Goal: Task Accomplishment & Management: Manage account settings

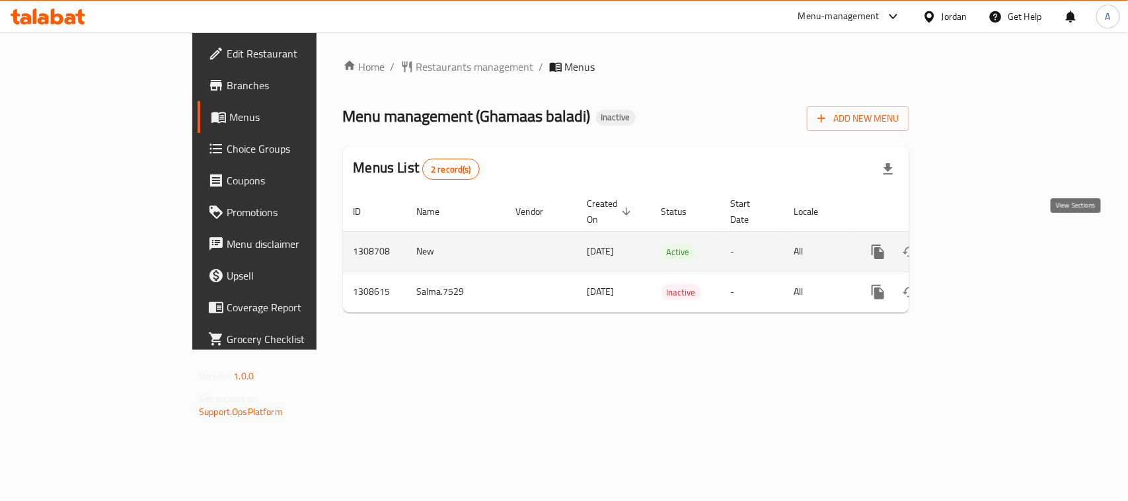
click at [989, 236] on link "enhanced table" at bounding box center [973, 252] width 32 height 32
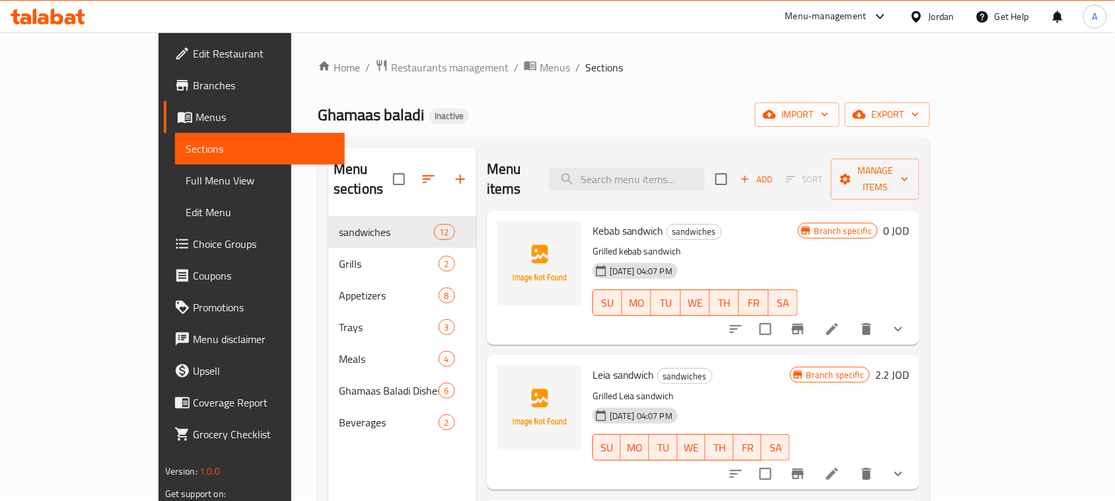
click at [318, 111] on span "Ghamaas baladi" at bounding box center [371, 115] width 106 height 30
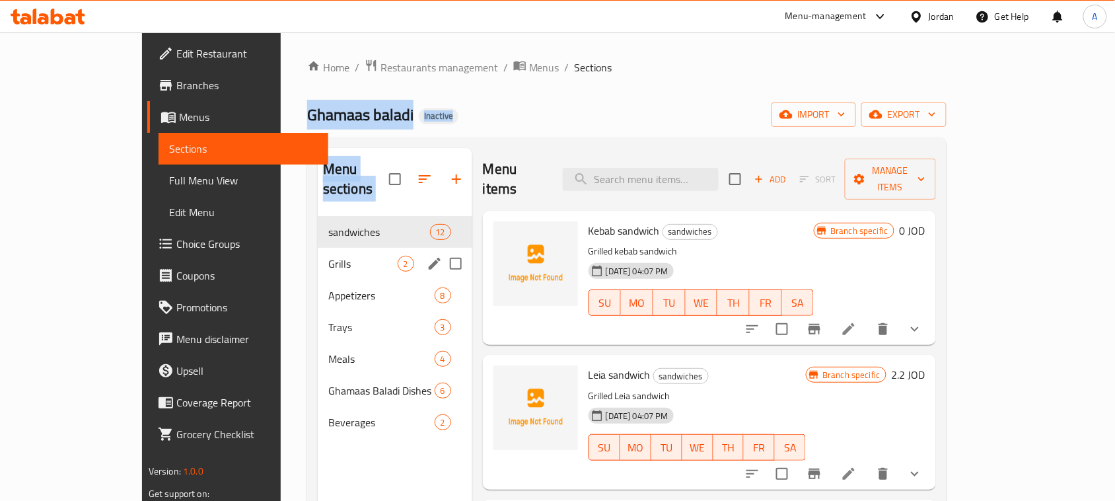
drag, startPoint x: 232, startPoint y: 111, endPoint x: 324, endPoint y: 252, distance: 168.4
click at [324, 252] on div "Home / Restaurants management / Menus / Sections Ghamaas baladi Inactive import…" at bounding box center [627, 359] width 640 height 601
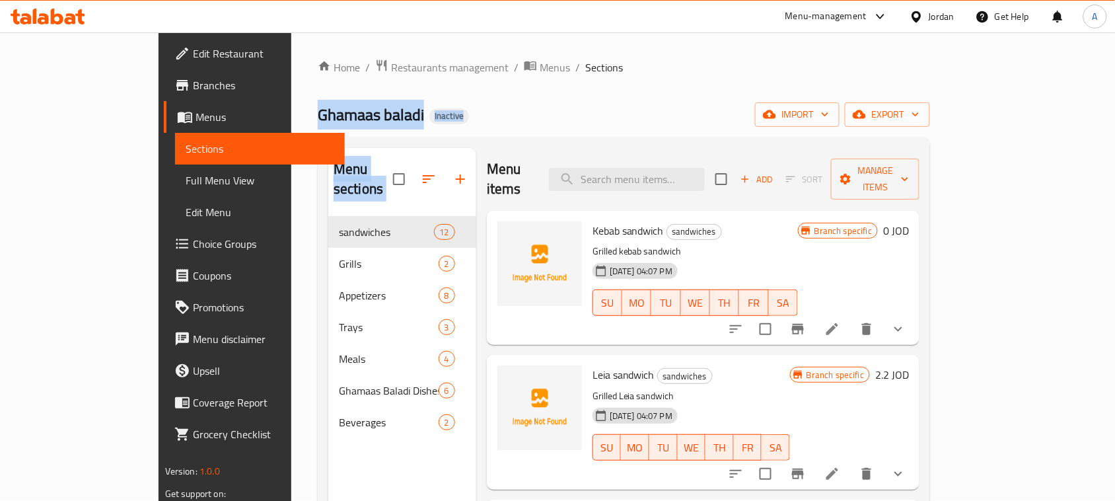
click at [546, 96] on div "Home / Restaurants management / Menus / Sections Ghamaas baladi Inactive import…" at bounding box center [624, 359] width 613 height 601
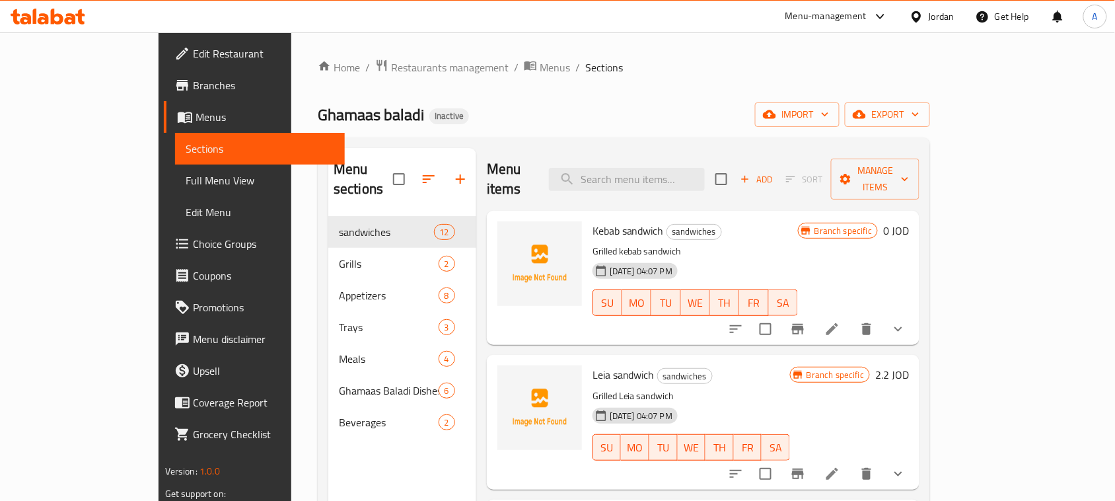
click at [615, 94] on div "Home / Restaurants management / Menus / Sections Ghamaas baladi Inactive import…" at bounding box center [624, 359] width 613 height 601
click at [318, 109] on span "Ghamaas baladi" at bounding box center [371, 115] width 106 height 30
drag, startPoint x: 223, startPoint y: 109, endPoint x: 405, endPoint y: 110, distance: 181.7
click at [405, 110] on div "Ghamaas baladi Inactive import export" at bounding box center [624, 114] width 613 height 24
click at [431, 99] on div "Home / Restaurants management / Menus / Sections Ghamaas baladi Inactive import…" at bounding box center [624, 359] width 613 height 601
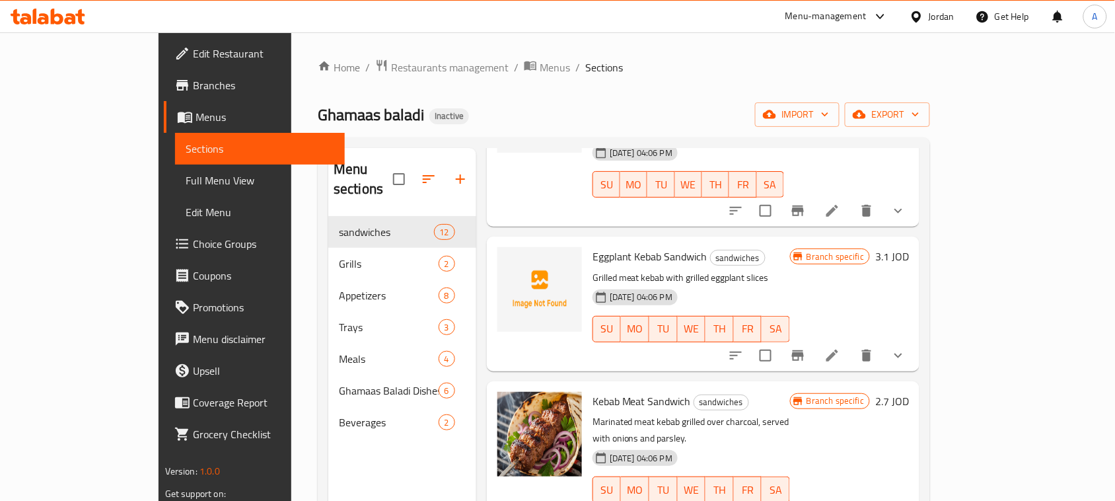
scroll to position [826, 0]
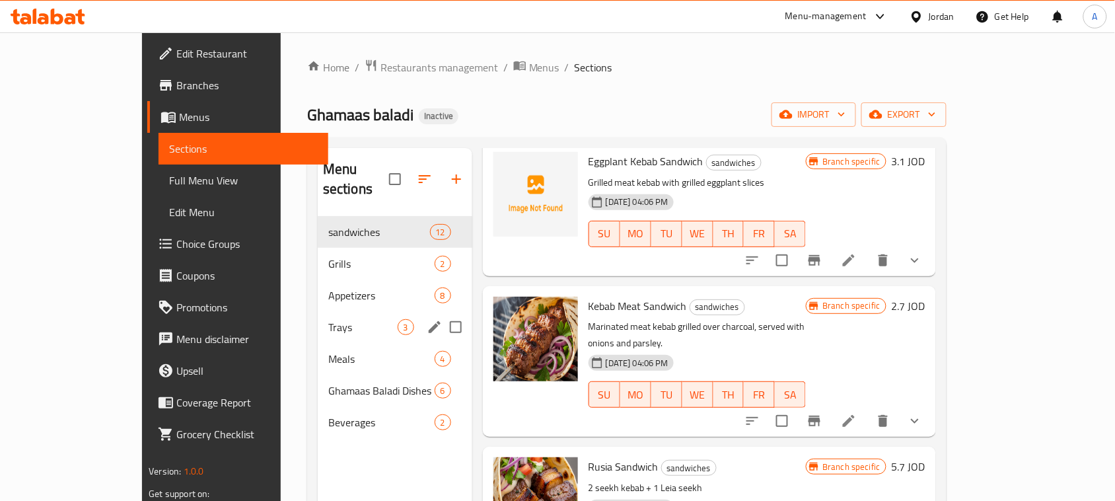
click at [334, 319] on span "Trays" at bounding box center [362, 327] width 69 height 16
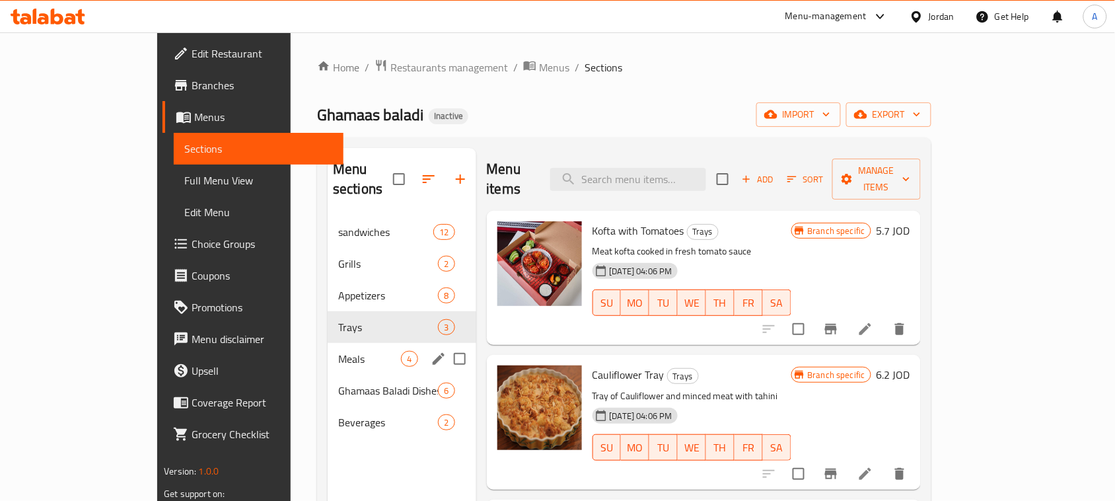
scroll to position [165, 0]
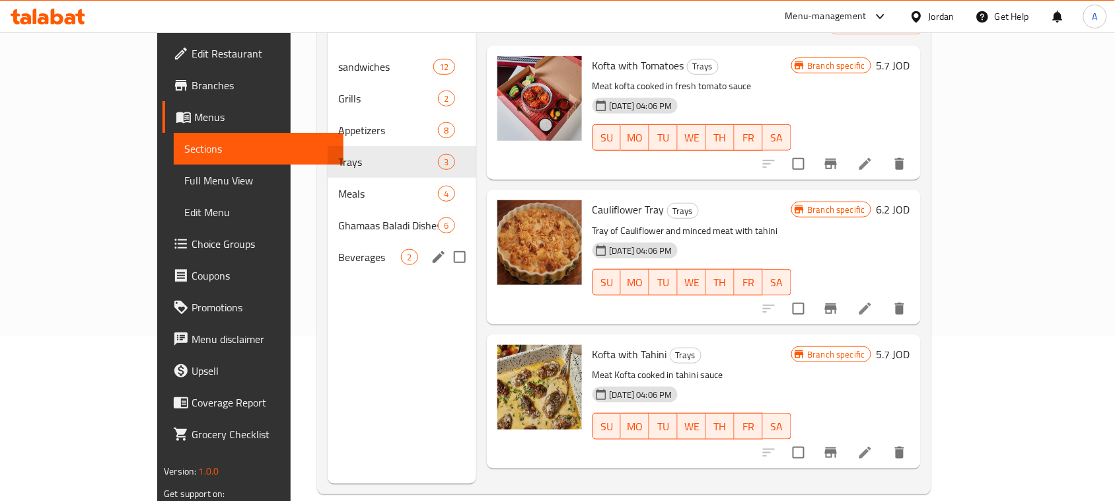
click at [328, 220] on div "Ghamaas Baladi Dishes 6" at bounding box center [402, 225] width 148 height 32
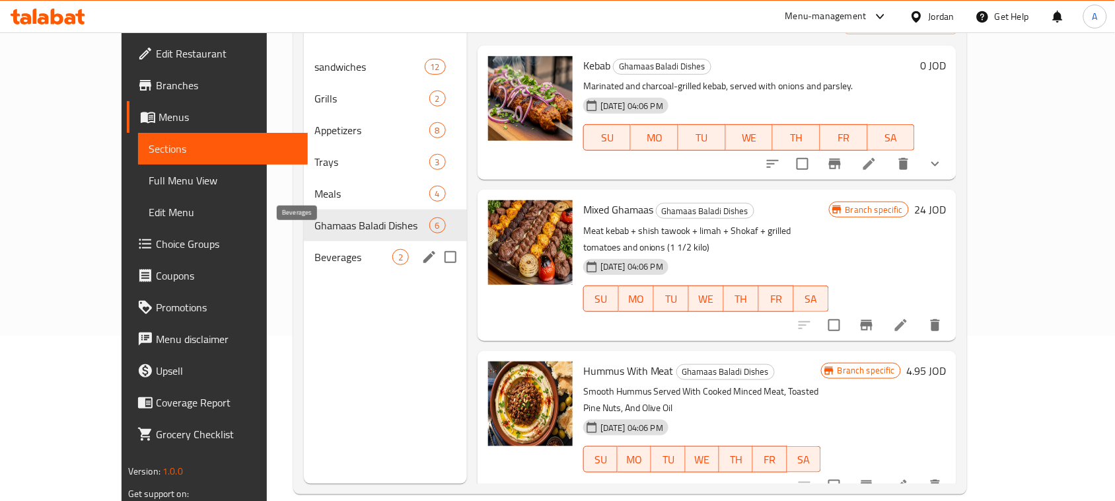
click at [315, 249] on span "Beverages" at bounding box center [354, 257] width 78 height 16
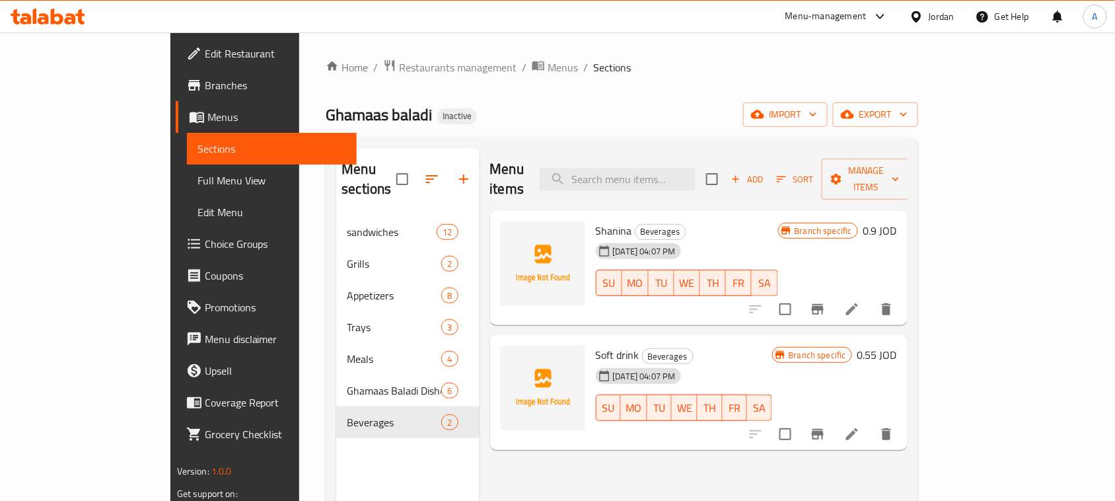
click at [326, 121] on span "Ghamaas baladi" at bounding box center [379, 115] width 106 height 30
click at [355, 126] on h2 "Ghamaas baladi Inactive" at bounding box center [401, 114] width 151 height 21
click at [844, 79] on div "Home / Restaurants management / Menus / Sections Ghamaas baladi Inactive import…" at bounding box center [622, 359] width 593 height 601
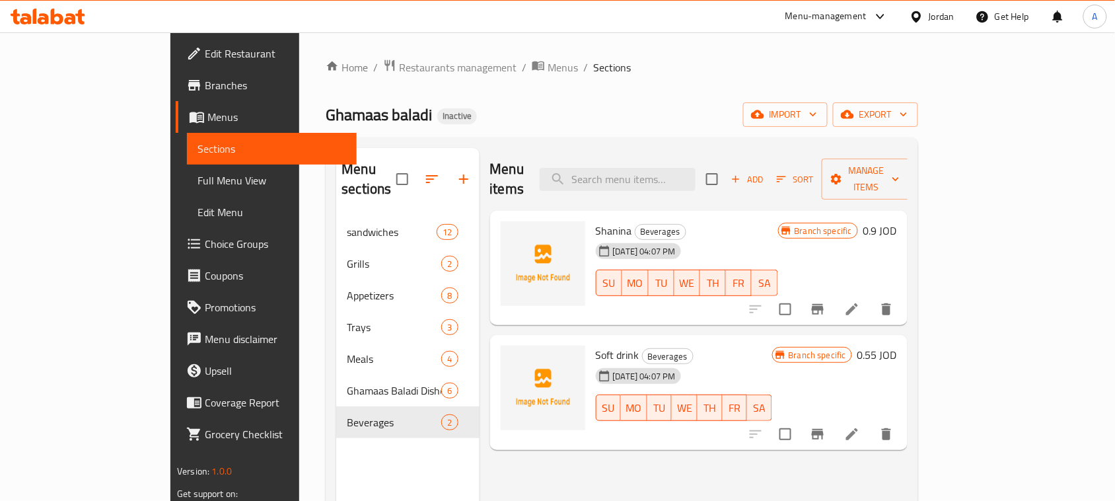
click at [932, 20] on div "Jordan" at bounding box center [942, 16] width 26 height 15
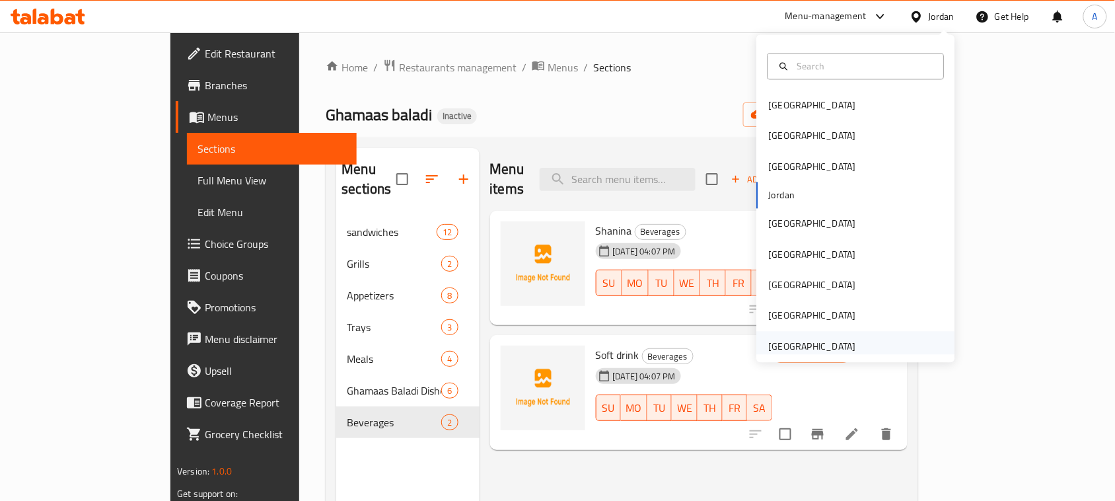
click at [820, 346] on div "United Arab Emirates" at bounding box center [812, 346] width 87 height 15
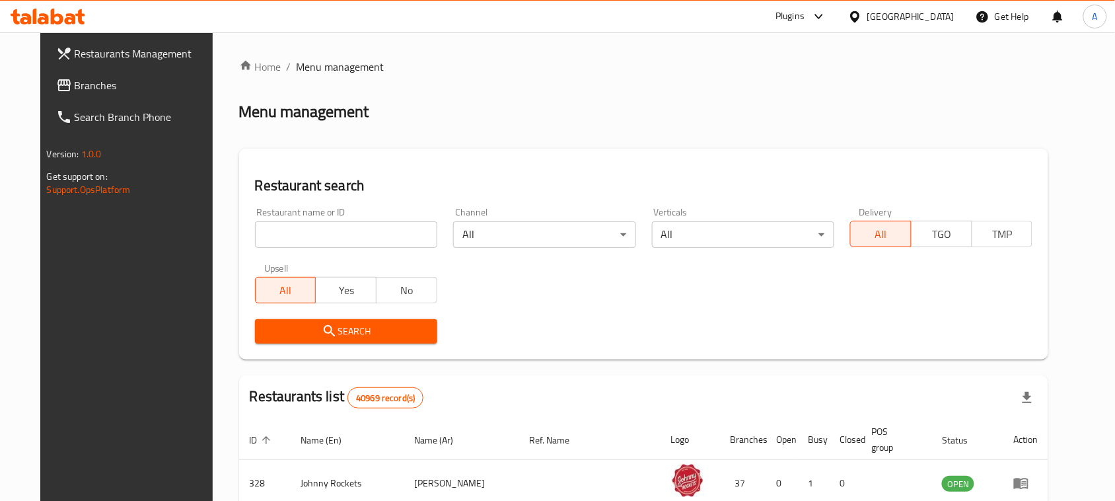
click at [75, 89] on span "Branches" at bounding box center [145, 85] width 141 height 16
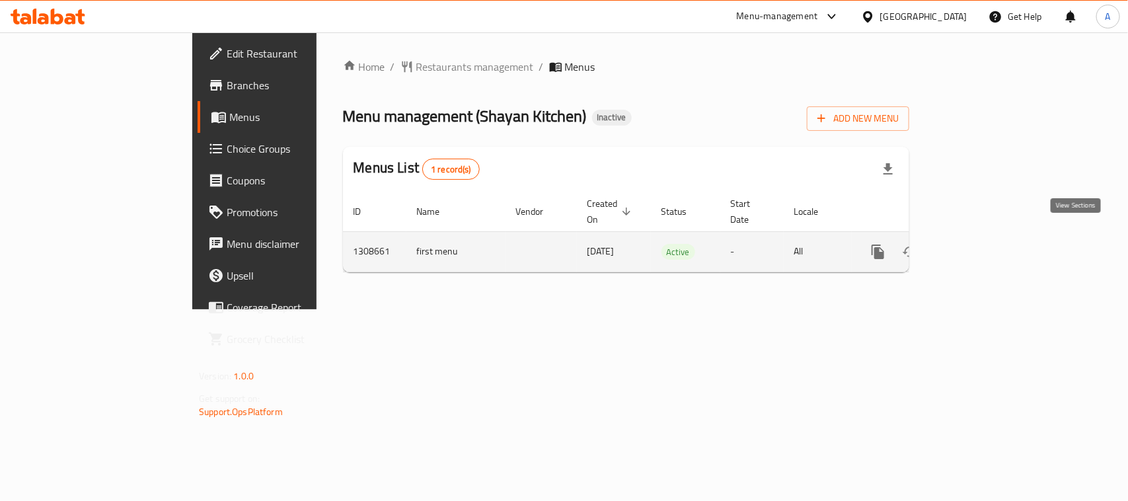
click at [981, 244] on icon "enhanced table" at bounding box center [973, 252] width 16 height 16
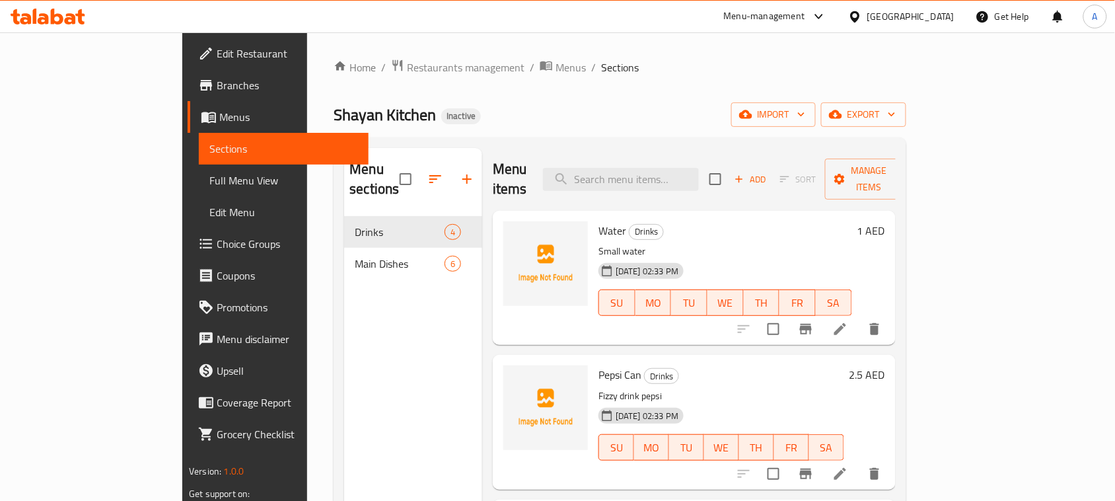
click at [334, 121] on span "Shayan Kitchen" at bounding box center [385, 115] width 102 height 30
drag, startPoint x: 232, startPoint y: 121, endPoint x: 354, endPoint y: 116, distance: 122.3
click at [347, 118] on h2 "Shayan Kitchen Inactive" at bounding box center [407, 114] width 147 height 21
click at [365, 112] on div "Shayan Kitchen Inactive import export" at bounding box center [620, 114] width 572 height 24
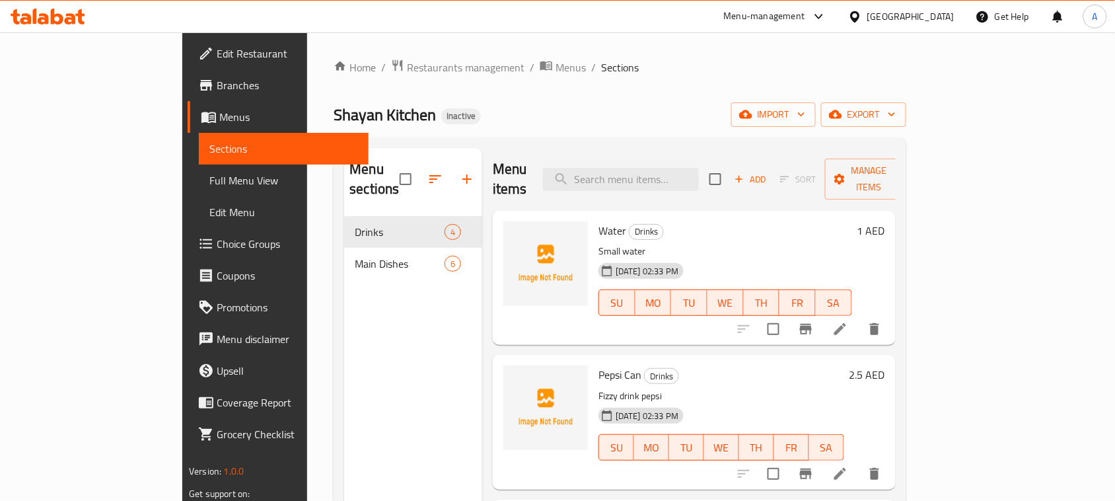
click at [334, 129] on span "Shayan Kitchen" at bounding box center [385, 115] width 102 height 30
drag, startPoint x: 274, startPoint y: 129, endPoint x: 367, endPoint y: 116, distance: 93.4
click at [367, 116] on div "Shayan Kitchen Inactive import export" at bounding box center [620, 114] width 572 height 24
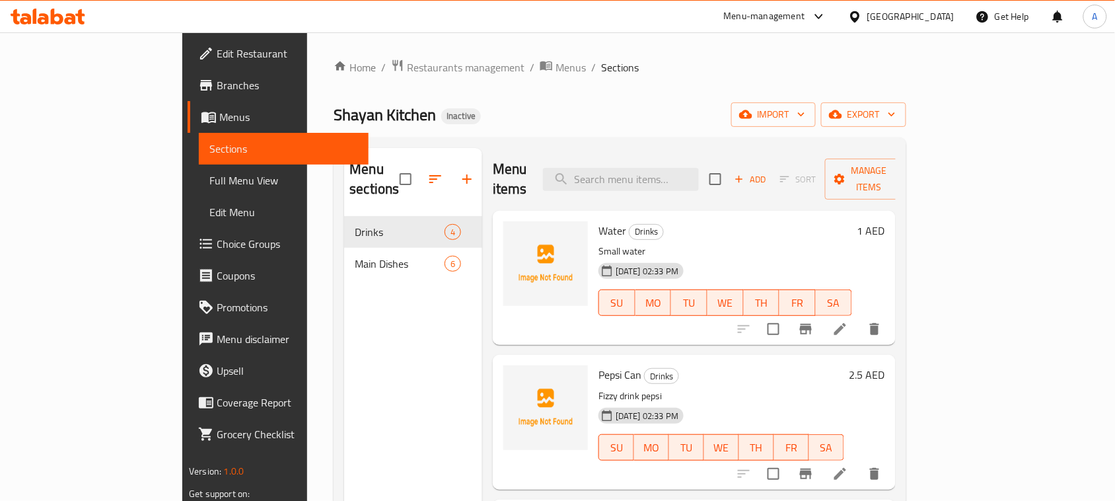
click at [334, 108] on span "Shayan Kitchen" at bounding box center [385, 115] width 102 height 30
drag, startPoint x: 252, startPoint y: 108, endPoint x: 364, endPoint y: 110, distance: 111.7
click at [361, 110] on div "Shayan Kitchen Inactive import export" at bounding box center [620, 114] width 572 height 24
click at [411, 114] on div "Shayan Kitchen Inactive import export" at bounding box center [620, 114] width 572 height 24
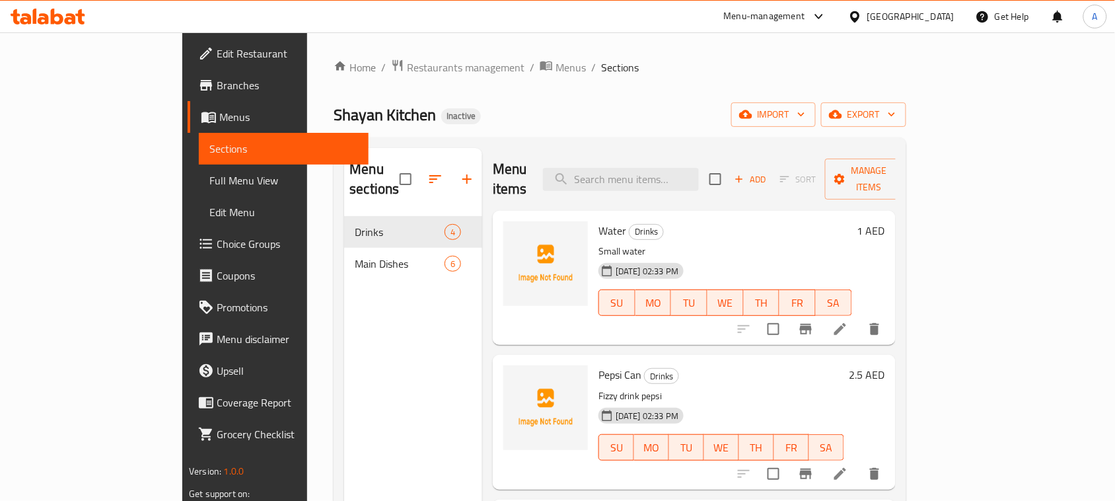
click at [334, 117] on span "Shayan Kitchen" at bounding box center [385, 115] width 102 height 30
drag, startPoint x: 276, startPoint y: 117, endPoint x: 367, endPoint y: 119, distance: 91.2
click at [364, 119] on div "Shayan Kitchen Inactive import export" at bounding box center [620, 114] width 572 height 24
click at [369, 119] on div "Shayan Kitchen Inactive import export" at bounding box center [620, 114] width 572 height 24
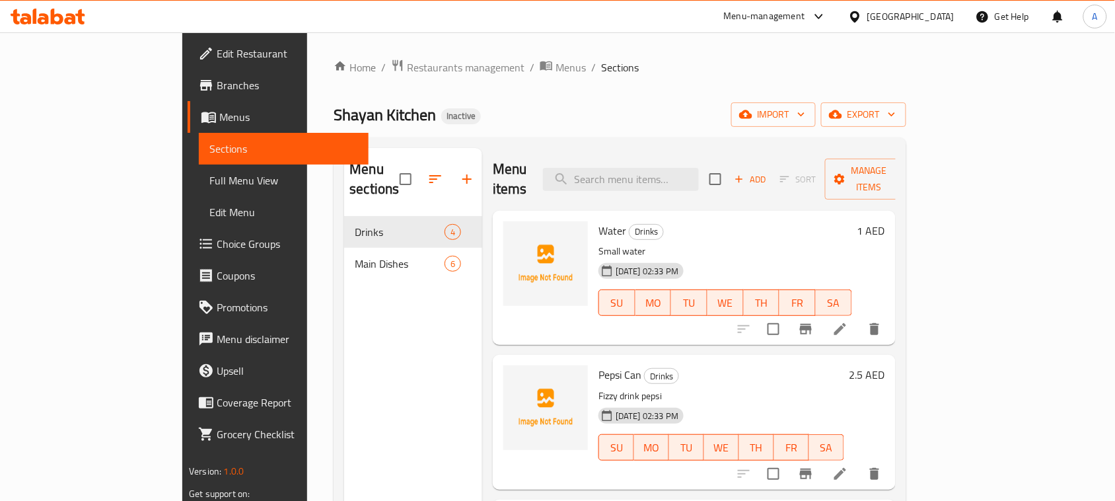
click at [334, 116] on span "Shayan Kitchen" at bounding box center [385, 115] width 102 height 30
drag, startPoint x: 256, startPoint y: 116, endPoint x: 389, endPoint y: 110, distance: 132.3
click at [379, 111] on div "Shayan Kitchen Inactive import export" at bounding box center [620, 114] width 572 height 24
click at [390, 110] on div "Shayan Kitchen Inactive import export" at bounding box center [620, 114] width 572 height 24
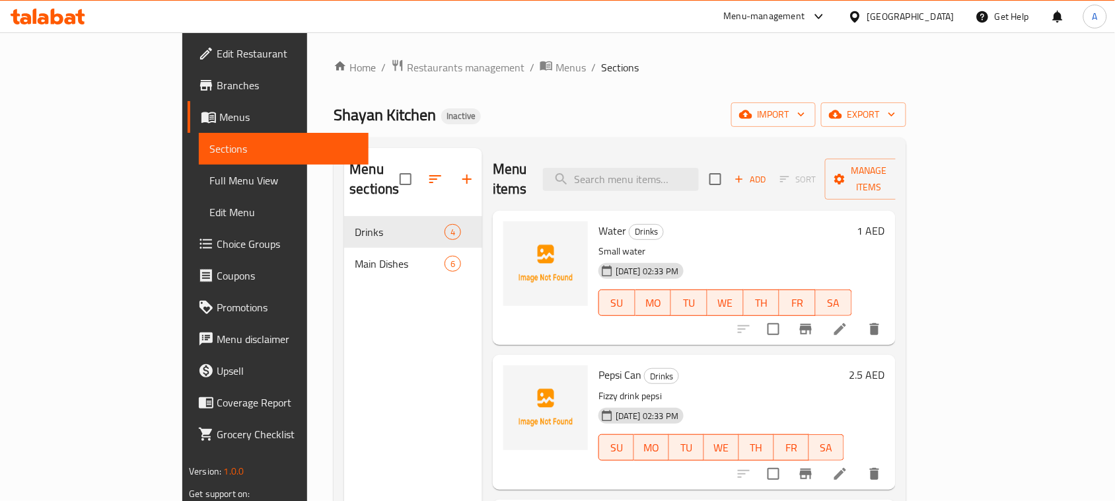
click at [334, 114] on span "Shayan Kitchen" at bounding box center [385, 115] width 102 height 30
drag, startPoint x: 285, startPoint y: 114, endPoint x: 418, endPoint y: 113, distance: 132.8
click at [418, 113] on div "Shayan Kitchen Inactive import export" at bounding box center [620, 114] width 572 height 24
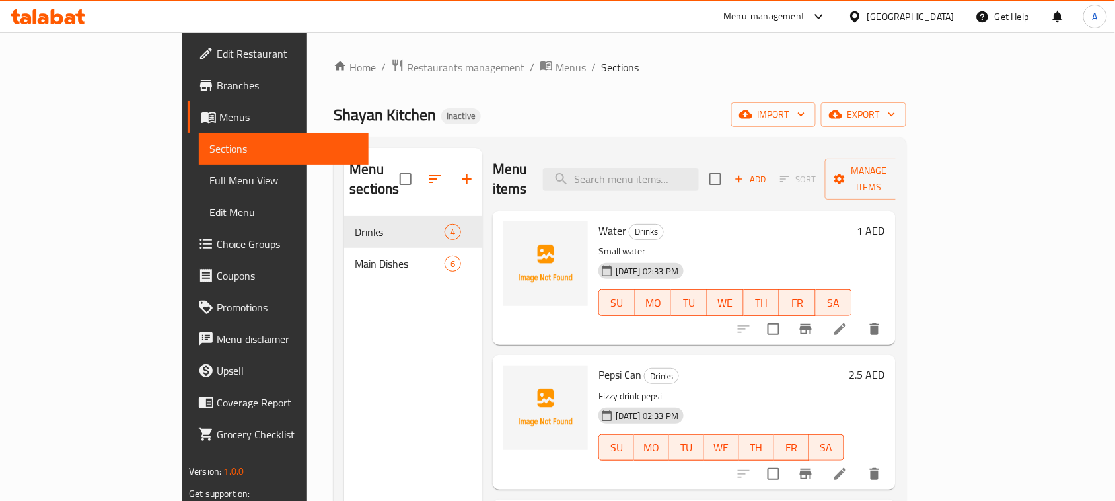
click at [334, 113] on span "Shayan Kitchen" at bounding box center [385, 115] width 102 height 30
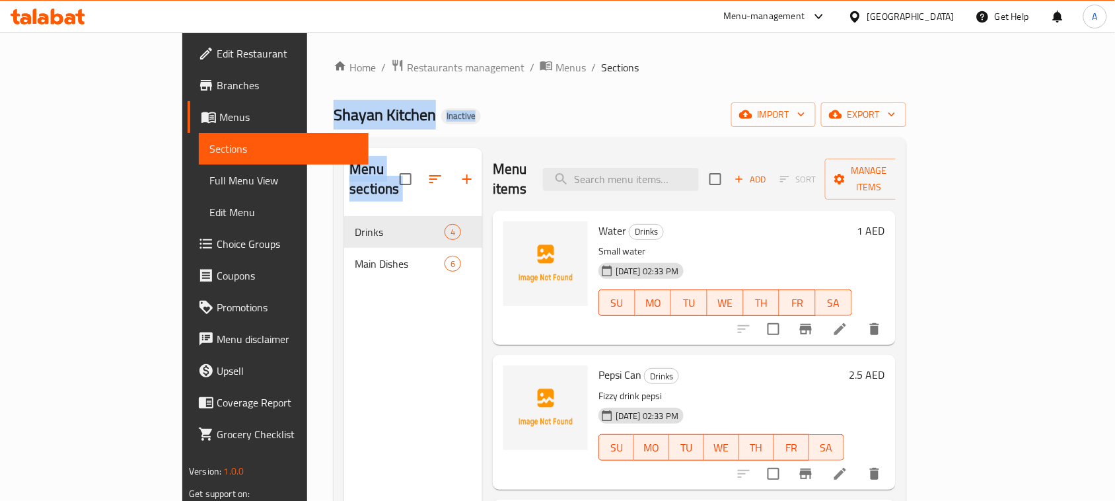
drag, startPoint x: 256, startPoint y: 113, endPoint x: 414, endPoint y: 127, distance: 159.2
click at [414, 127] on div "Shayan Kitchen Inactive import export" at bounding box center [620, 114] width 572 height 24
click at [415, 127] on div "Shayan Kitchen Inactive import export" at bounding box center [620, 114] width 572 height 24
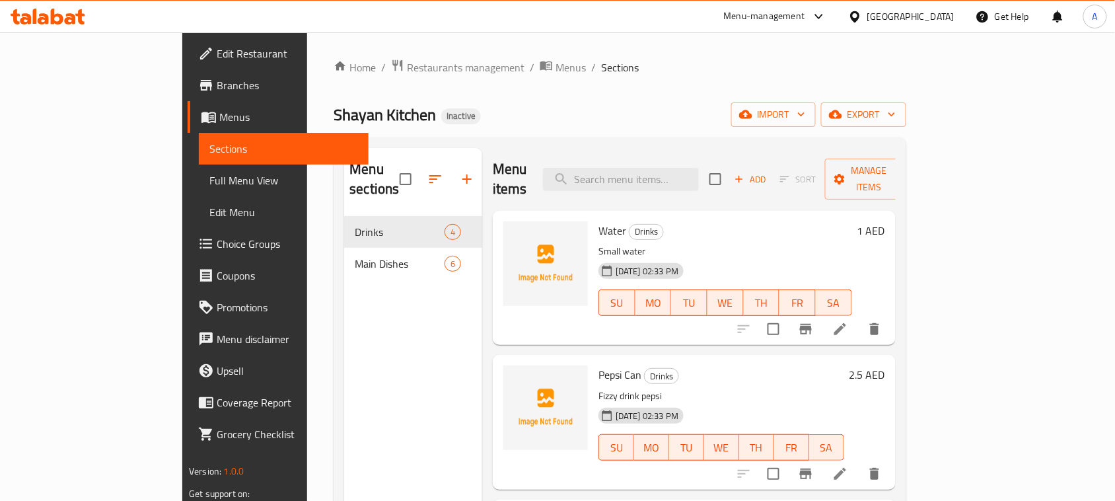
click at [334, 116] on span "Shayan Kitchen" at bounding box center [385, 115] width 102 height 30
click at [435, 126] on div "Shayan Kitchen Inactive import export" at bounding box center [620, 114] width 572 height 24
click at [209, 182] on span "Full Menu View" at bounding box center [283, 180] width 149 height 16
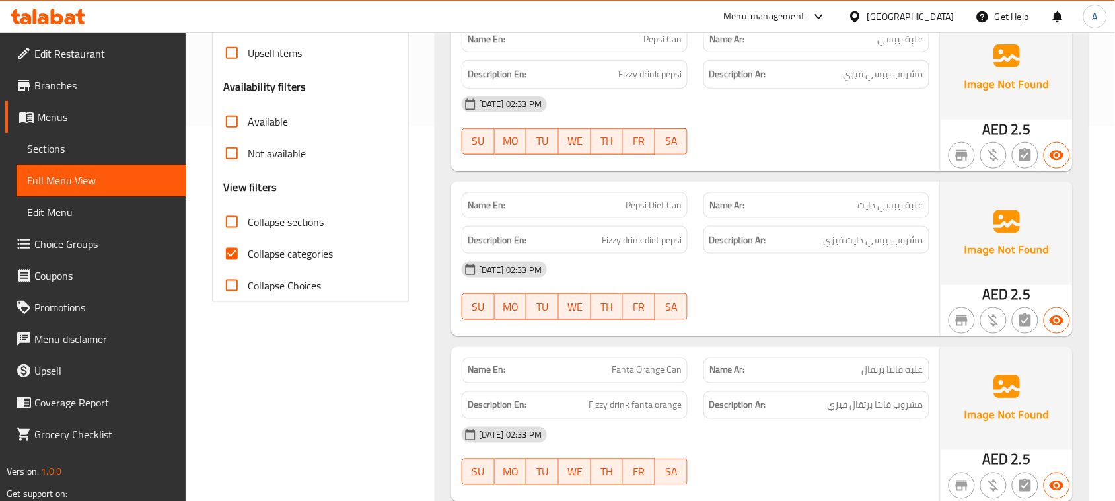
scroll to position [496, 0]
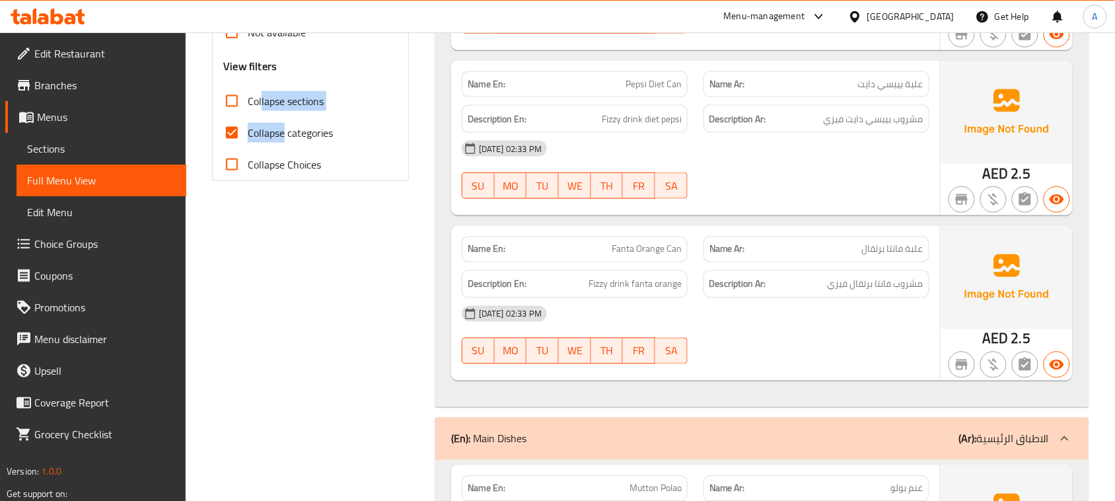
drag, startPoint x: 262, startPoint y: 113, endPoint x: 284, endPoint y: 132, distance: 29.5
click at [284, 132] on div "Free items Branch specific items Has choices Upsell items Availability filters …" at bounding box center [310, 0] width 174 height 359
click at [284, 132] on span "Collapse categories" at bounding box center [290, 133] width 85 height 16
click at [248, 132] on input "Collapse categories" at bounding box center [232, 133] width 32 height 32
checkbox input "false"
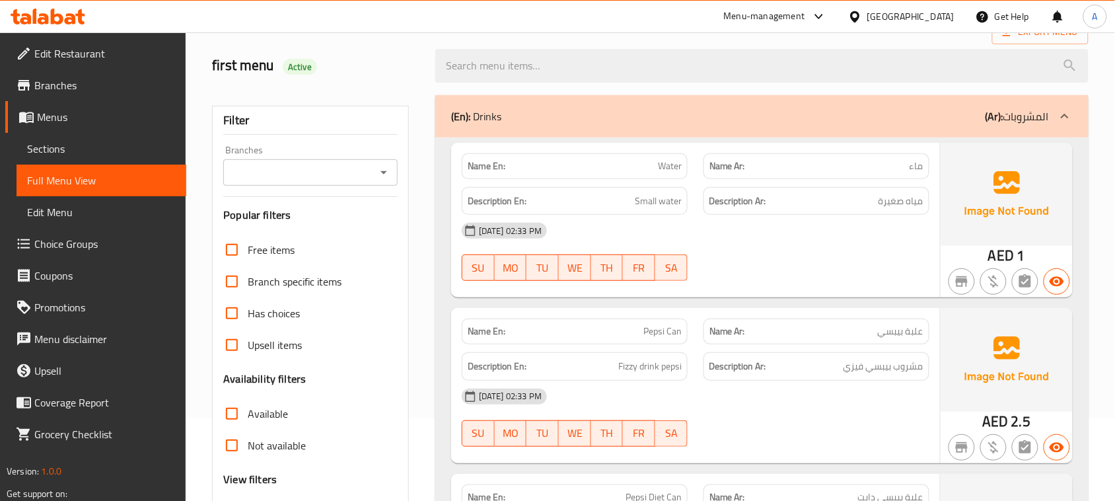
scroll to position [0, 0]
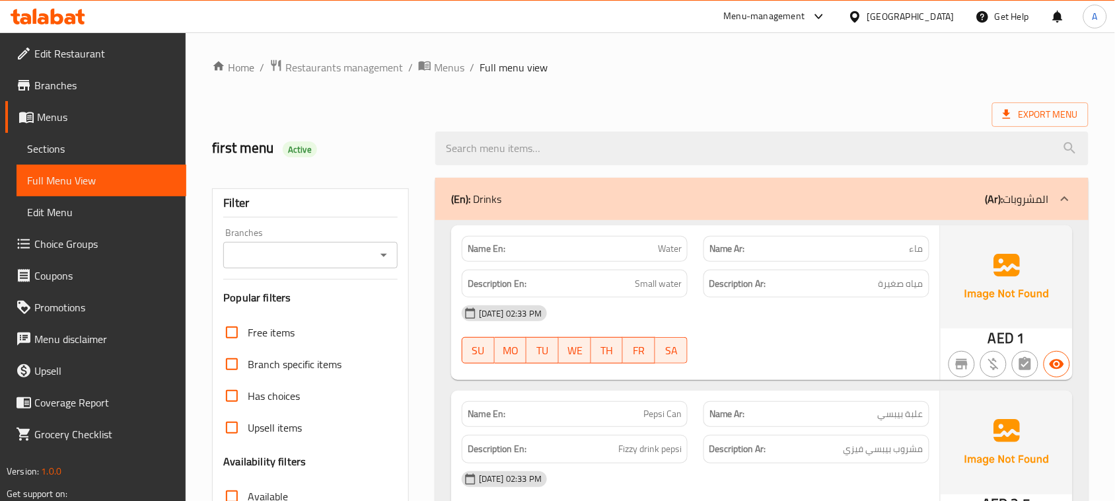
drag, startPoint x: 618, startPoint y: 241, endPoint x: 844, endPoint y: 329, distance: 242.5
click at [844, 329] on div "Name En: Water Name Ar: ماء Description En: Small water Description Ar: مياه صغ…" at bounding box center [695, 302] width 489 height 155
click at [852, 328] on div "28-08-2025 02:33 PM" at bounding box center [696, 313] width 484 height 32
click at [899, 279] on span "مياه صغيرة" at bounding box center [901, 284] width 45 height 17
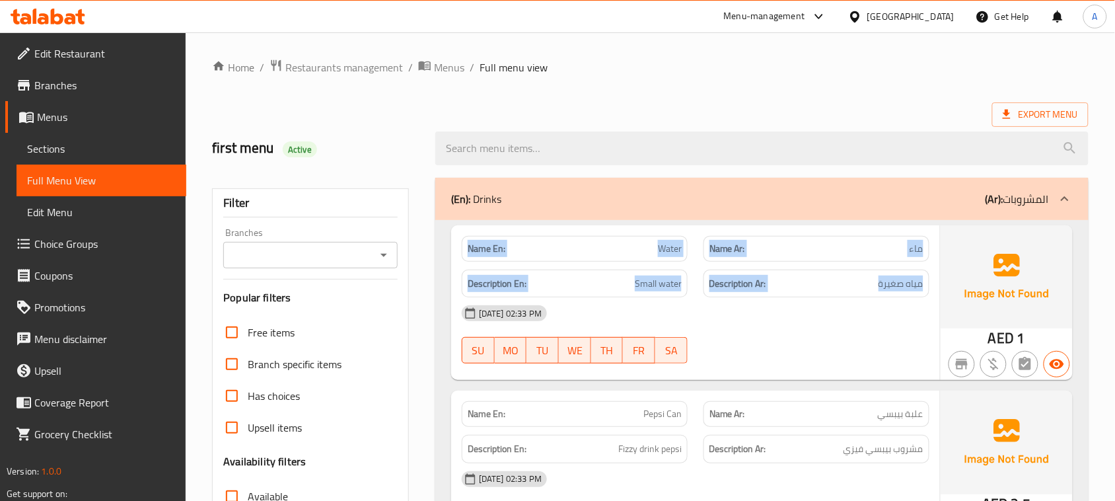
drag, startPoint x: 899, startPoint y: 279, endPoint x: 483, endPoint y: 229, distance: 419.2
click at [483, 225] on div "Name En: Water Name Ar: ماء Description En: Small water Description Ar: مياه صغ…" at bounding box center [695, 302] width 489 height 155
click at [497, 243] on strong "Name En:" at bounding box center [487, 249] width 38 height 14
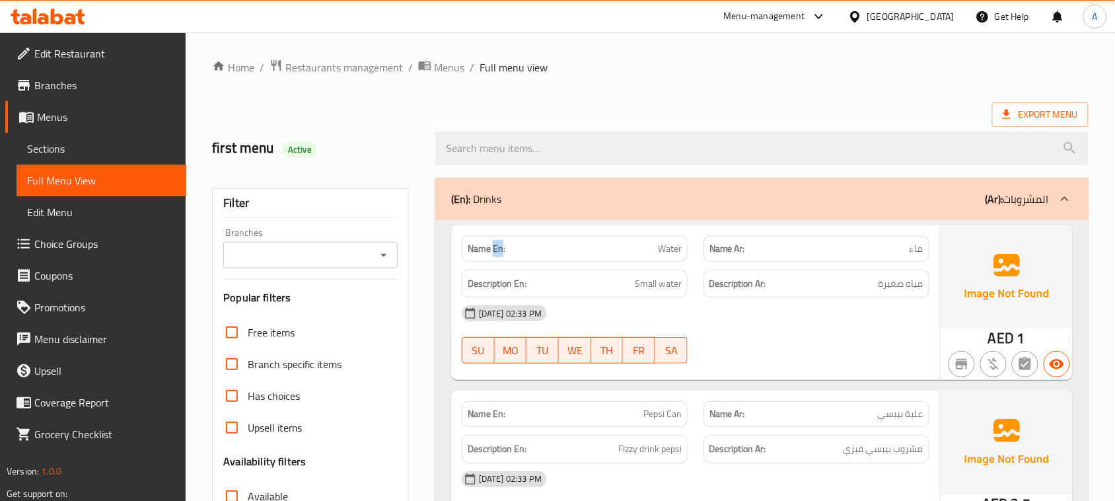
click at [497, 243] on strong "Name En:" at bounding box center [487, 249] width 38 height 14
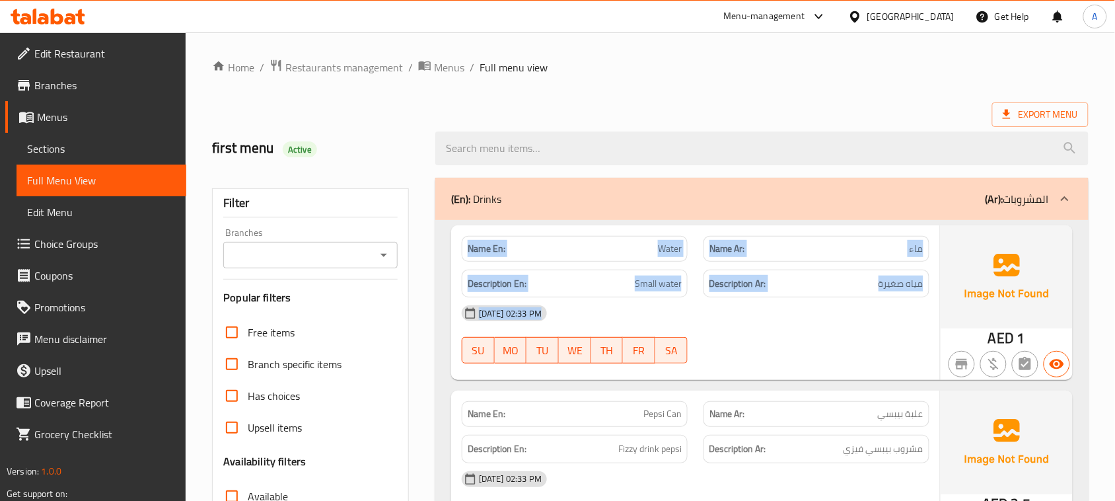
drag, startPoint x: 497, startPoint y: 243, endPoint x: 831, endPoint y: 342, distance: 348.9
click at [829, 342] on div "Name En: Water Name Ar: ماء Description En: Small water Description Ar: مياه صغ…" at bounding box center [695, 302] width 489 height 155
click at [837, 342] on div "28-08-2025 02:33 PM SU MO TU WE TH FR SA" at bounding box center [696, 334] width 484 height 74
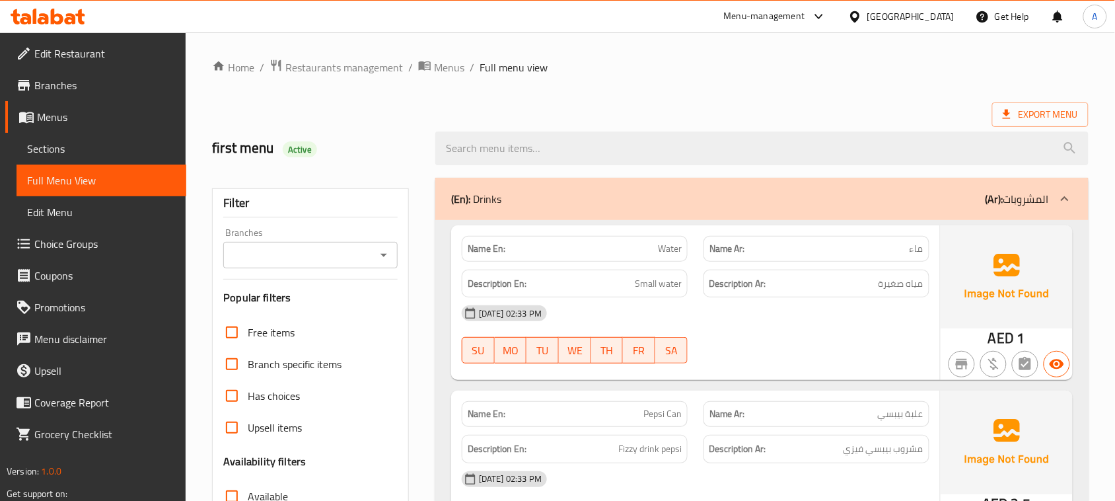
drag, startPoint x: 655, startPoint y: 250, endPoint x: 893, endPoint y: 338, distance: 253.2
click at [887, 338] on div "Name En: Water Name Ar: ماء Description En: Small water Description Ar: مياه صغ…" at bounding box center [695, 302] width 489 height 155
click at [893, 332] on div "28-08-2025 02:33 PM SU MO TU WE TH FR SA" at bounding box center [696, 334] width 484 height 74
click at [899, 280] on span "مياه صغيرة" at bounding box center [901, 284] width 45 height 17
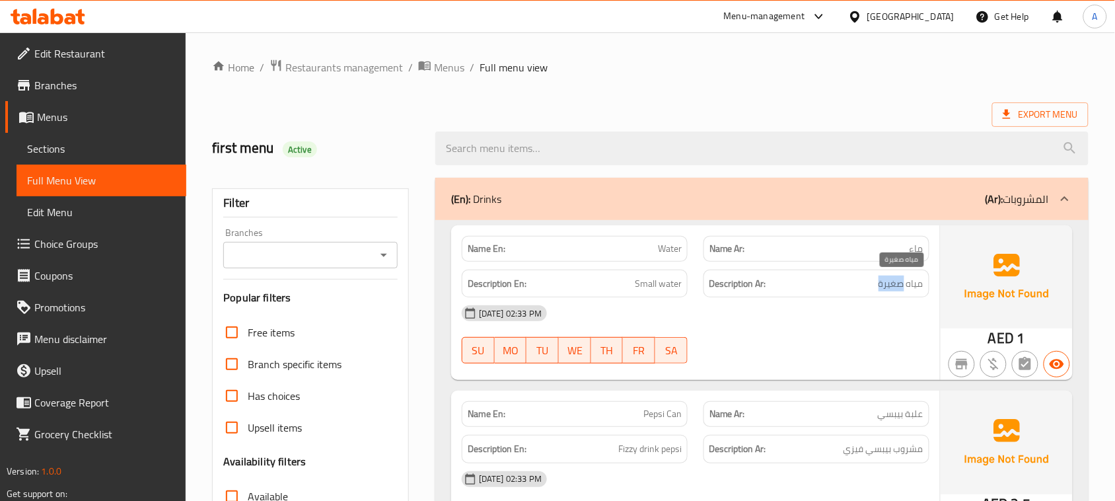
click at [899, 280] on span "مياه صغيرة" at bounding box center [901, 284] width 45 height 17
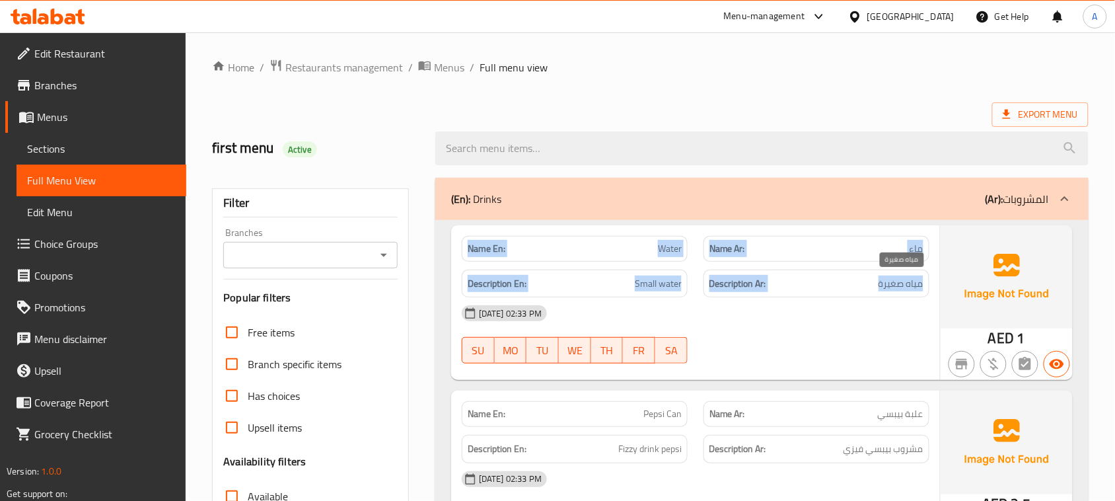
drag, startPoint x: 899, startPoint y: 280, endPoint x: 537, endPoint y: 244, distance: 363.1
click at [537, 244] on div "Name En: Water Name Ar: ماء Description En: Small water Description Ar: مياه صغ…" at bounding box center [695, 302] width 489 height 155
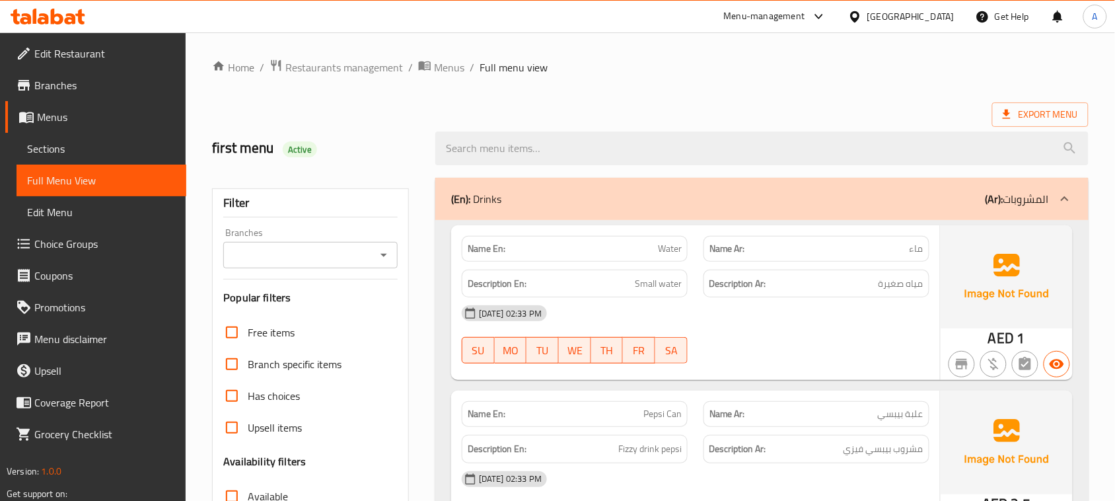
click at [847, 307] on div "28-08-2025 02:33 PM" at bounding box center [696, 313] width 484 height 32
drag, startPoint x: 616, startPoint y: 256, endPoint x: 787, endPoint y: 309, distance: 178.7
click at [765, 294] on div "Name En: Water Name Ar: ماء Description En: Small water Description Ar: مياه صغ…" at bounding box center [695, 302] width 489 height 155
click at [792, 314] on div "28-08-2025 02:33 PM" at bounding box center [696, 313] width 484 height 32
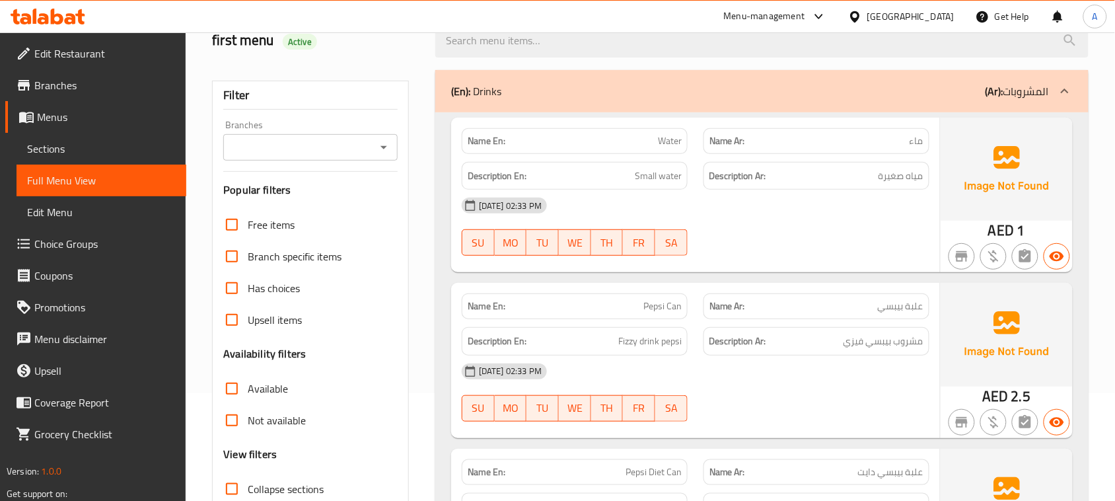
scroll to position [248, 0]
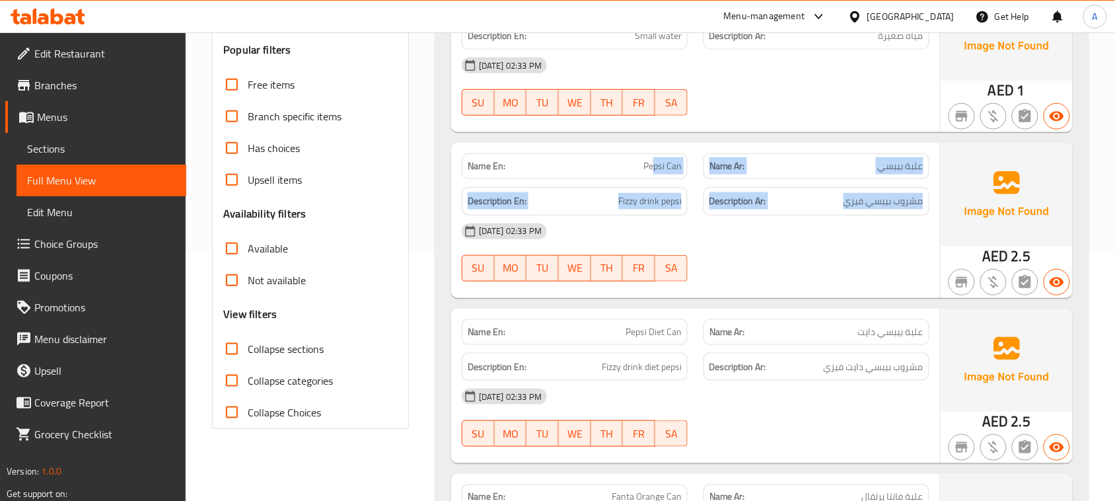
drag, startPoint x: 652, startPoint y: 162, endPoint x: 851, endPoint y: 235, distance: 211.8
click at [846, 228] on div "Name En: Pepsi Can Name Ar: علبة بيبسي Description En: Fizzy drink pepsi Descri…" at bounding box center [695, 220] width 489 height 155
click at [856, 248] on div "28-08-2025 02:33 PM SU MO TU WE TH FR SA" at bounding box center [696, 252] width 484 height 74
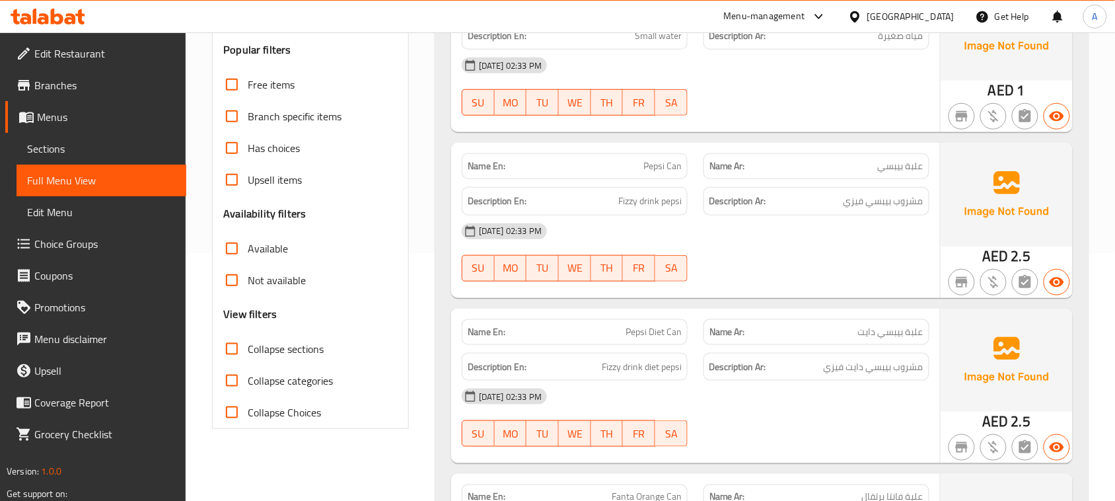
drag, startPoint x: 592, startPoint y: 203, endPoint x: 791, endPoint y: 241, distance: 202.6
click at [790, 225] on div "Name En: Pepsi Can Name Ar: علبة بيبسي Description En: Fizzy drink pepsi Descri…" at bounding box center [695, 220] width 489 height 155
click at [791, 243] on div "28-08-2025 02:33 PM" at bounding box center [696, 231] width 484 height 32
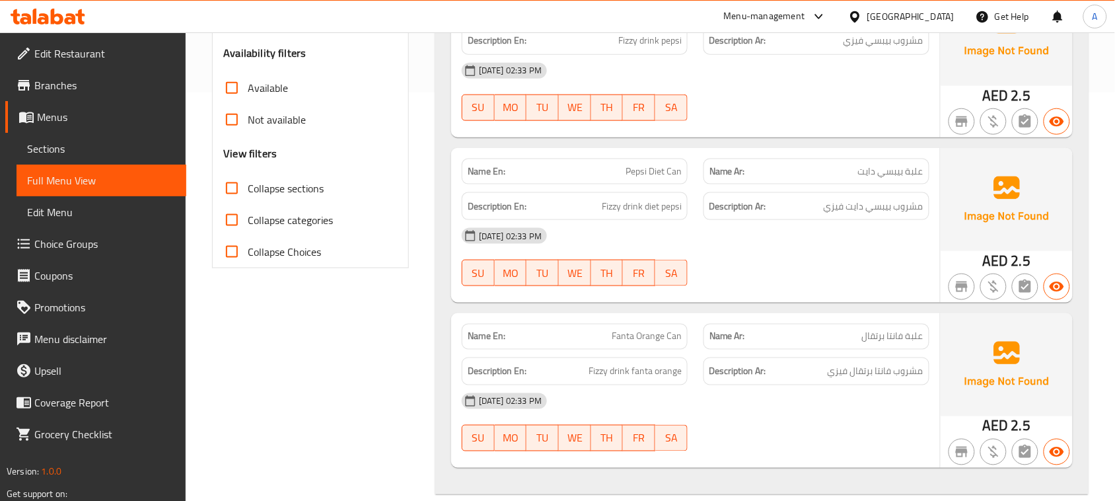
scroll to position [413, 0]
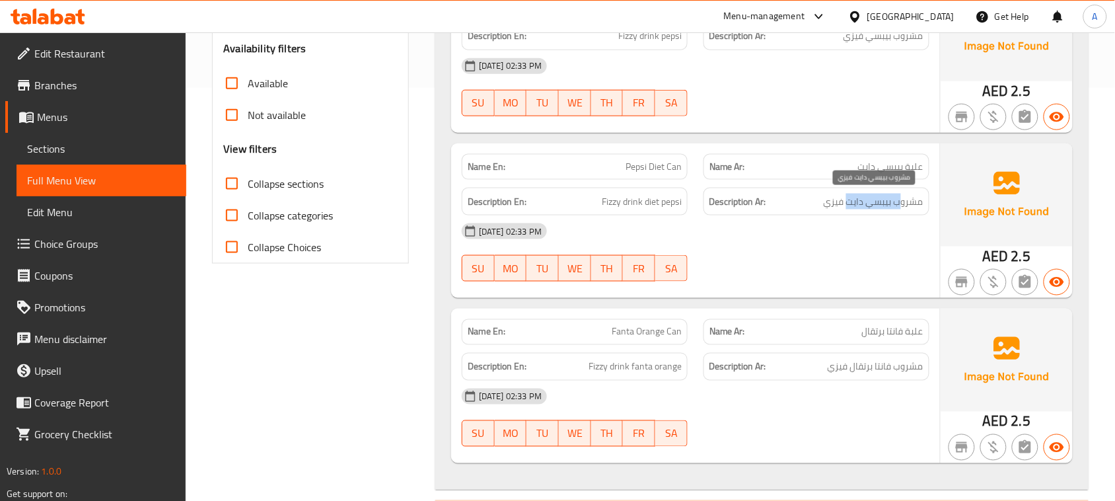
click at [850, 202] on span "مشروب بيبسي دايت فيزي" at bounding box center [874, 202] width 100 height 17
click at [889, 261] on div "28-08-2025 02:33 PM SU MO TU WE TH FR SA" at bounding box center [696, 252] width 484 height 74
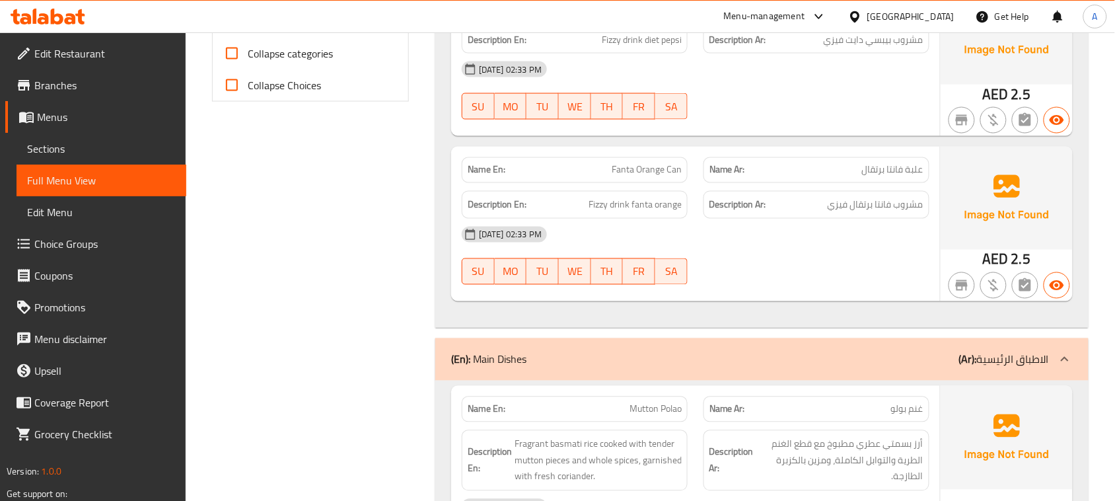
scroll to position [578, 0]
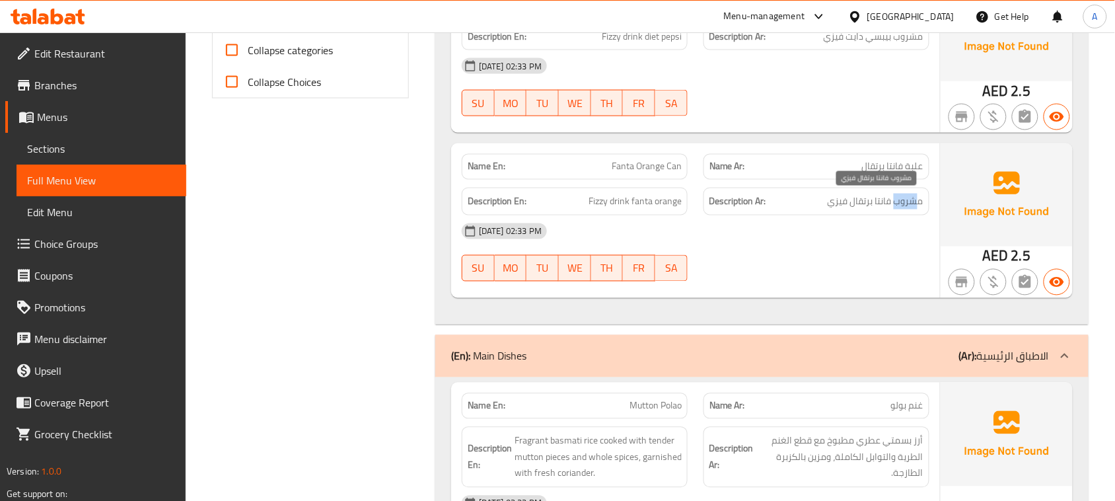
drag, startPoint x: 916, startPoint y: 203, endPoint x: 864, endPoint y: 235, distance: 60.5
click at [896, 202] on span "مشروب فانتا برتقال فيزي" at bounding box center [876, 202] width 96 height 17
click at [864, 235] on div "28-08-2025 02:33 PM" at bounding box center [696, 231] width 484 height 32
drag, startPoint x: 820, startPoint y: 204, endPoint x: 847, endPoint y: 237, distance: 42.7
click at [820, 207] on h6 "Description Ar: مشروب فانتا برتقال فيزي" at bounding box center [817, 202] width 214 height 17
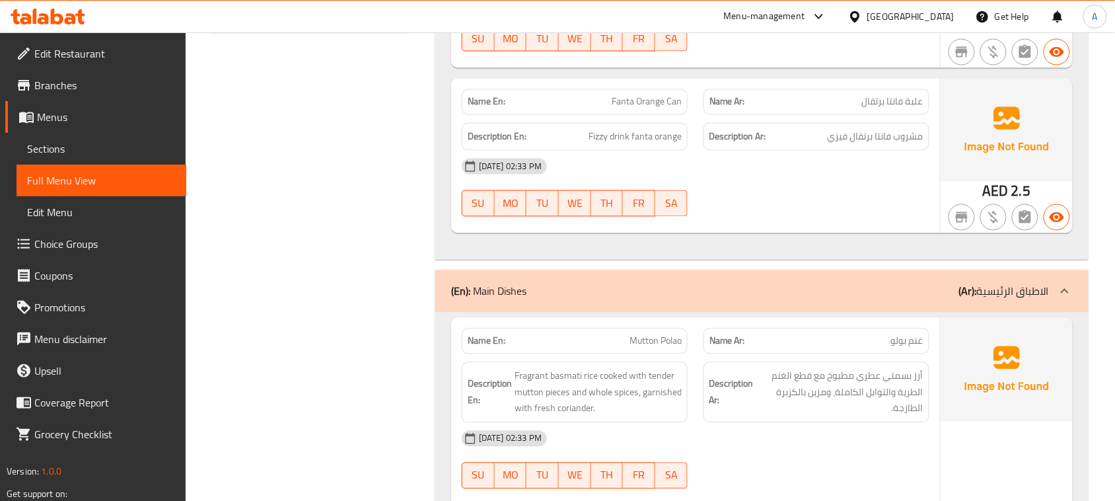
scroll to position [743, 0]
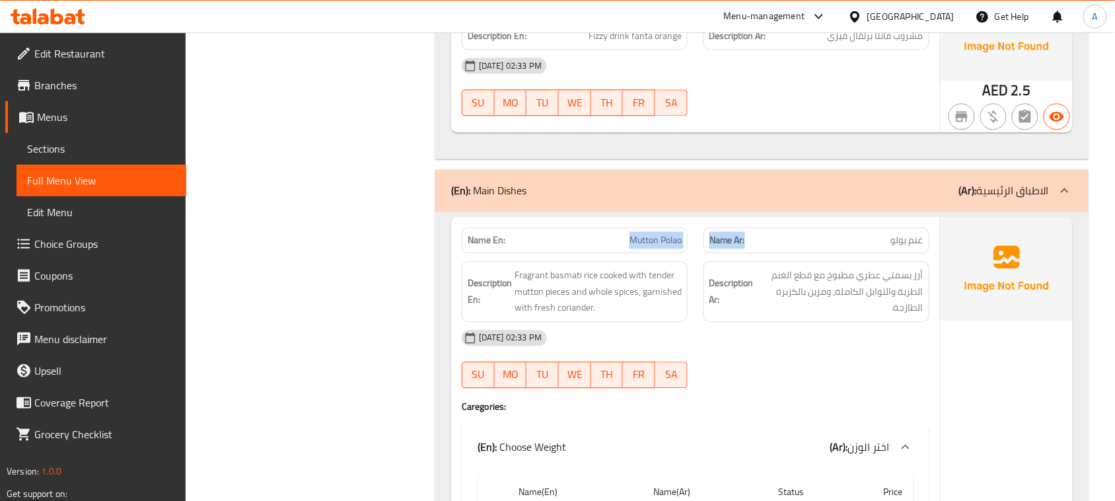
drag, startPoint x: 608, startPoint y: 231, endPoint x: 757, endPoint y: 254, distance: 150.5
click at [750, 238] on div "Name En: Mutton Polao Name Ar: غنم بولو" at bounding box center [696, 241] width 484 height 42
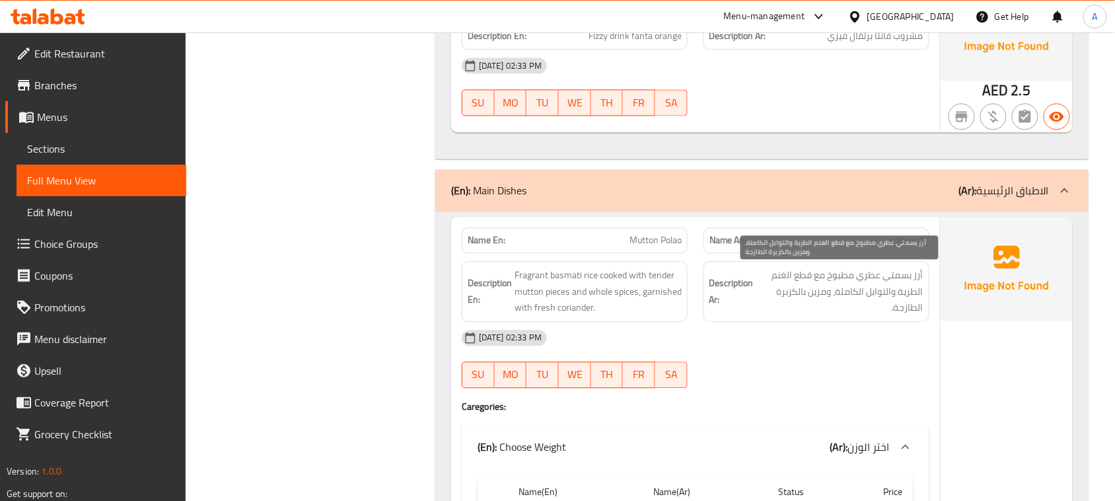
click at [765, 292] on span "أرز بسمتي عطري مطبوخ مع قطع الغنم الطرية والتوابل الكاملة، ومزين بالكزبرة الطاز…" at bounding box center [840, 292] width 167 height 49
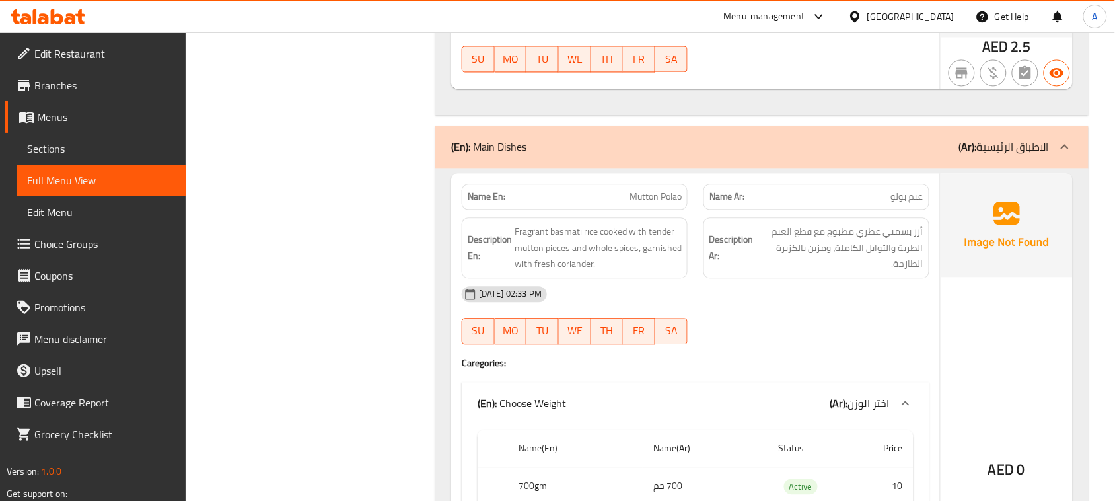
scroll to position [826, 0]
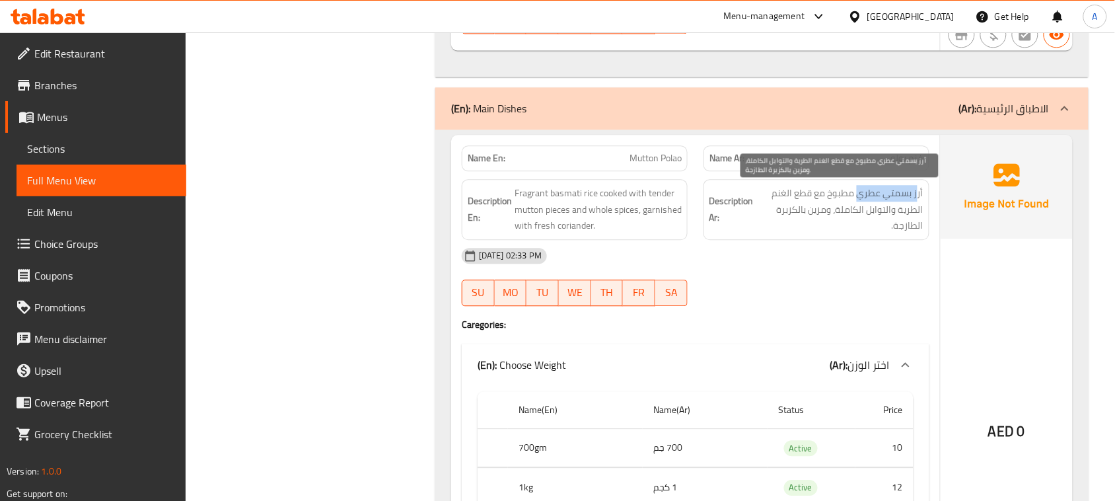
drag, startPoint x: 857, startPoint y: 186, endPoint x: 857, endPoint y: 207, distance: 21.1
click at [857, 192] on span "أرز بسمتي عطري مطبوخ مع قطع الغنم الطرية والتوابل الكاملة، ومزين بالكزبرة الطاز…" at bounding box center [840, 209] width 167 height 49
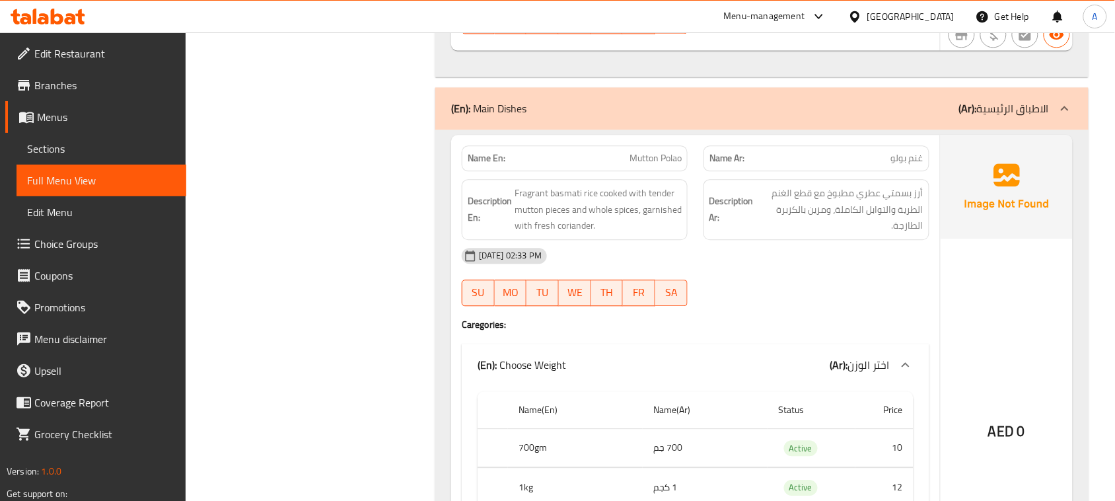
click at [869, 271] on div "28-08-2025 02:33 PM" at bounding box center [696, 256] width 484 height 32
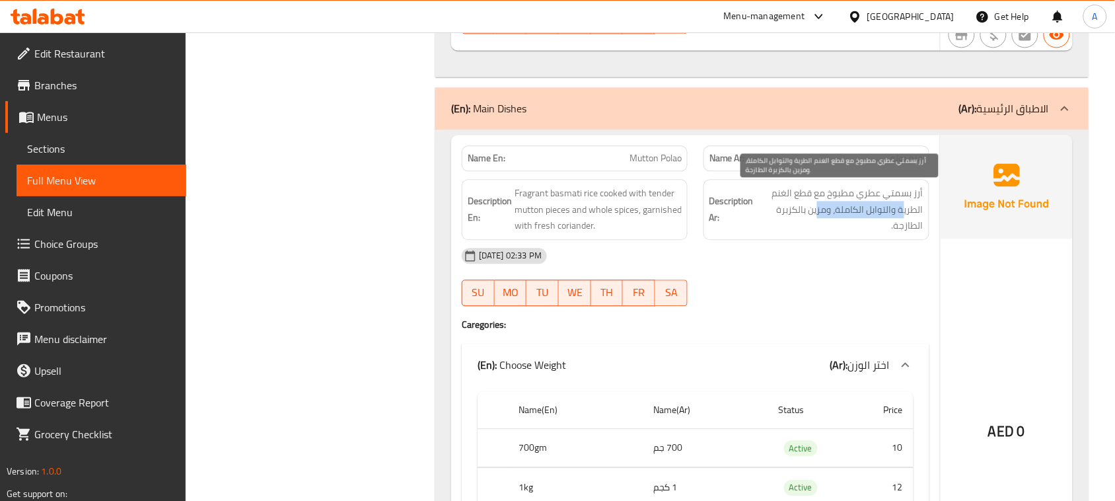
drag, startPoint x: 903, startPoint y: 217, endPoint x: 818, endPoint y: 217, distance: 85.2
click at [818, 217] on span "أرز بسمتي عطري مطبوخ مع قطع الغنم الطرية والتوابل الكاملة، ومزين بالكزبرة الطاز…" at bounding box center [840, 209] width 167 height 49
click at [827, 246] on div "28-08-2025 02:33 PM" at bounding box center [696, 256] width 484 height 32
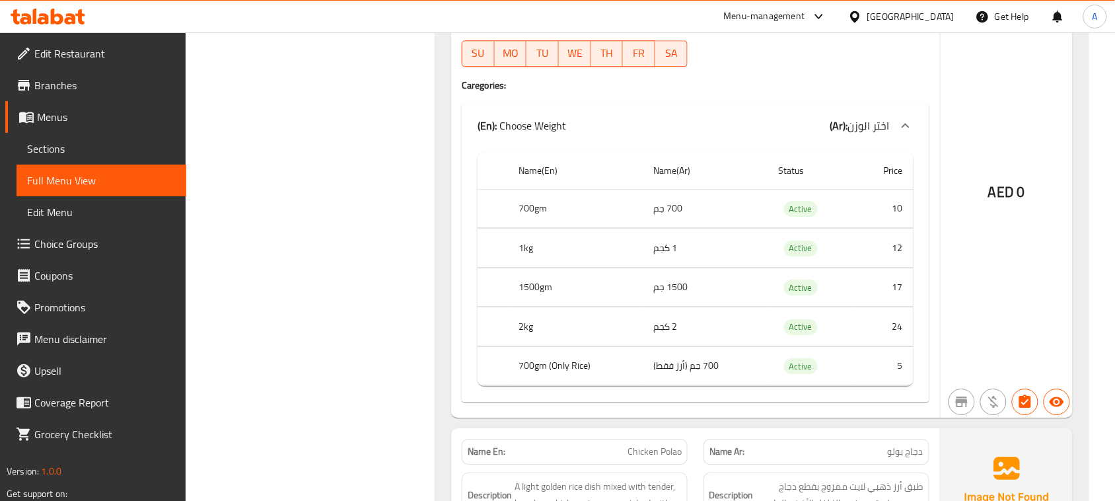
scroll to position [1074, 0]
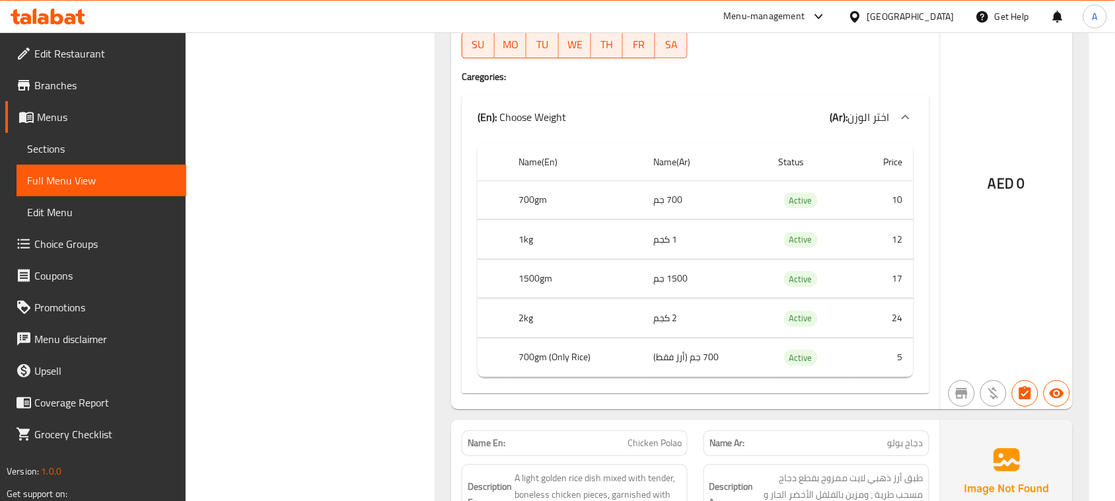
drag, startPoint x: 545, startPoint y: 200, endPoint x: 539, endPoint y: 217, distance: 17.8
click at [556, 203] on th "700gm" at bounding box center [575, 199] width 135 height 39
drag, startPoint x: 524, startPoint y: 254, endPoint x: 576, endPoint y: 256, distance: 51.6
click at [575, 256] on th "1kg" at bounding box center [575, 239] width 135 height 39
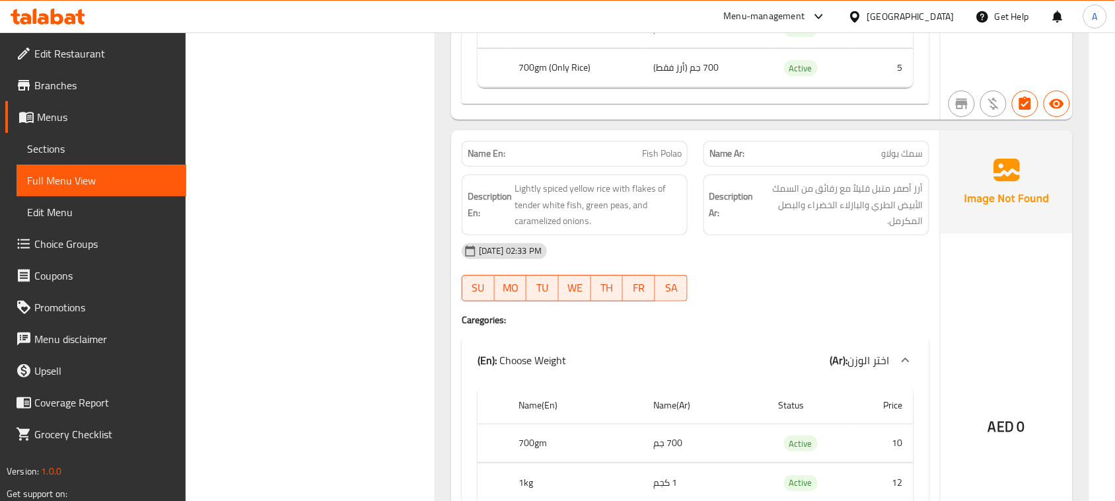
scroll to position [2957, 0]
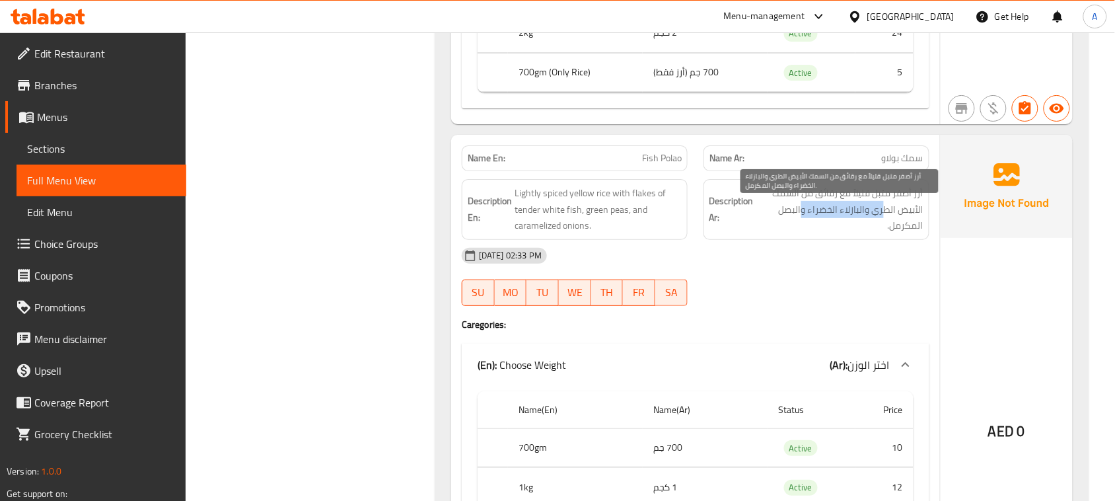
drag, startPoint x: 884, startPoint y: 226, endPoint x: 803, endPoint y: 227, distance: 80.6
click at [804, 226] on span "أرز أصفر متبل قليلاً مع رقائق من السمك الأبيض الطري والبازلاء الخضراء والبصل ال…" at bounding box center [840, 209] width 167 height 49
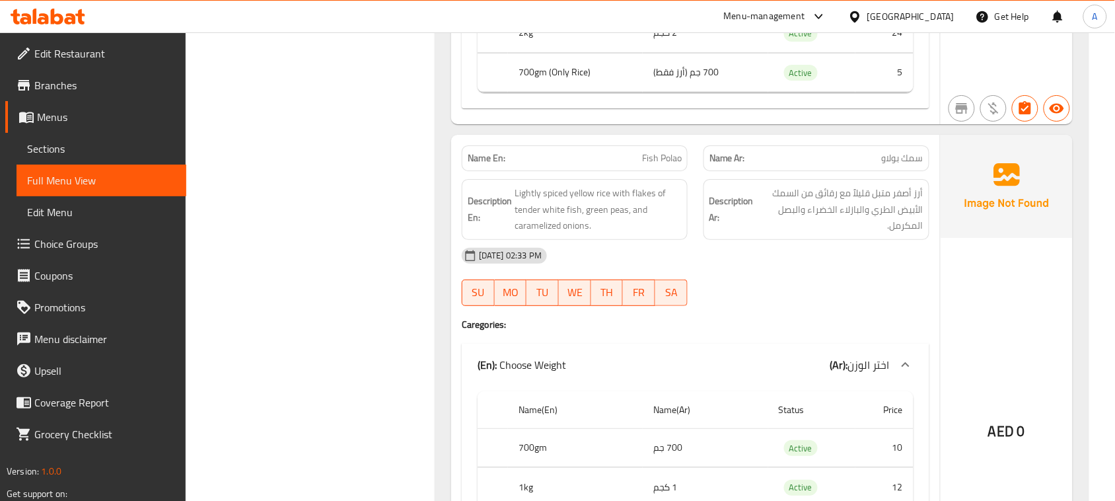
click at [831, 272] on div "28-08-2025 02:33 PM" at bounding box center [696, 256] width 484 height 32
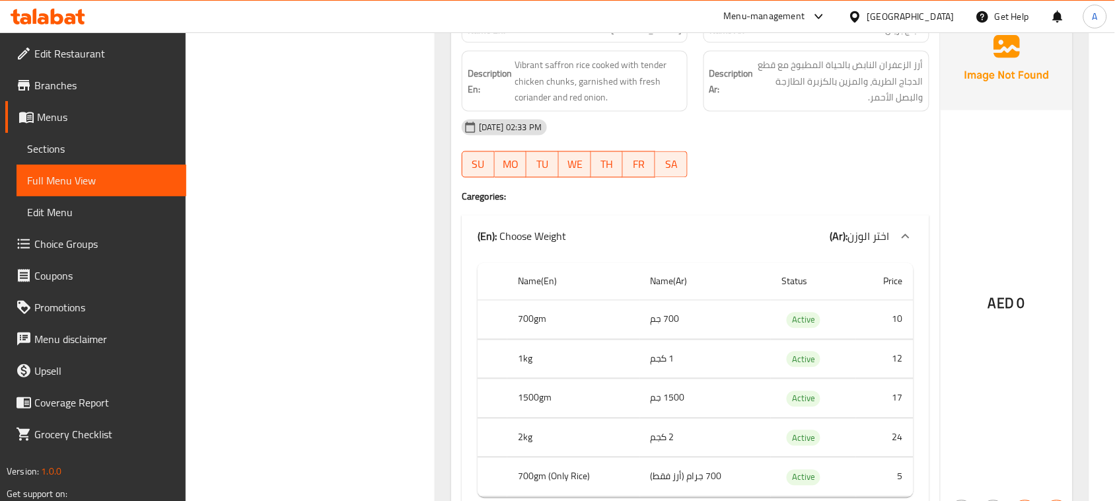
scroll to position [3722, 0]
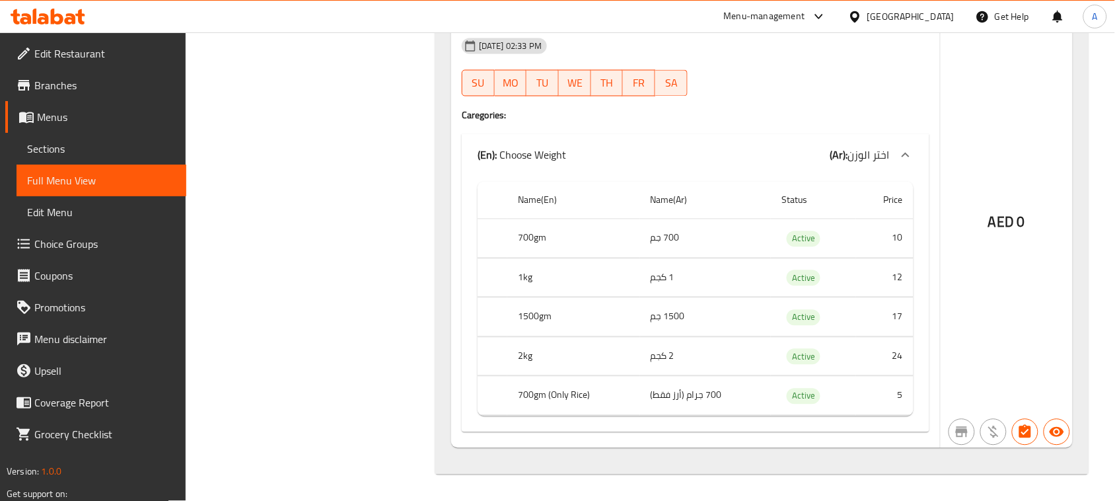
click at [42, 155] on span "Sections" at bounding box center [101, 149] width 149 height 16
click at [47, 147] on span "Sections" at bounding box center [101, 149] width 149 height 16
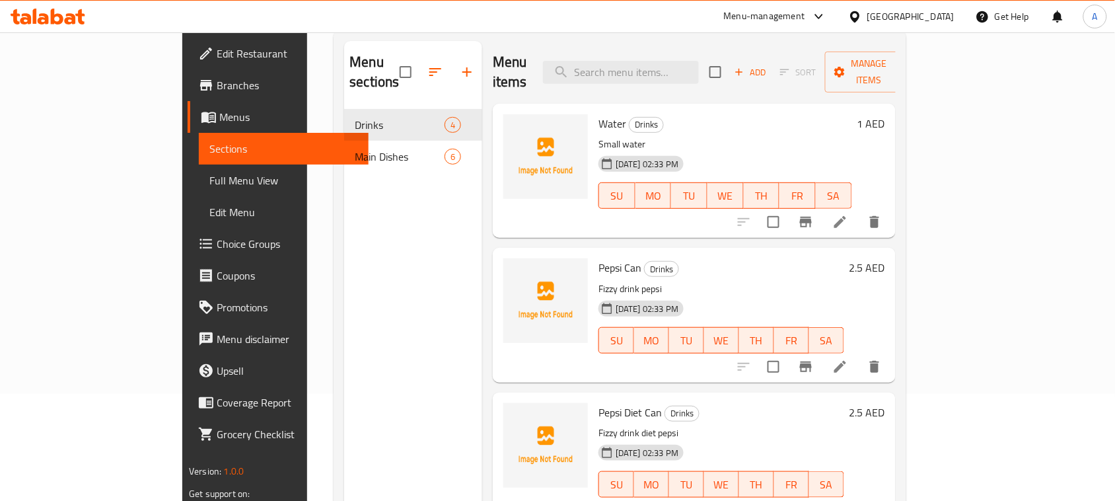
scroll to position [20, 0]
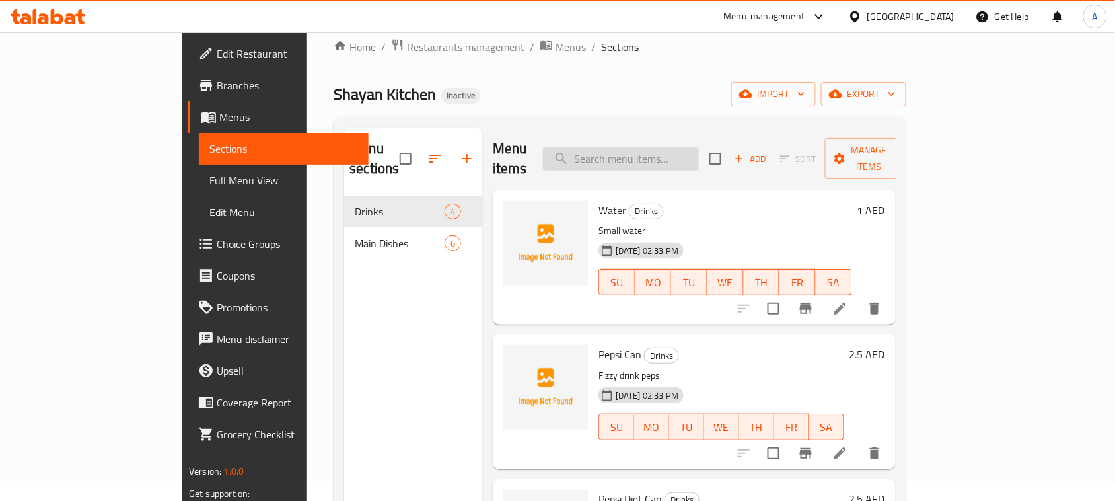
click at [640, 150] on input "search" at bounding box center [621, 158] width 156 height 23
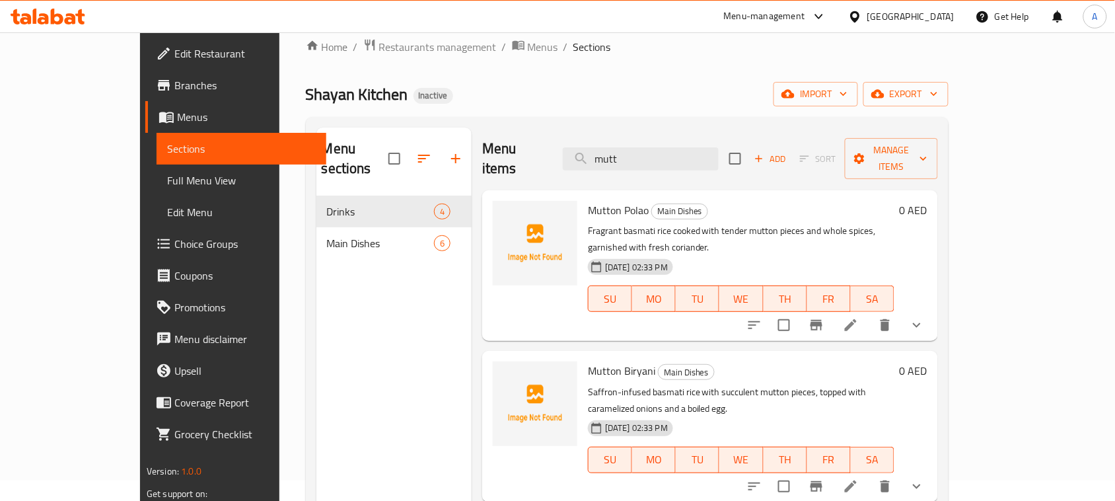
type input "mutt"
click at [859, 478] on icon at bounding box center [851, 486] width 16 height 16
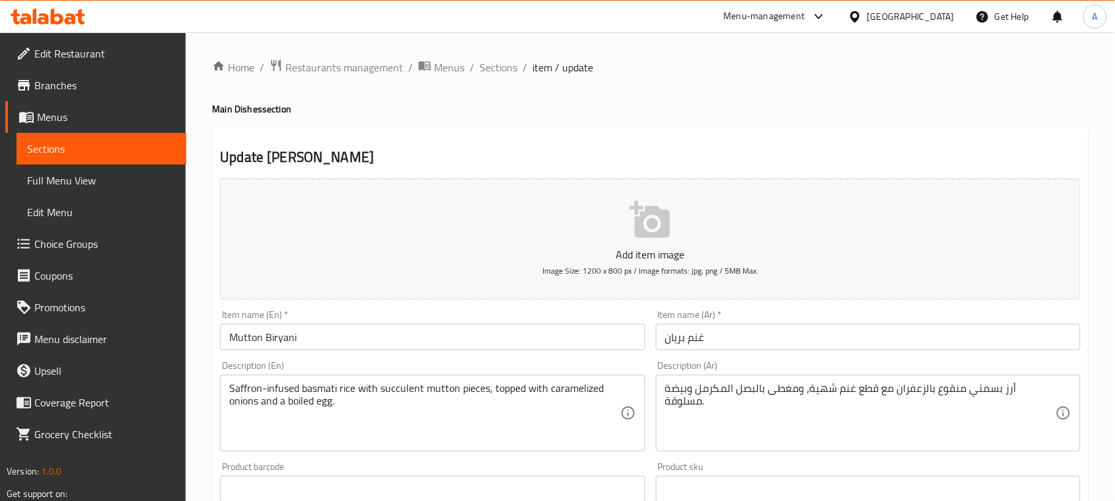
click at [697, 337] on input "غنم بريان" at bounding box center [868, 337] width 425 height 26
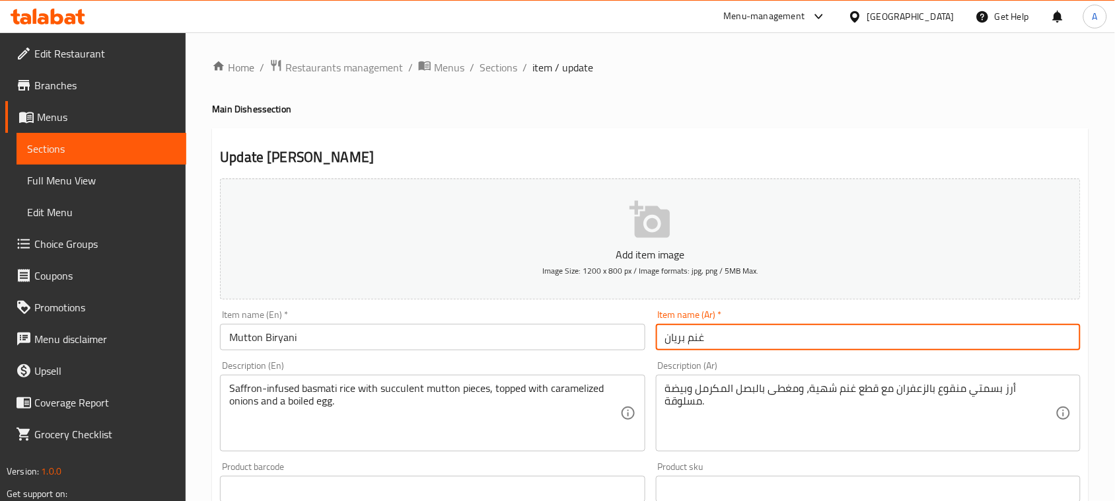
click at [697, 337] on input "غنم بريان" at bounding box center [868, 337] width 425 height 26
type input "لحم ضأن بريان"
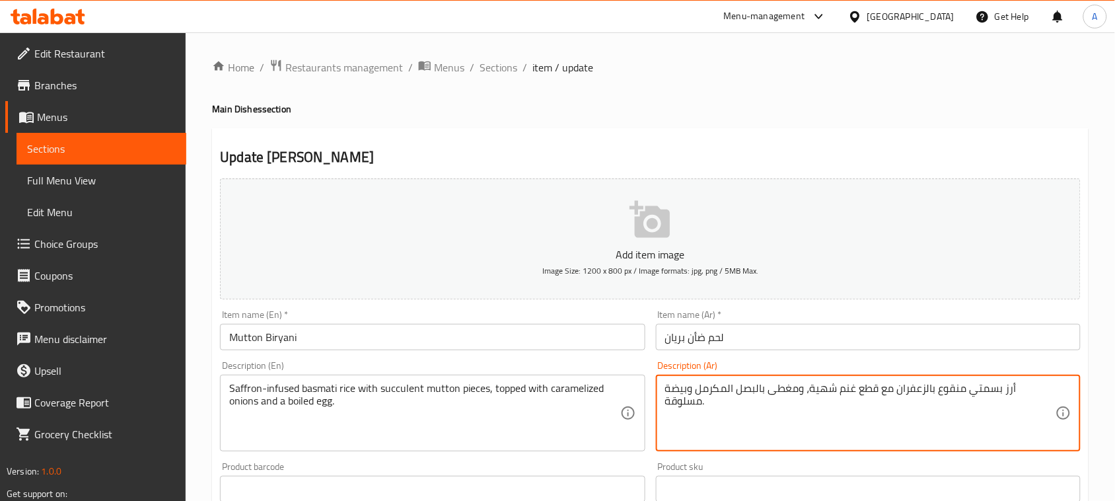
click at [889, 387] on textarea "أرز بسمتي منقوع بالزعفران مع قطع غنم شهية، ومغطى بالبصل المكرمل وبيضة مسلوقة." at bounding box center [860, 413] width 391 height 63
type textarea "أرز بسمتي منقوع بالزعفران مع قطع لحم ضأن شهية، ومغطى بالبصل المكرمل وبيضة مسلوق…"
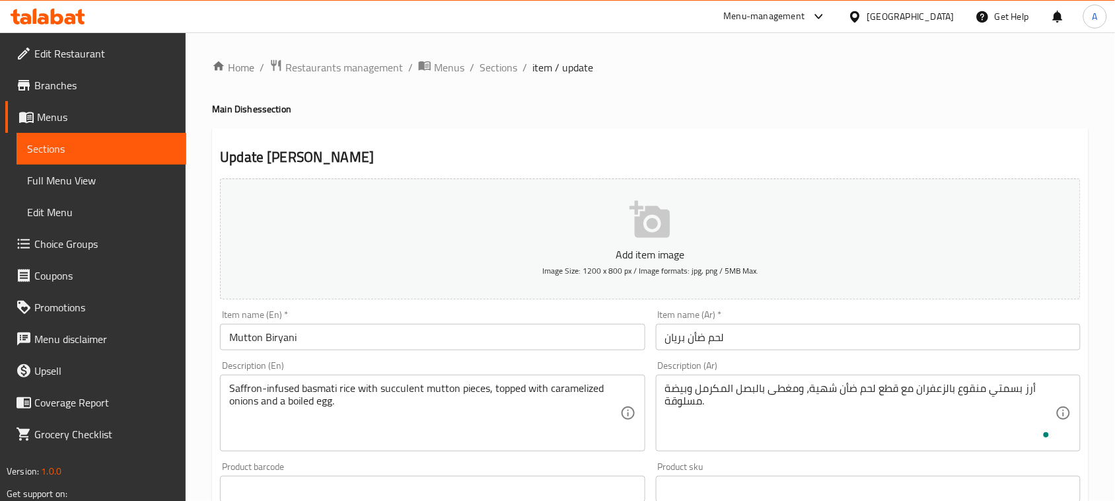
click at [967, 319] on div "Item name (Ar)   * لحم ضأن بريان Item name (Ar) *" at bounding box center [868, 330] width 425 height 40
click at [958, 334] on input "لحم ضأن بريان" at bounding box center [868, 337] width 425 height 26
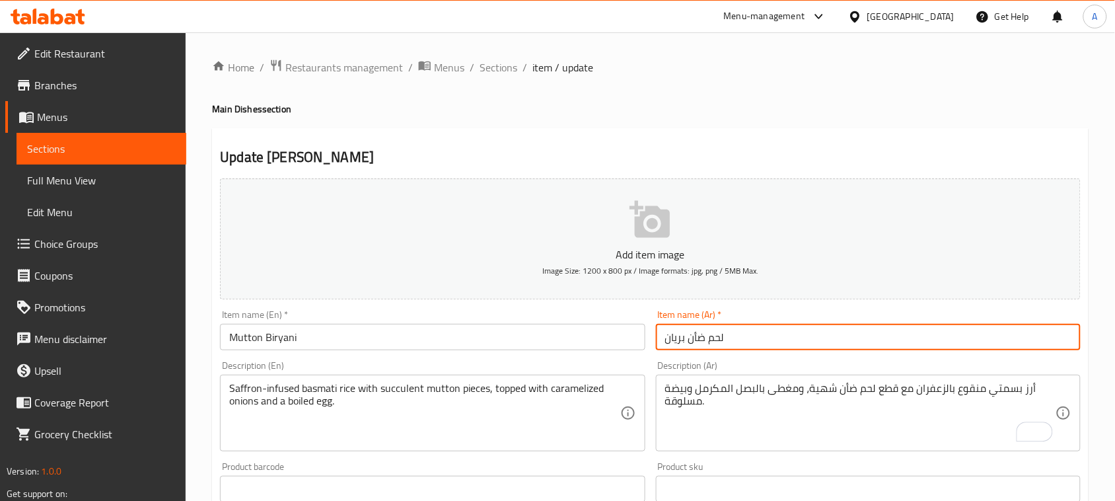
click at [692, 345] on input "غنم بولو" at bounding box center [868, 337] width 425 height 26
type input "لحم ضأن بولو"
click at [883, 385] on textarea "أرز بسمتي عطري مطبوخ مع قطع الغنم الطرية والتوابل الكاملة، ومزين بالكزبرة الطاز…" at bounding box center [860, 413] width 391 height 63
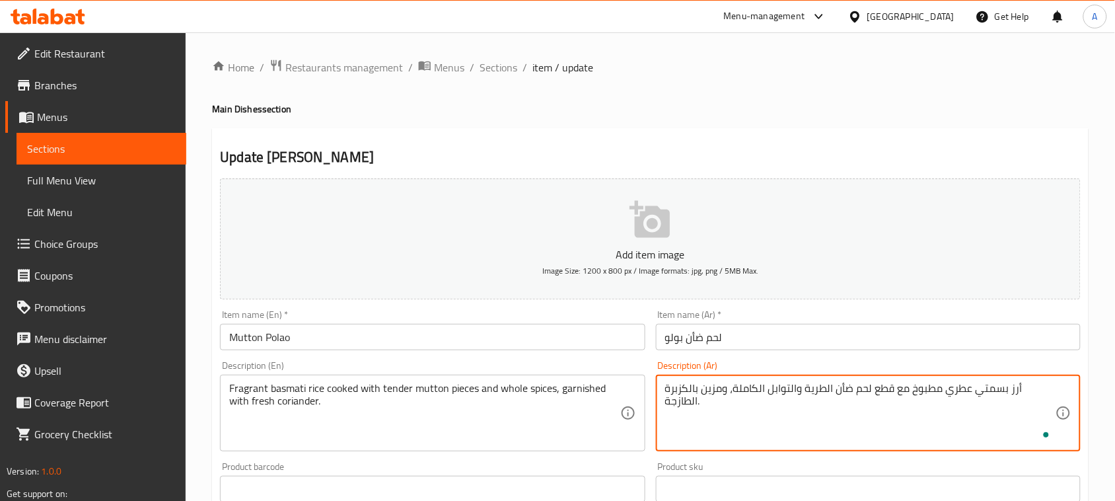
type textarea "أرز بسمتي عطري مطبوخ مع قطع لحم ضأن الطرية والتوابل الكاملة، ومزين بالكزبرة الط…"
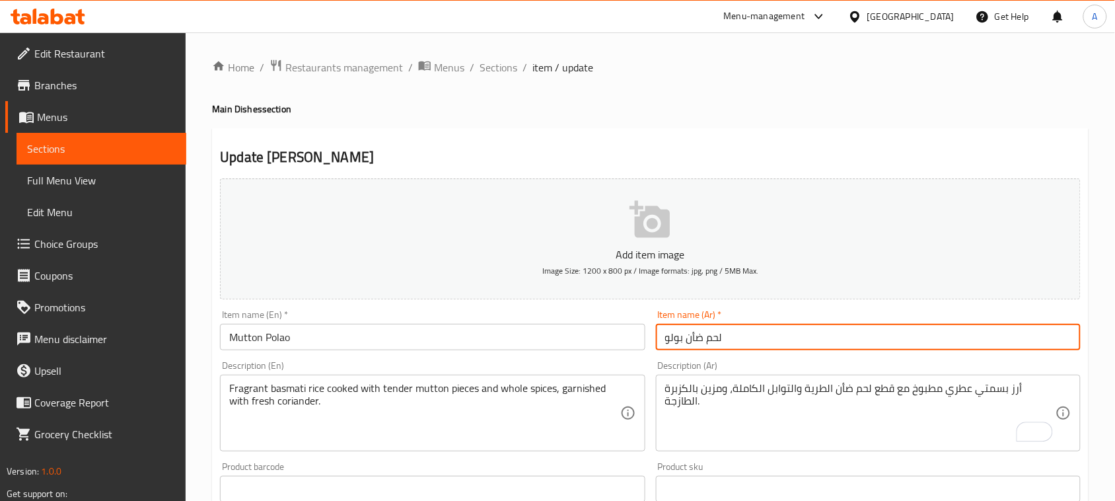
click at [868, 335] on input "لحم ضأن بولو" at bounding box center [868, 337] width 425 height 26
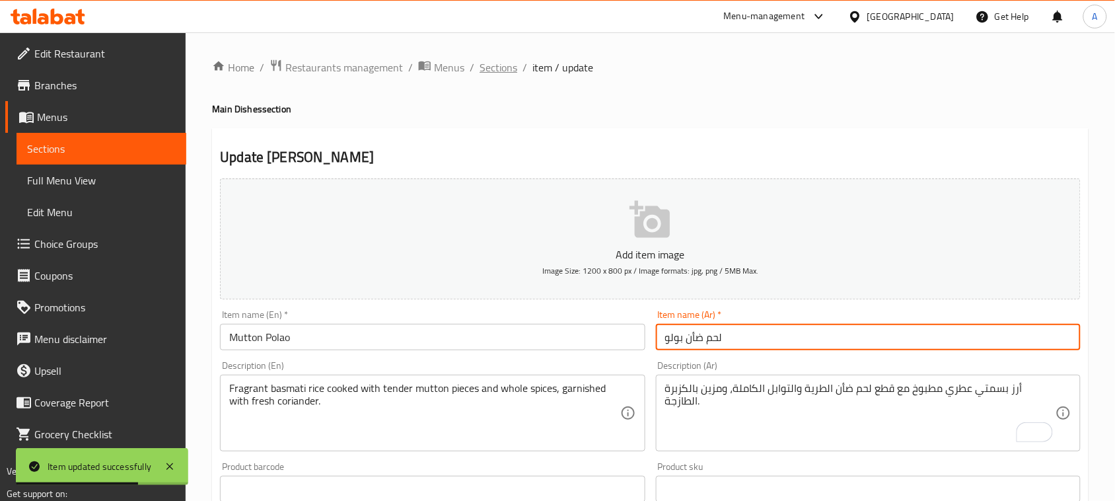
click at [496, 66] on span "Sections" at bounding box center [499, 67] width 38 height 16
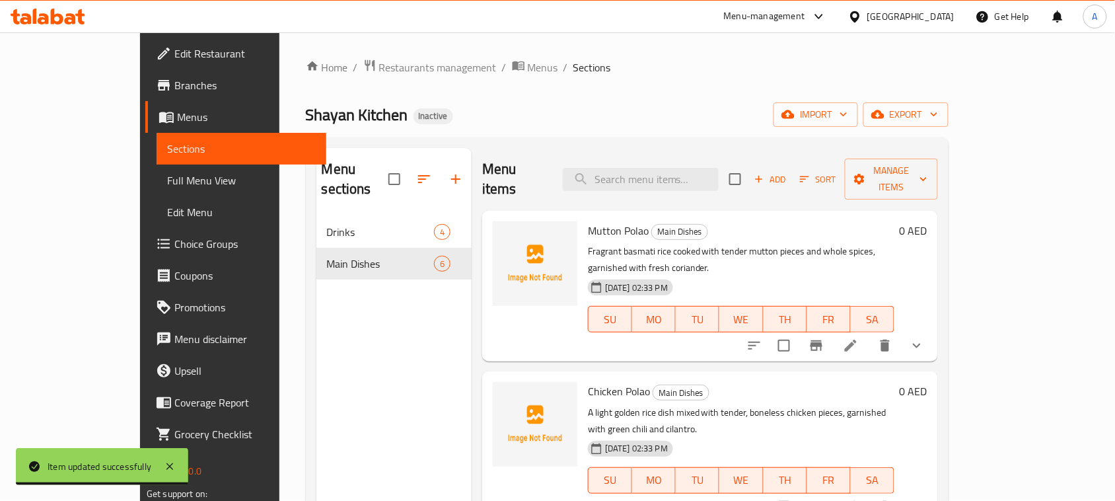
click at [167, 186] on span "Full Menu View" at bounding box center [241, 180] width 149 height 16
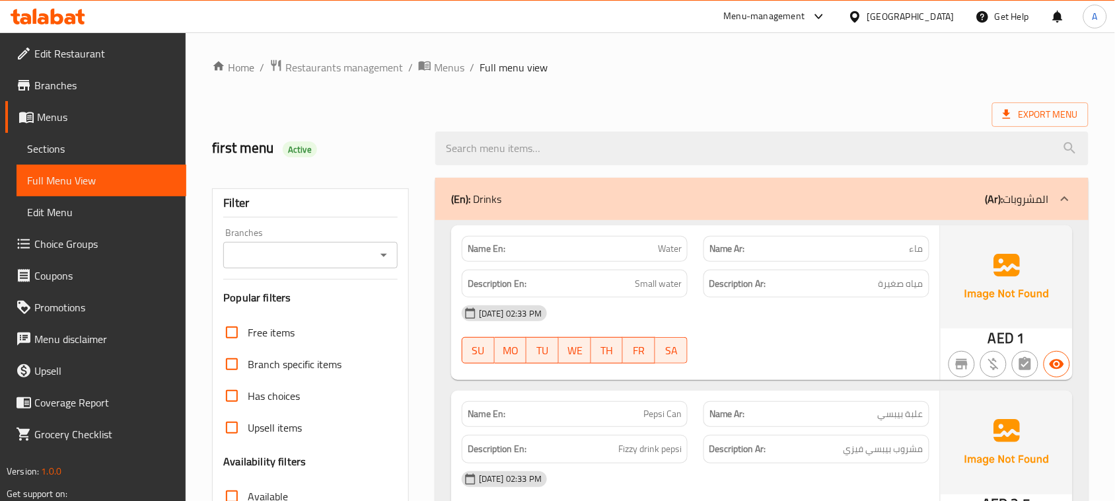
scroll to position [330, 0]
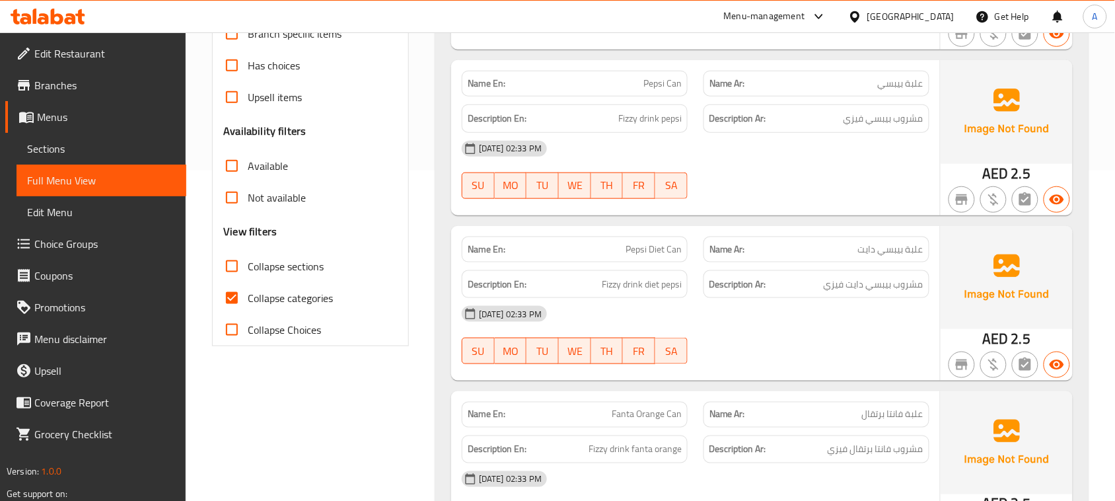
click at [278, 301] on span "Collapse categories" at bounding box center [290, 298] width 85 height 16
click at [248, 301] on input "Collapse categories" at bounding box center [232, 298] width 32 height 32
checkbox input "false"
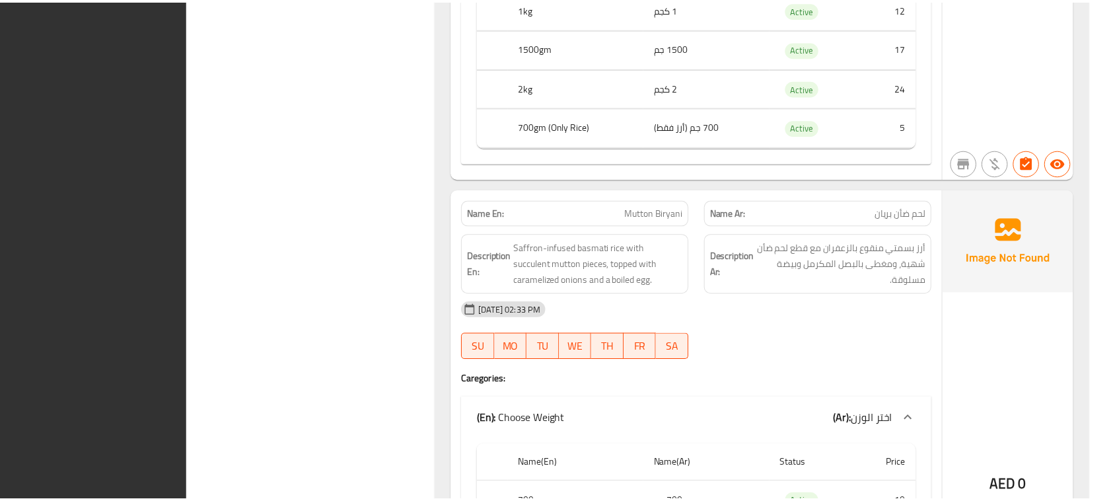
scroll to position [2204, 0]
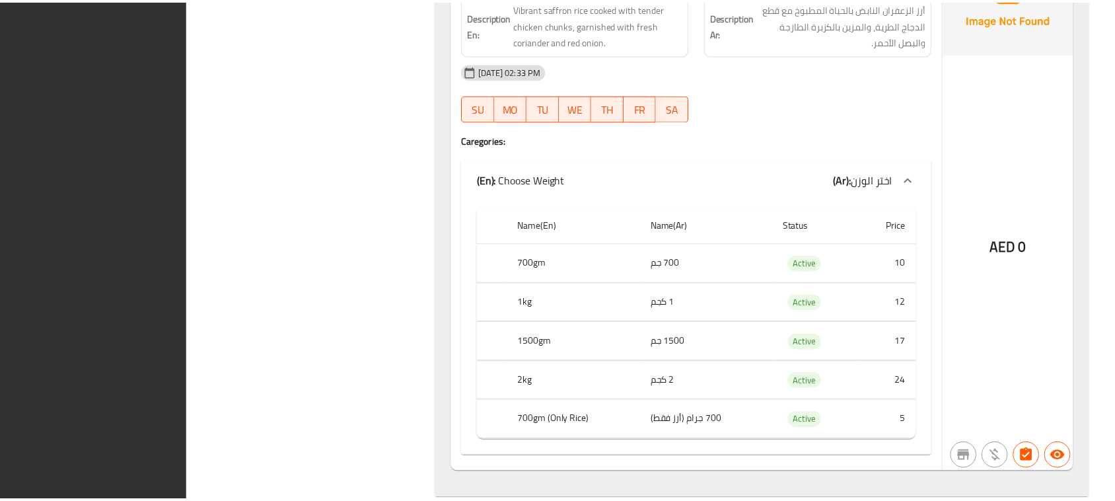
scroll to position [3722, 0]
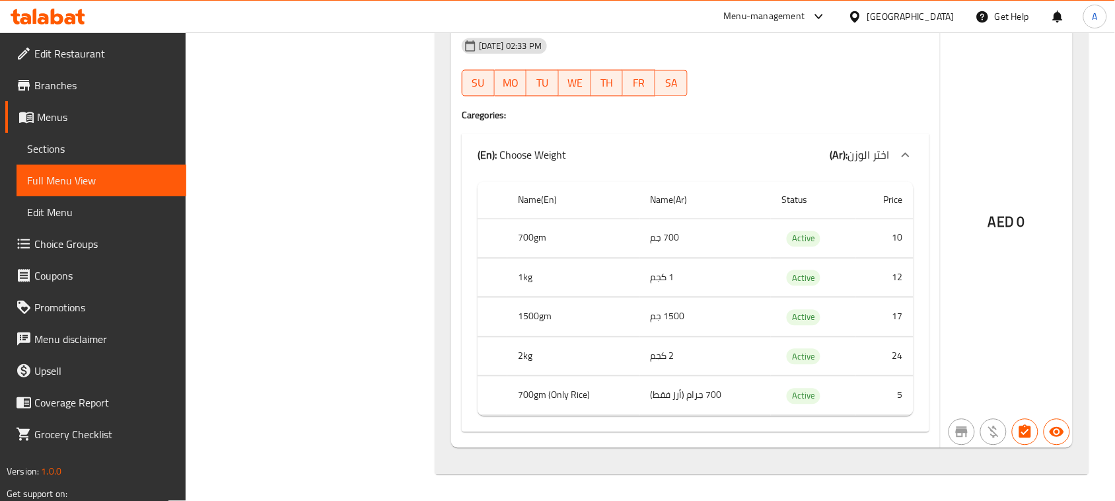
click at [103, 47] on span "Edit Restaurant" at bounding box center [104, 54] width 141 height 16
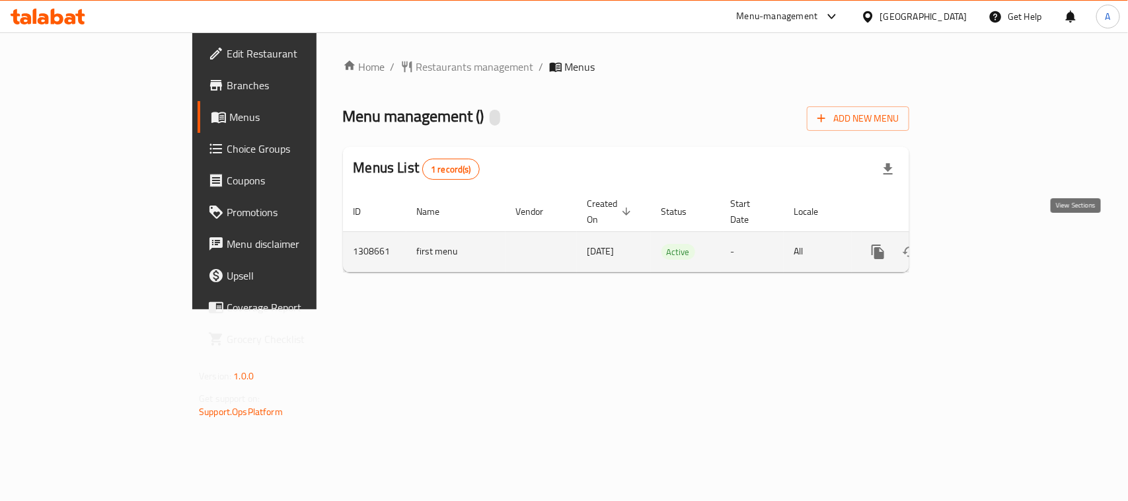
click at [979, 246] on icon "enhanced table" at bounding box center [973, 252] width 12 height 12
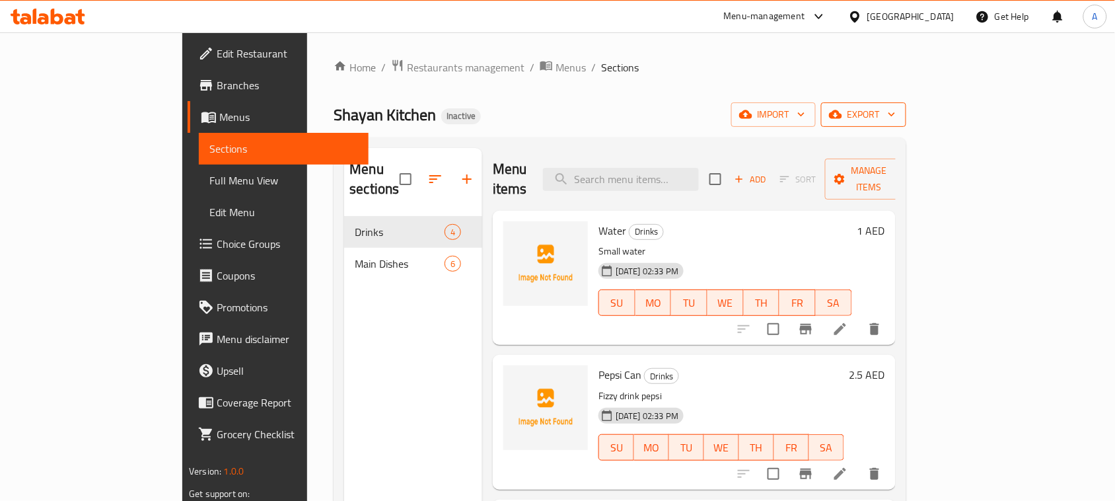
click at [896, 114] on span "export" at bounding box center [864, 114] width 64 height 17
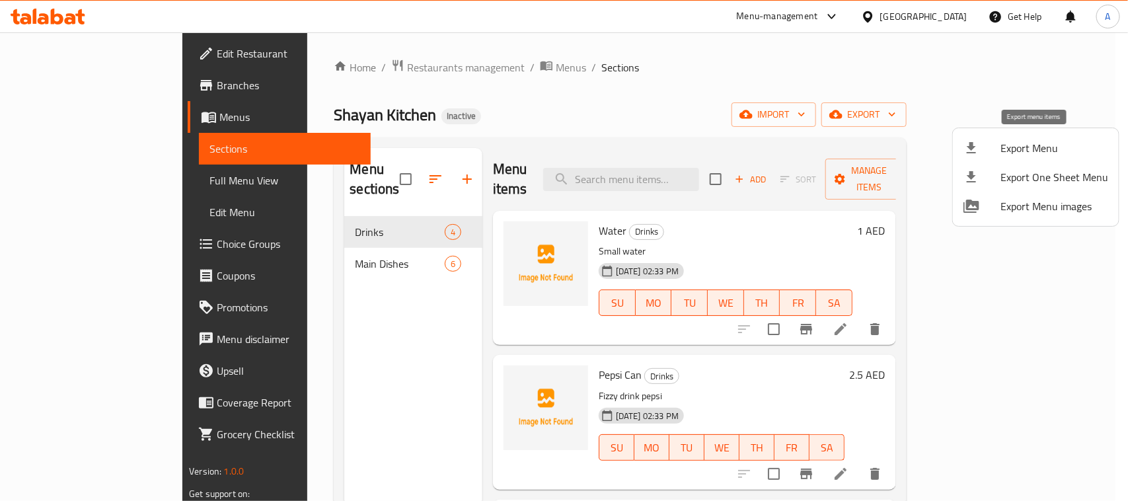
click at [1021, 145] on span "Export Menu" at bounding box center [1054, 148] width 108 height 16
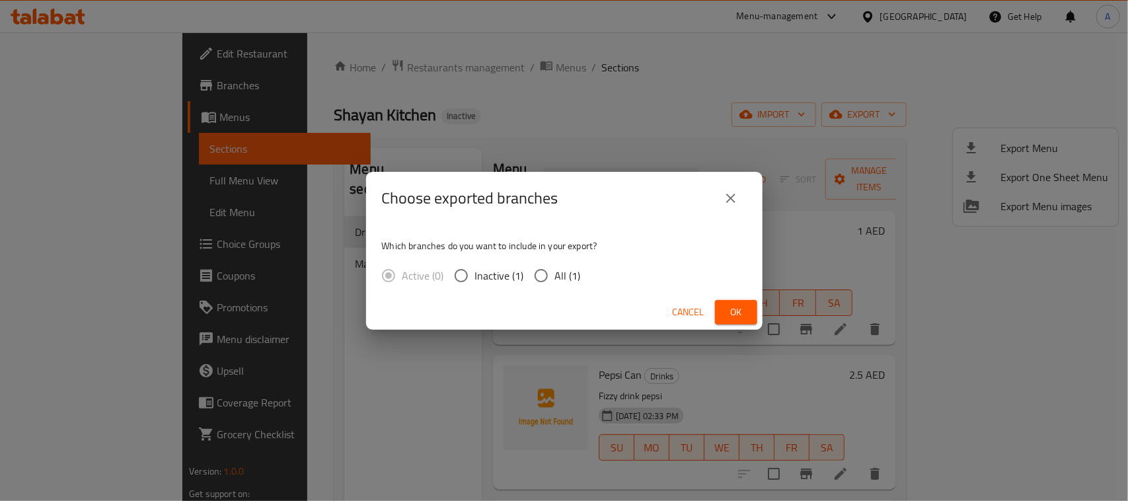
click at [560, 273] on span "All (1)" at bounding box center [568, 276] width 26 height 16
click at [555, 273] on input "All (1)" at bounding box center [541, 276] width 28 height 28
radio input "true"
click at [737, 307] on span "Ok" at bounding box center [736, 312] width 21 height 17
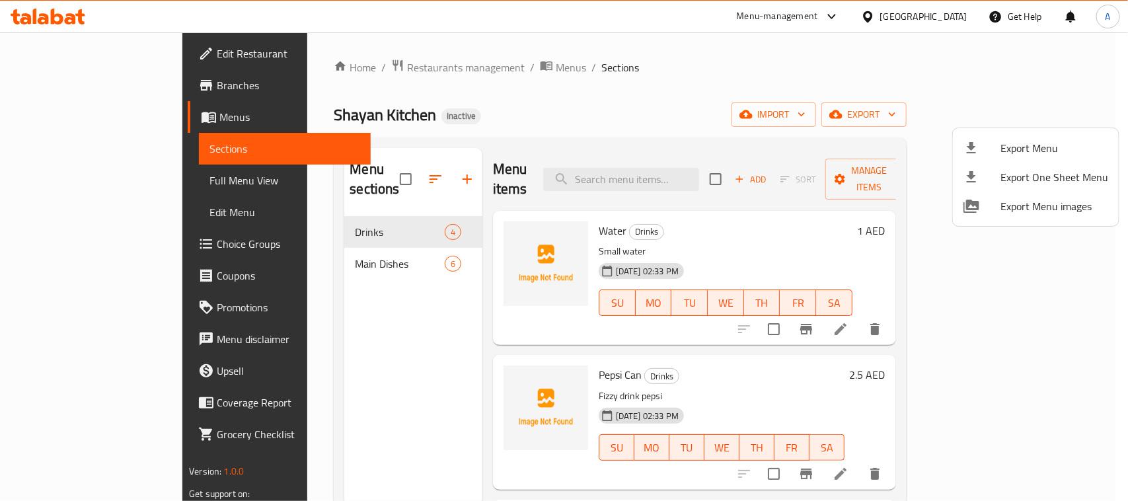
click at [679, 69] on div at bounding box center [564, 250] width 1128 height 501
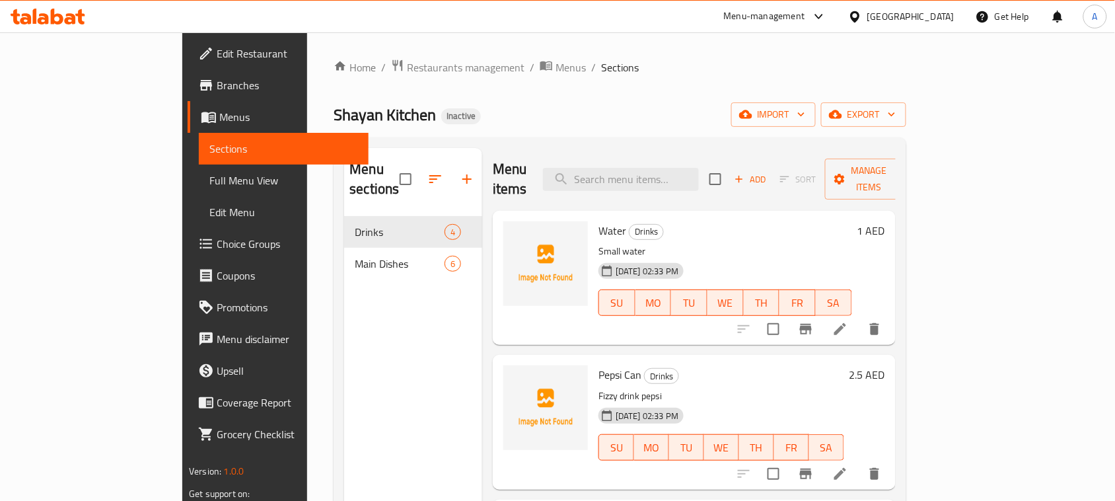
click at [751, 110] on div "Shayan Kitchen Inactive import export" at bounding box center [620, 114] width 572 height 24
click at [681, 100] on div "Home / Restaurants management / Menus / Sections Shayan Kitchen Inactive import…" at bounding box center [620, 359] width 572 height 601
click at [879, 20] on div "United Arab Emirates" at bounding box center [911, 16] width 87 height 15
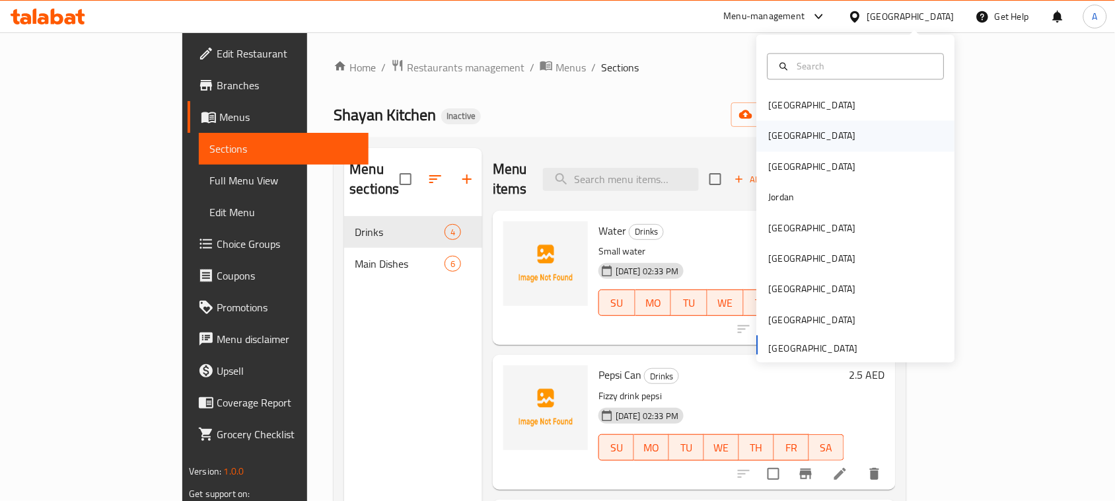
click at [783, 130] on div "Egypt" at bounding box center [813, 136] width 108 height 30
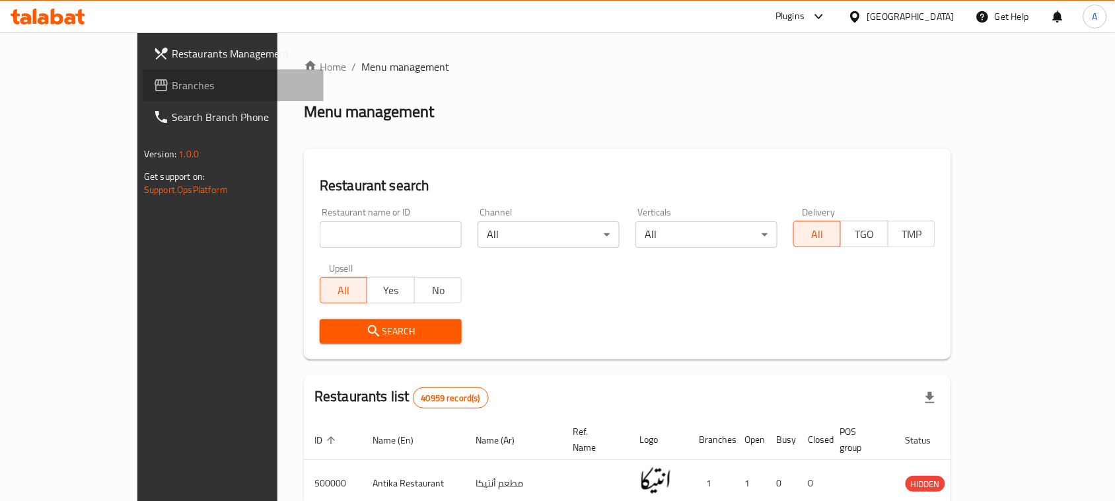
click at [172, 77] on span "Branches" at bounding box center [242, 85] width 141 height 16
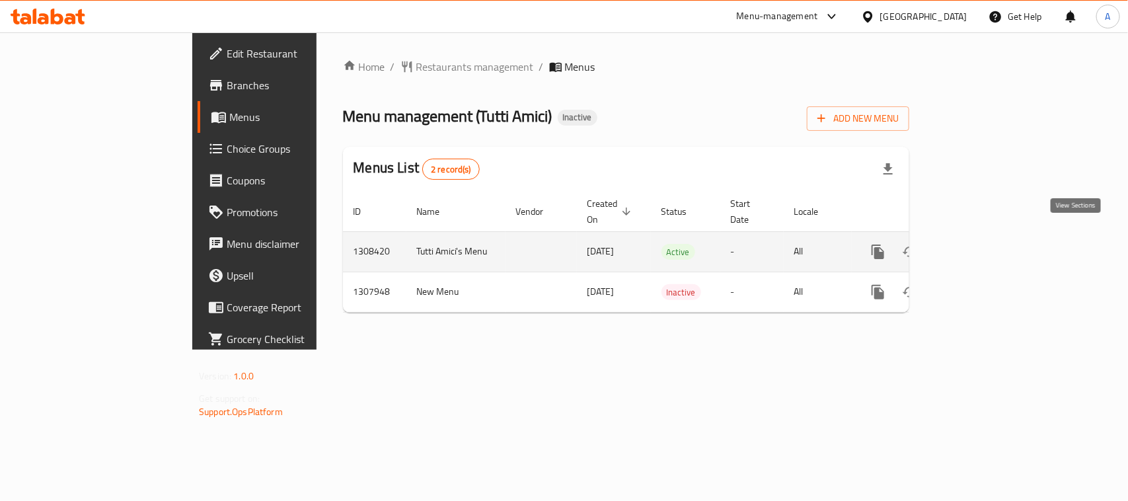
click at [981, 244] on icon "enhanced table" at bounding box center [973, 252] width 16 height 16
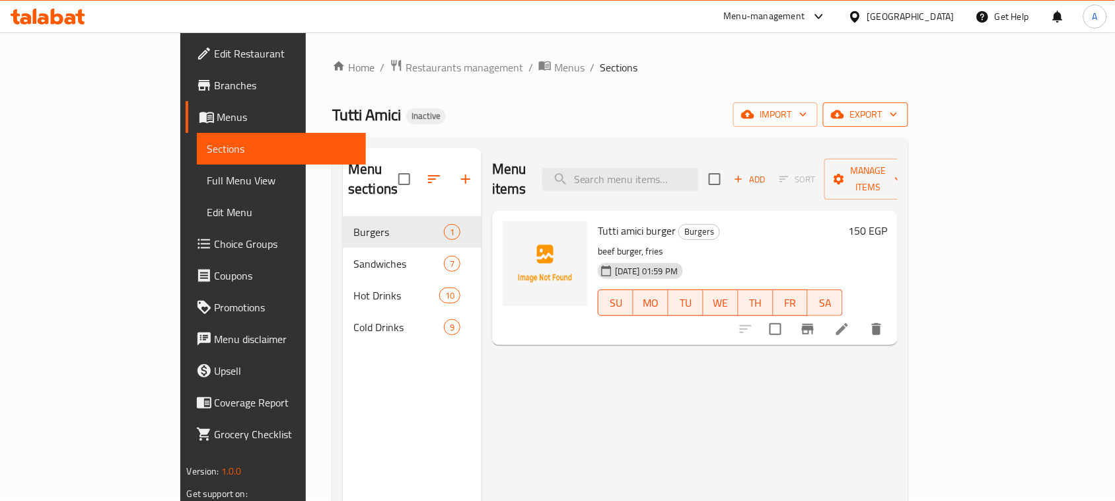
click at [844, 116] on icon "button" at bounding box center [837, 114] width 13 height 9
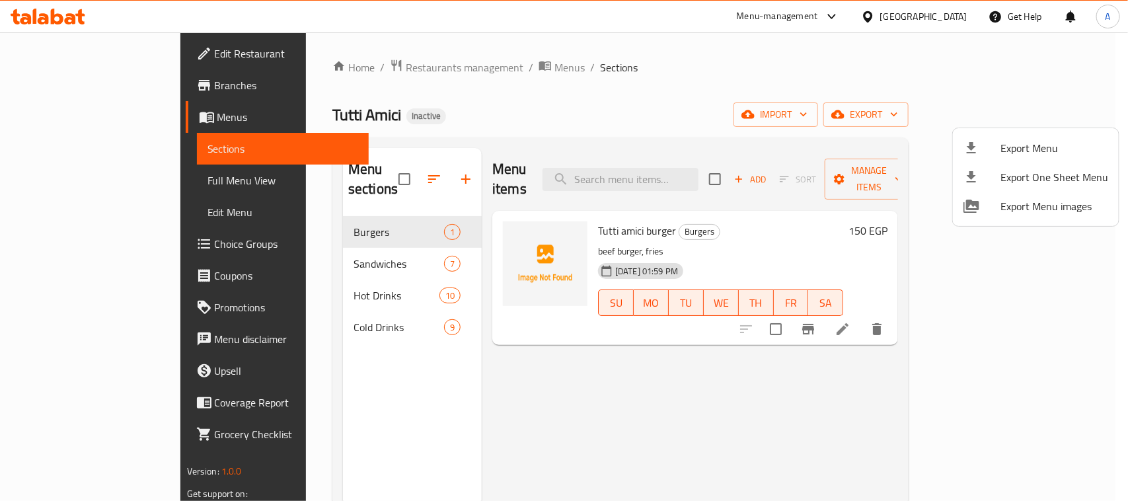
click at [1008, 141] on span "Export Menu" at bounding box center [1054, 148] width 108 height 16
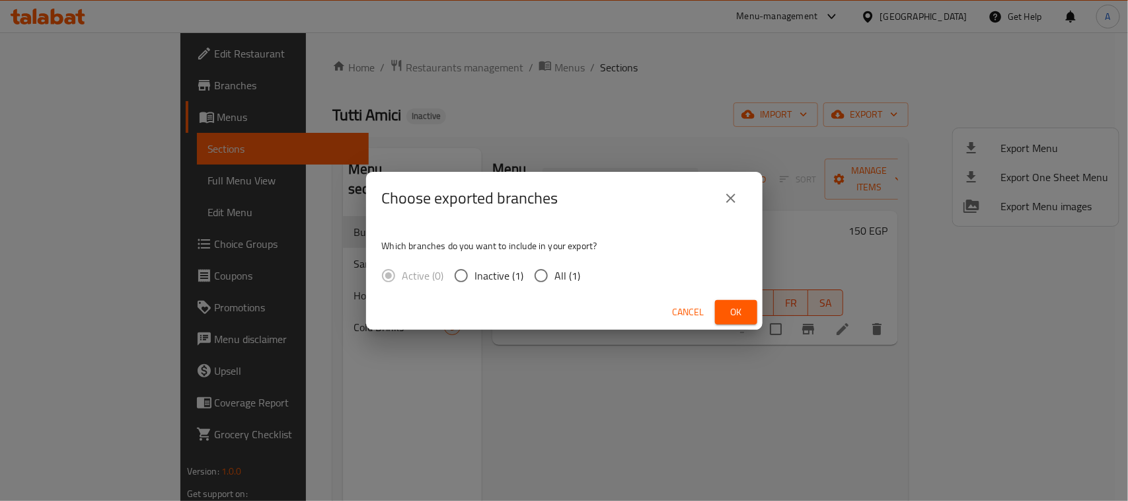
click at [573, 279] on span "All (1)" at bounding box center [568, 276] width 26 height 16
click at [555, 279] on input "All (1)" at bounding box center [541, 276] width 28 height 28
radio input "true"
click at [742, 313] on span "Ok" at bounding box center [736, 312] width 21 height 17
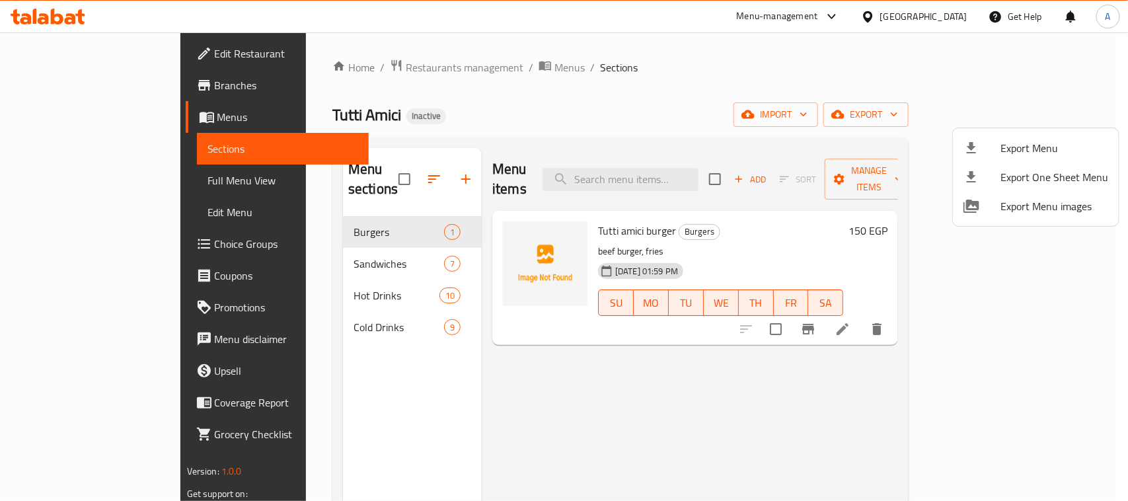
click at [940, 71] on div at bounding box center [564, 250] width 1128 height 501
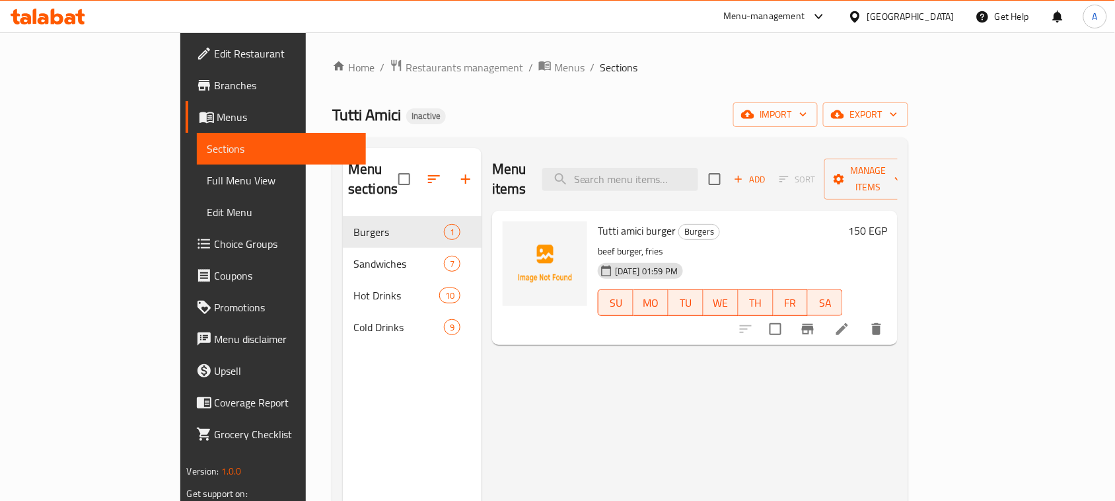
click at [868, 14] on div at bounding box center [857, 16] width 19 height 15
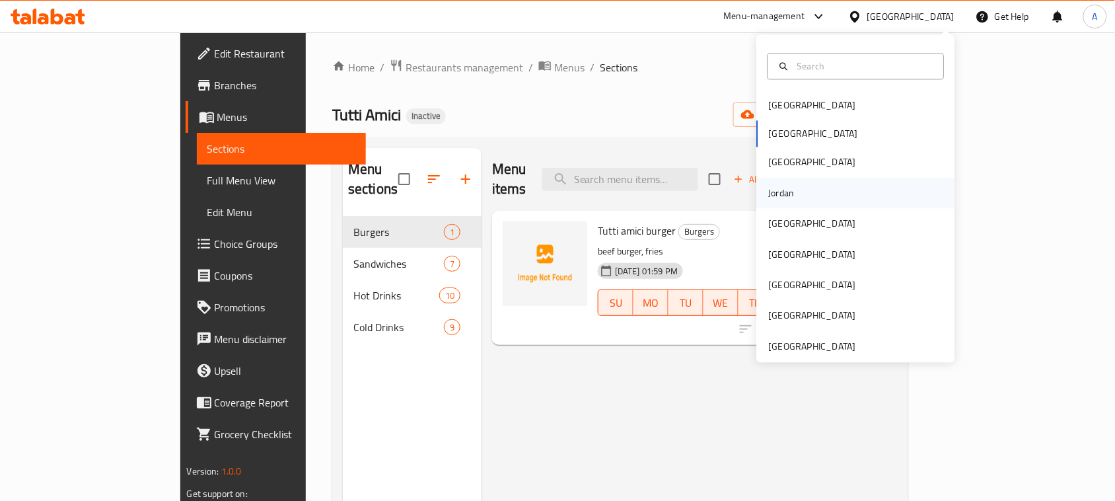
click at [780, 200] on div "Jordan" at bounding box center [782, 193] width 26 height 15
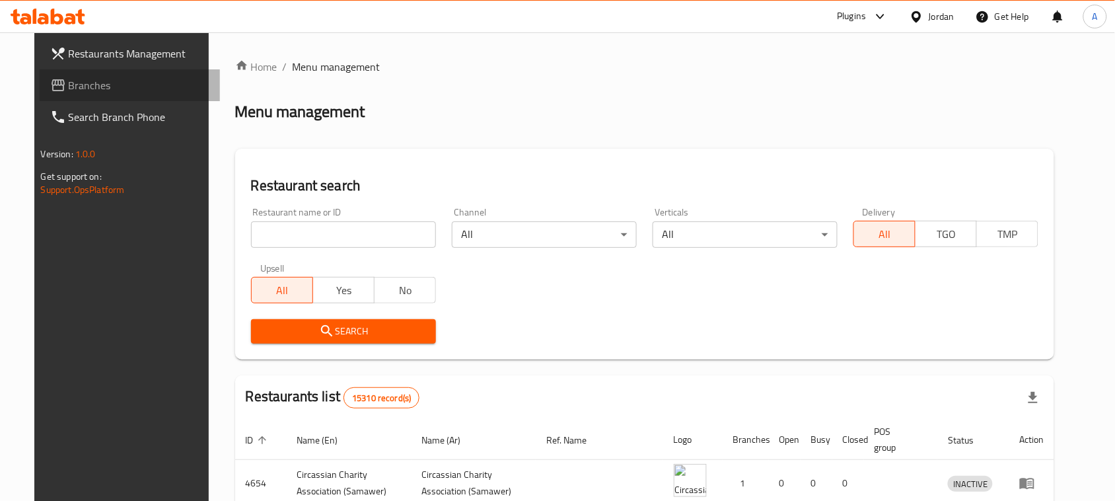
click at [69, 85] on span "Branches" at bounding box center [139, 85] width 141 height 16
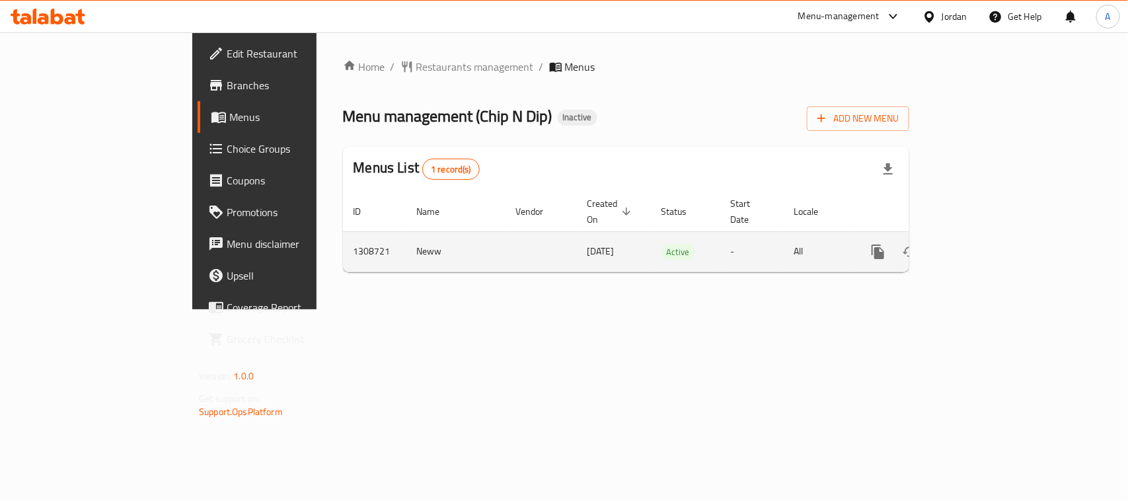
click at [981, 244] on icon "enhanced table" at bounding box center [973, 252] width 16 height 16
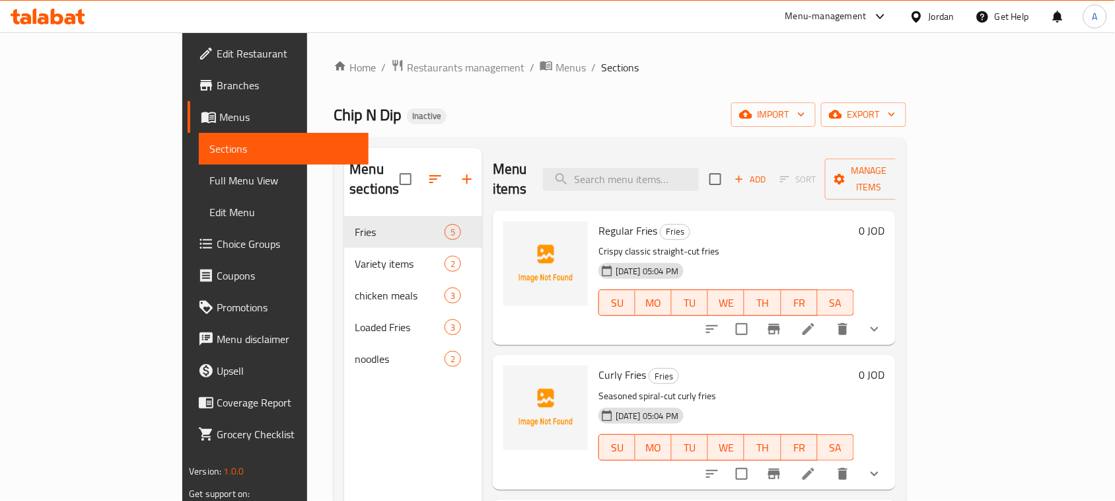
click at [632, 113] on div "Chip N Dip Inactive import export" at bounding box center [620, 114] width 572 height 24
click at [209, 174] on span "Full Menu View" at bounding box center [283, 180] width 149 height 16
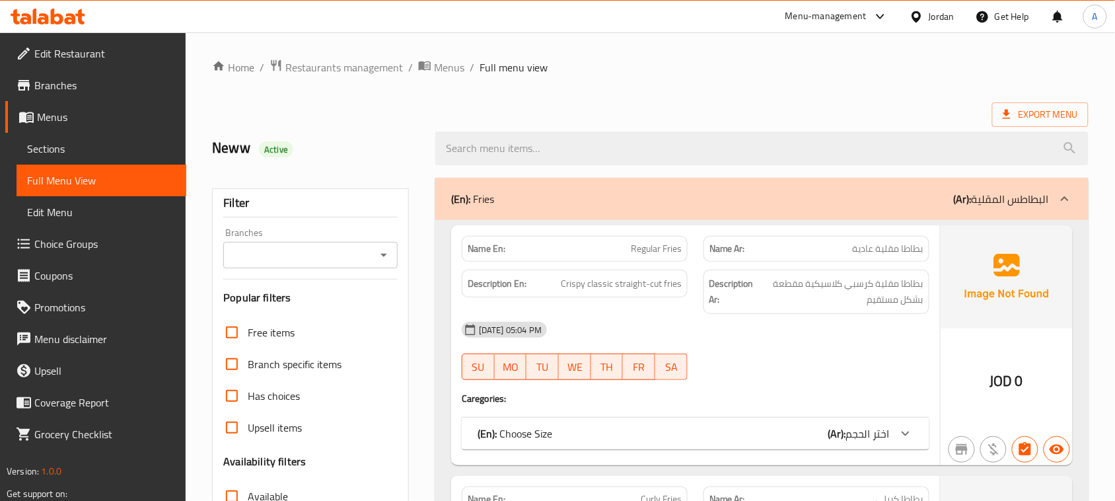
scroll to position [248, 0]
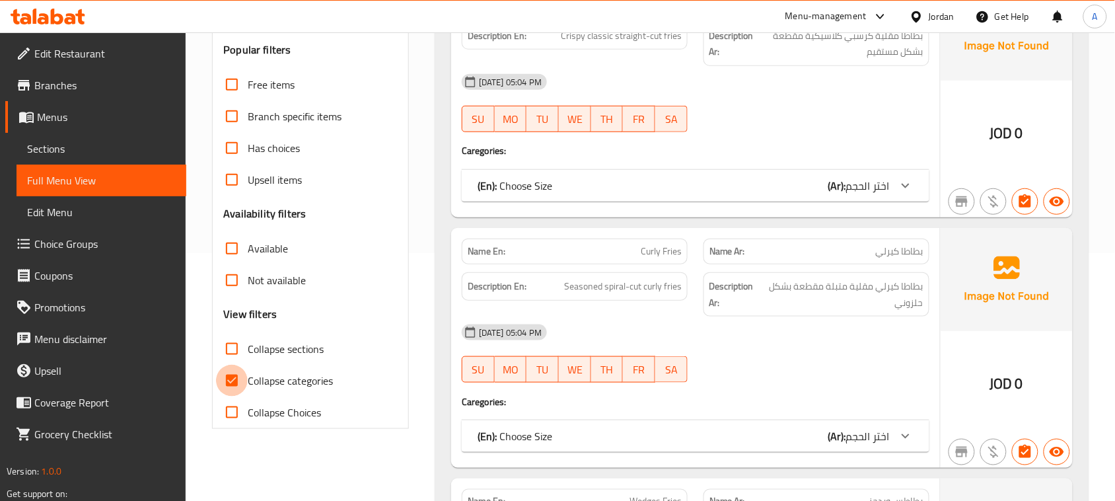
click at [244, 384] on input "Collapse categories" at bounding box center [232, 381] width 32 height 32
checkbox input "false"
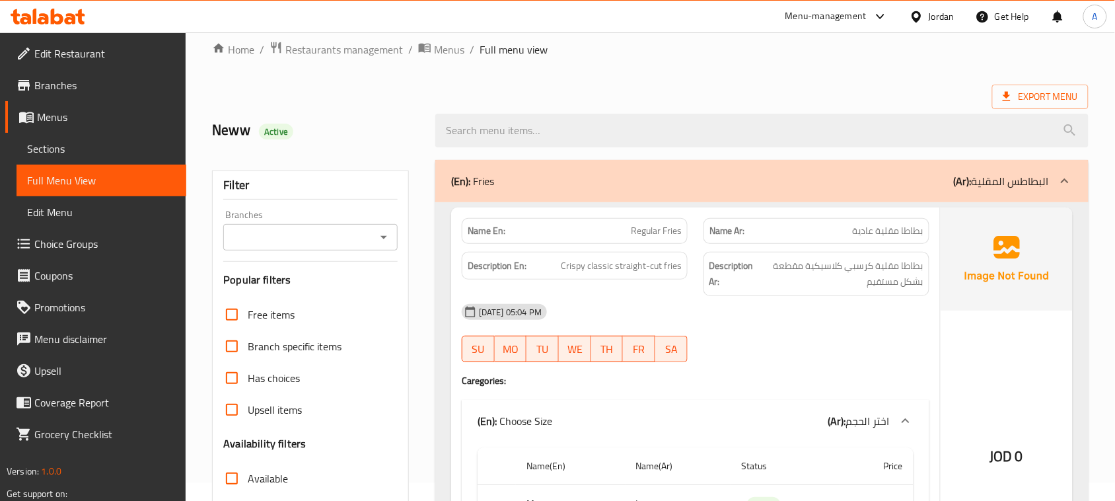
scroll to position [0, 0]
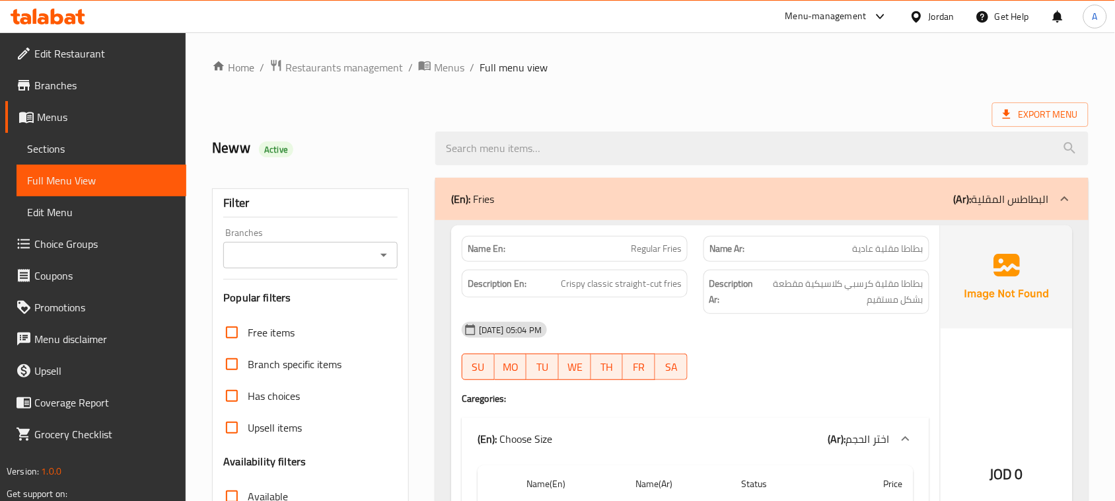
click at [686, 116] on div "Export Menu" at bounding box center [650, 114] width 877 height 24
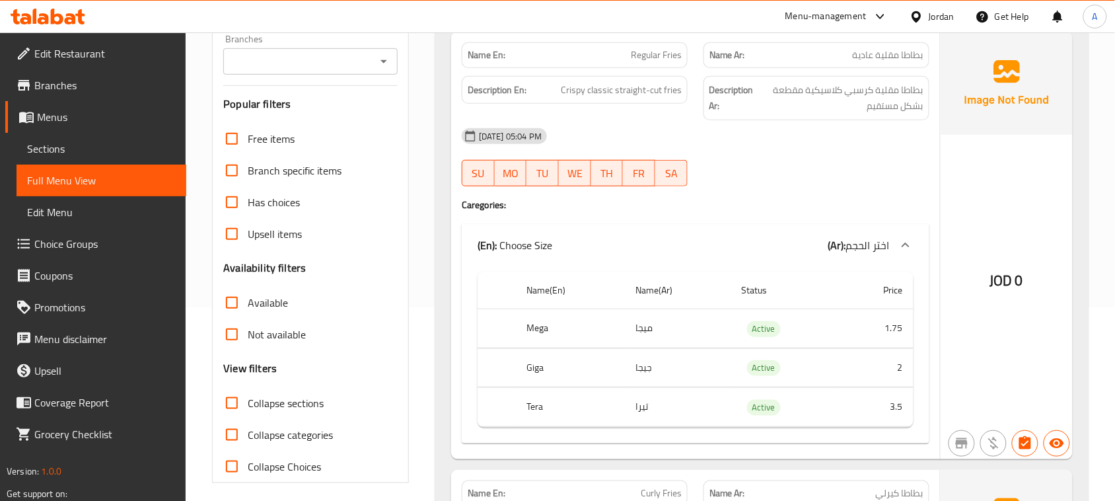
scroll to position [165, 0]
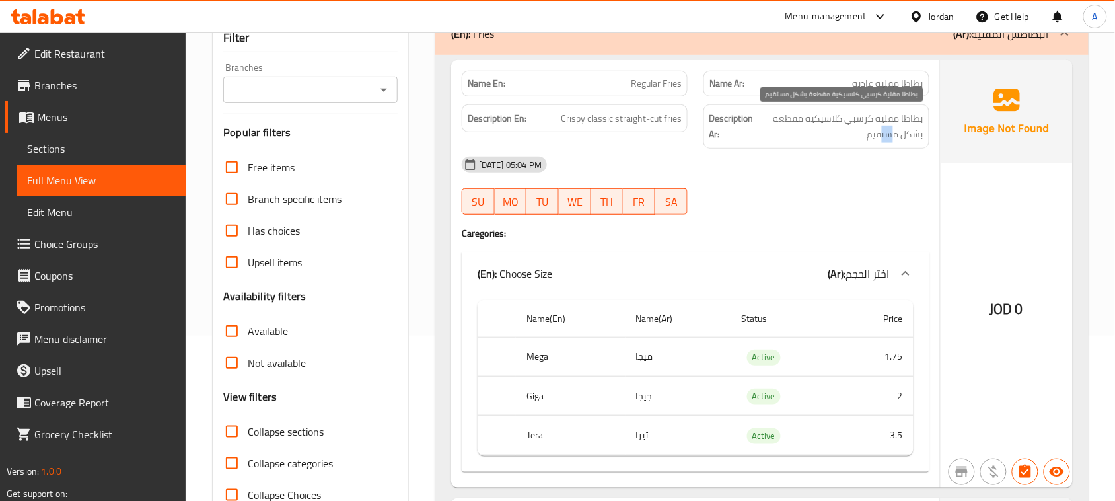
drag, startPoint x: 878, startPoint y: 133, endPoint x: 846, endPoint y: 163, distance: 43.9
click at [860, 141] on span "بطاطا مقلية كرسبي كلاسيكية مقطعة بشكل مستقيم" at bounding box center [841, 126] width 166 height 32
click at [841, 170] on div "[DATE] 05:04 PM" at bounding box center [696, 165] width 484 height 32
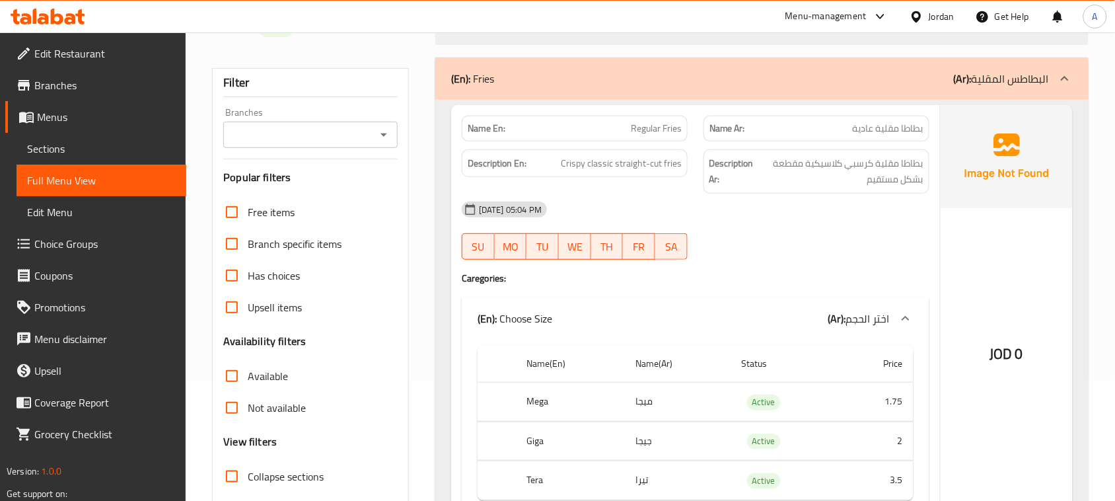
scroll to position [0, 0]
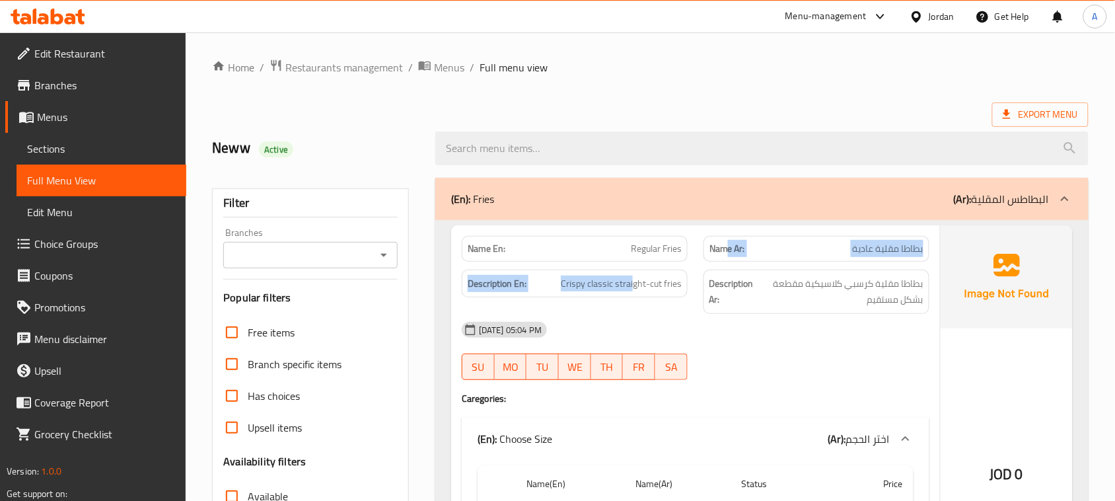
drag, startPoint x: 725, startPoint y: 252, endPoint x: 836, endPoint y: 331, distance: 136.4
click at [739, 260] on div "Name En: Regular Fries Name Ar: بطاطا مقلية عادية Description En: Crispy classi…" at bounding box center [695, 439] width 489 height 428
click at [847, 342] on div "[DATE] 05:04 PM" at bounding box center [696, 330] width 484 height 32
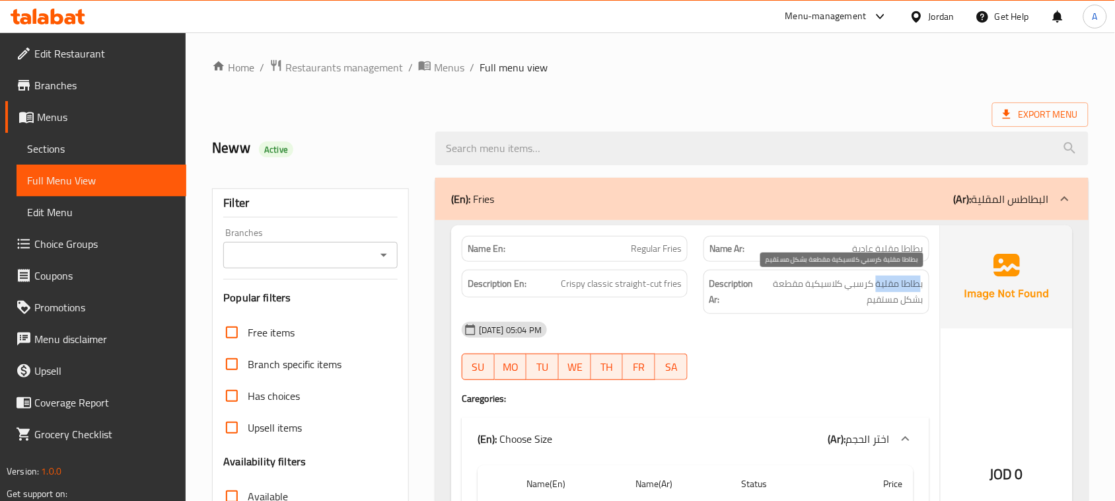
drag, startPoint x: 920, startPoint y: 281, endPoint x: 866, endPoint y: 330, distance: 73.4
click at [870, 285] on span "بطاطا مقلية كرسبي كلاسيكية مقطعة بشكل مستقيم" at bounding box center [841, 292] width 166 height 32
click at [874, 357] on div "[DATE] 05:04 PM SU MO TU WE TH FR SA" at bounding box center [696, 351] width 484 height 74
drag, startPoint x: 833, startPoint y: 285, endPoint x: 782, endPoint y: 285, distance: 50.9
click at [782, 285] on span "بطاطا مقلية كرسبي كلاسيكية مقطعة بشكل مستقيم" at bounding box center [841, 292] width 166 height 32
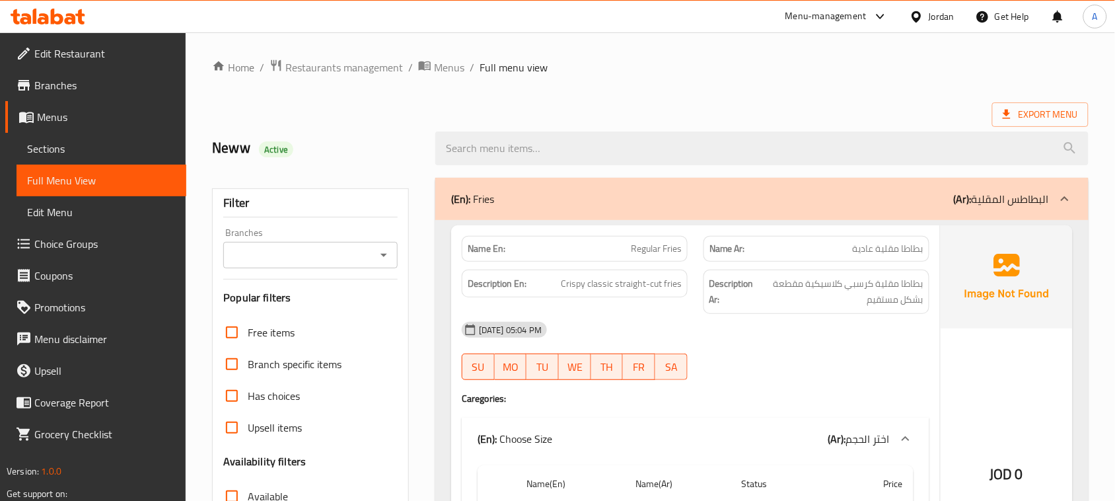
drag, startPoint x: 856, startPoint y: 326, endPoint x: 897, endPoint y: 289, distance: 54.3
click at [863, 324] on div "[DATE] 05:04 PM" at bounding box center [696, 330] width 484 height 32
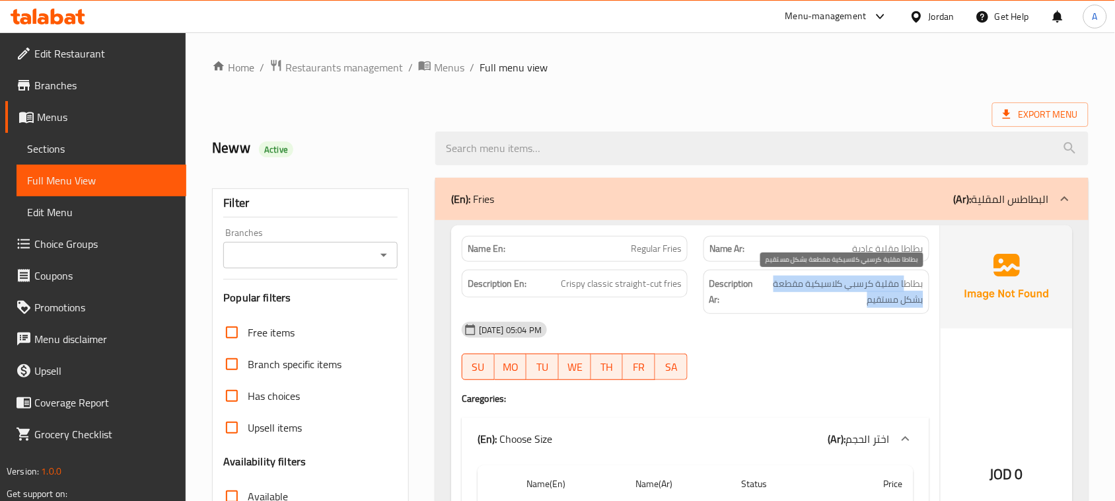
drag, startPoint x: 904, startPoint y: 286, endPoint x: 847, endPoint y: 305, distance: 60.0
click at [849, 304] on span "بطاطا مقلية كرسبي كلاسيكية مقطعة بشكل مستقيم" at bounding box center [841, 292] width 166 height 32
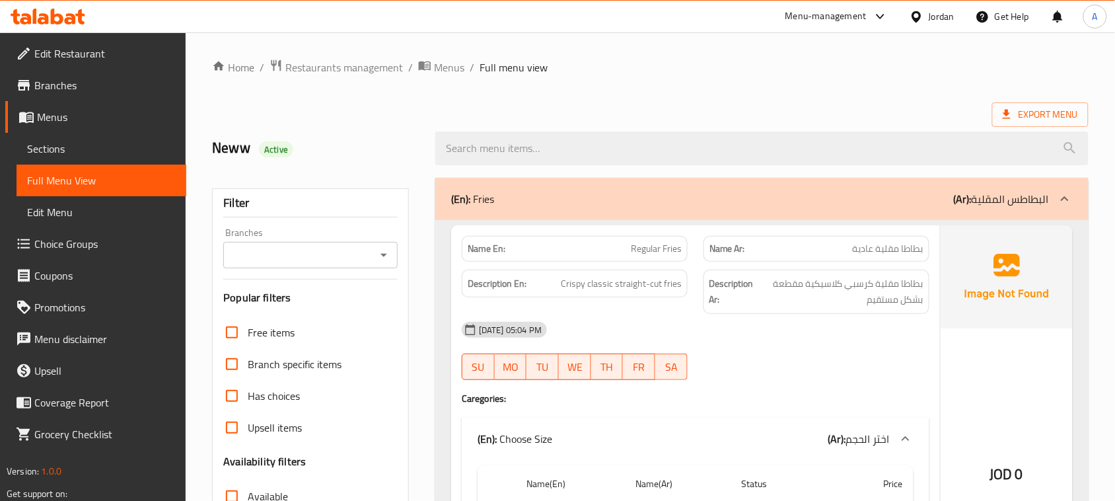
click at [842, 342] on div "[DATE] 05:04 PM" at bounding box center [696, 330] width 484 height 32
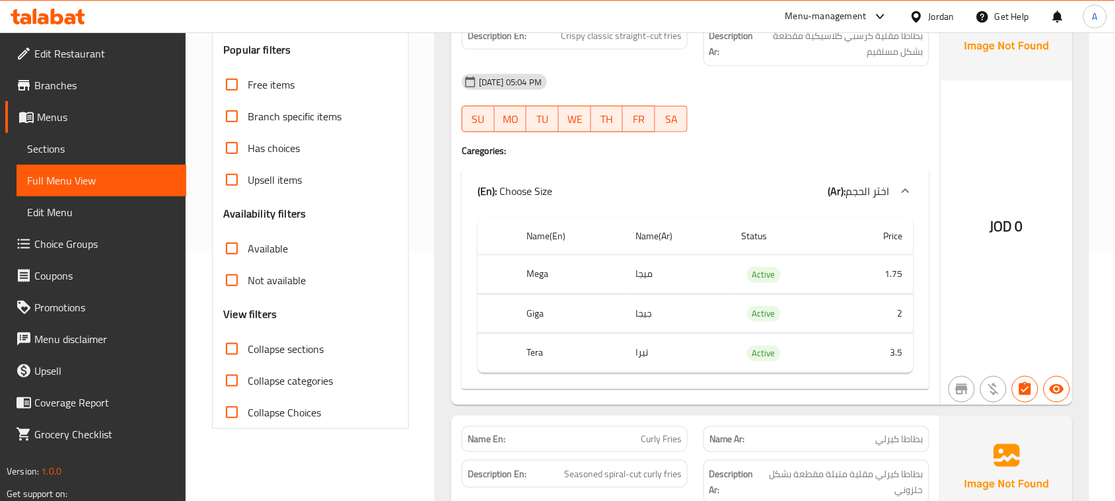
scroll to position [413, 0]
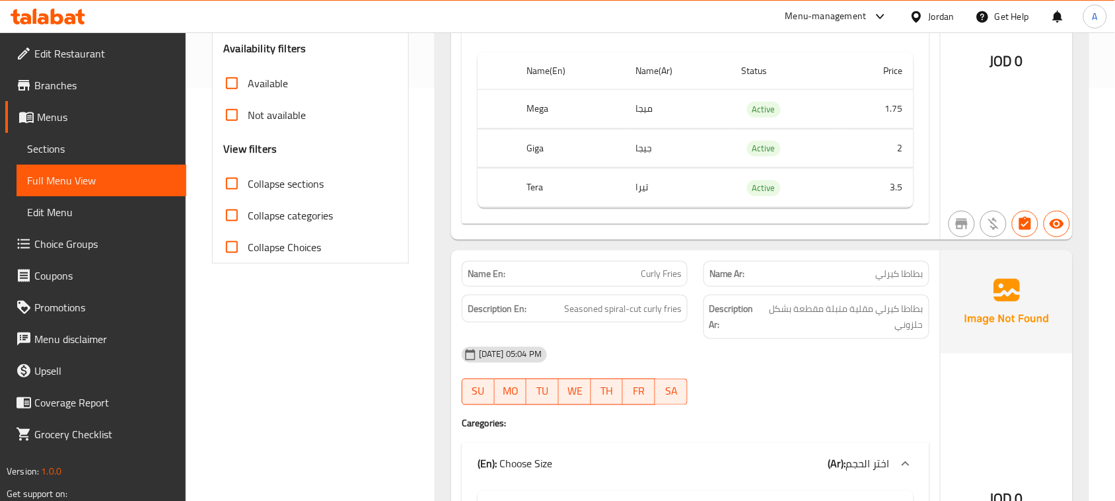
drag, startPoint x: 605, startPoint y: 143, endPoint x: 679, endPoint y: 155, distance: 75.6
click at [679, 155] on tr "Giga جيجا Active 2" at bounding box center [696, 148] width 436 height 39
drag, startPoint x: 636, startPoint y: 186, endPoint x: 667, endPoint y: 203, distance: 35.8
click at [661, 187] on td "تيرا" at bounding box center [679, 187] width 106 height 39
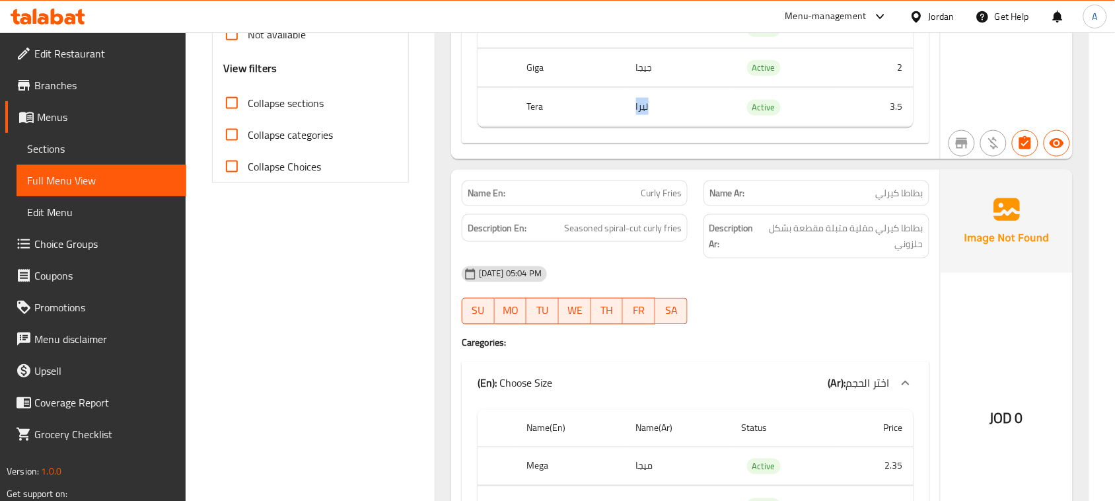
scroll to position [578, 0]
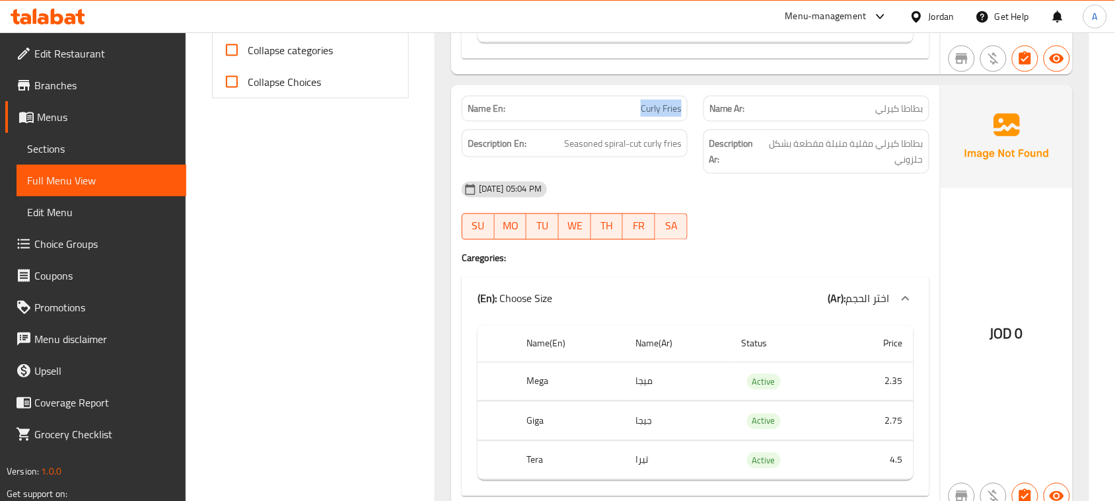
drag, startPoint x: 621, startPoint y: 120, endPoint x: 720, endPoint y: 143, distance: 101.9
click at [696, 116] on div "Name En: Curly Fries Name Ar: [PERSON_NAME]" at bounding box center [696, 109] width 484 height 42
drag, startPoint x: 782, startPoint y: 235, endPoint x: 786, endPoint y: 241, distance: 8.1
click at [785, 235] on div "[DATE] 05:04 PM SU MO TU WE TH FR SA" at bounding box center [696, 211] width 484 height 74
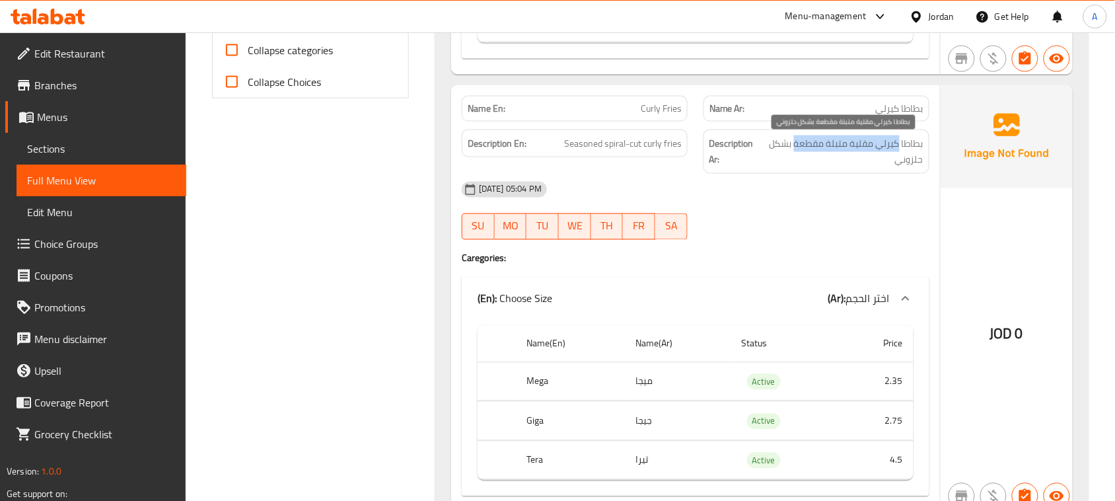
drag, startPoint x: 901, startPoint y: 150, endPoint x: 794, endPoint y: 149, distance: 106.4
click at [794, 149] on span "بطاطا كيرلي مقلية متبلة مقطعة بشكل حلزوني" at bounding box center [843, 151] width 162 height 32
click at [804, 221] on div "[DATE] 05:04 PM SU MO TU WE TH FR SA" at bounding box center [696, 211] width 484 height 74
drag, startPoint x: 830, startPoint y: 146, endPoint x: 803, endPoint y: 145, distance: 27.1
click at [803, 145] on span "بطاطا كيرلي مقلية متبلة مقطعة بشكل حلزوني" at bounding box center [843, 151] width 162 height 32
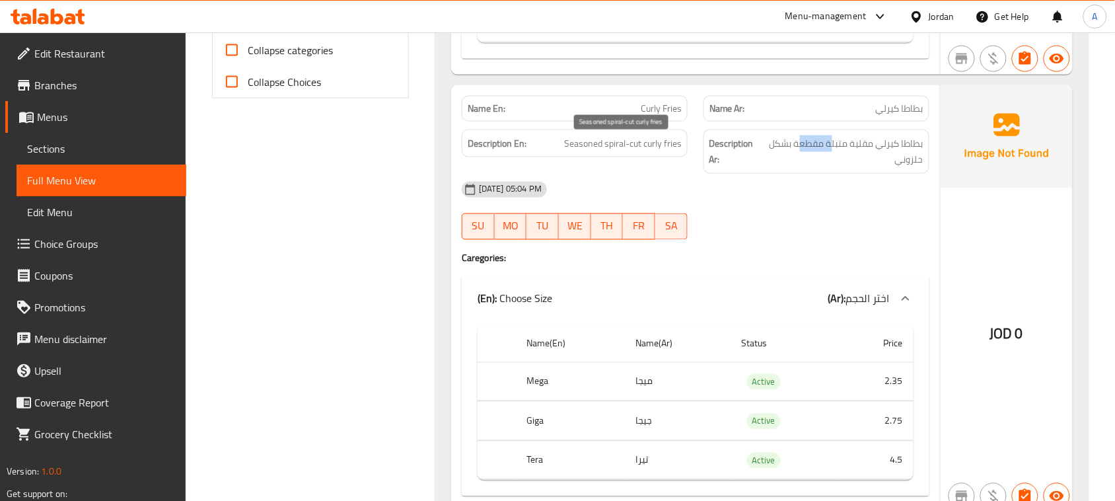
drag, startPoint x: 645, startPoint y: 151, endPoint x: 721, endPoint y: 188, distance: 84.8
click at [652, 152] on span "Seasoned spiral-cut curly fries" at bounding box center [623, 143] width 118 height 17
click at [722, 190] on div "[DATE] 05:04 PM" at bounding box center [696, 190] width 484 height 32
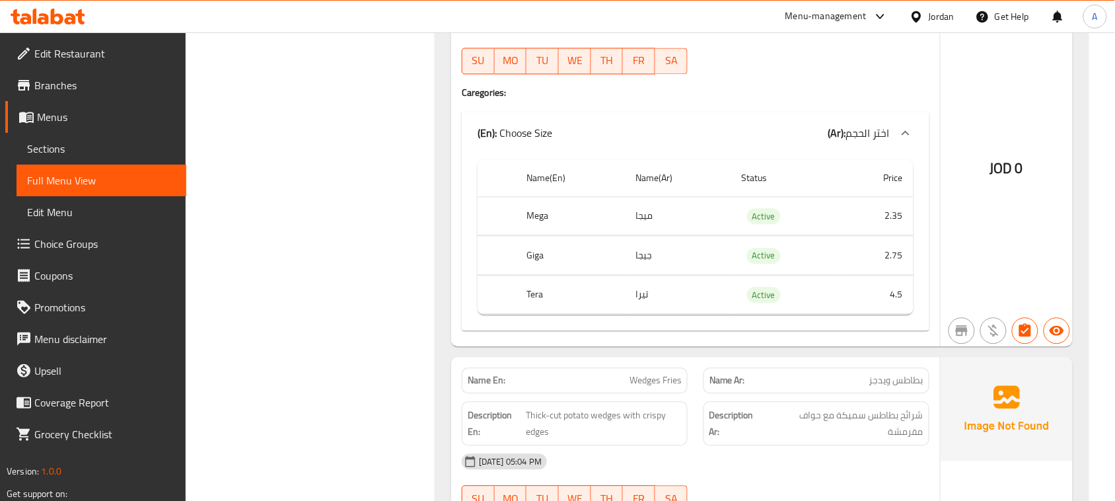
scroll to position [826, 0]
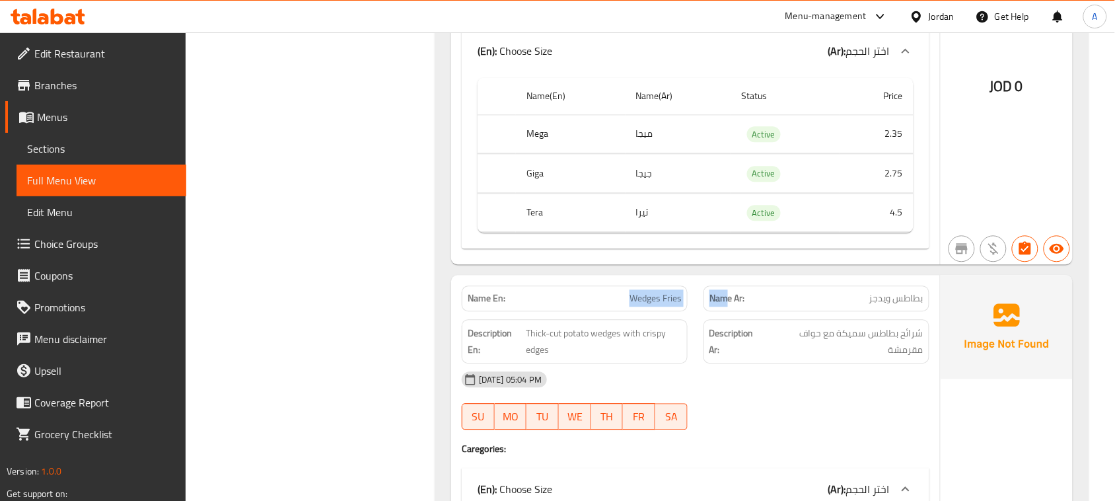
click at [741, 299] on div "Name En: Wedges Fries Name Ar: بطاطس ويدجز" at bounding box center [696, 299] width 484 height 42
click at [767, 276] on div "Name En: Regular Fries Name Ar: بطاطا مقلية عادية Description En: Crispy classi…" at bounding box center [762, 499] width 654 height 2211
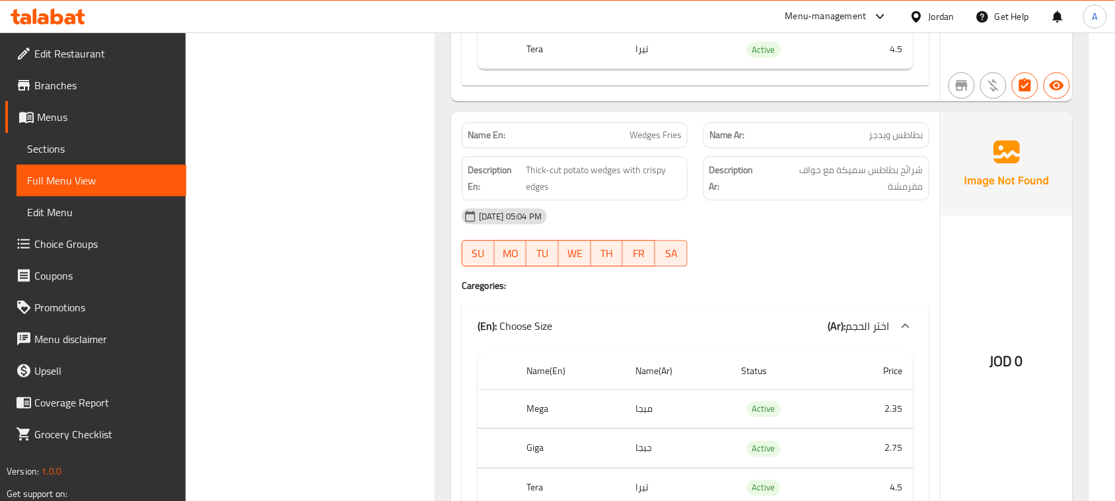
scroll to position [991, 0]
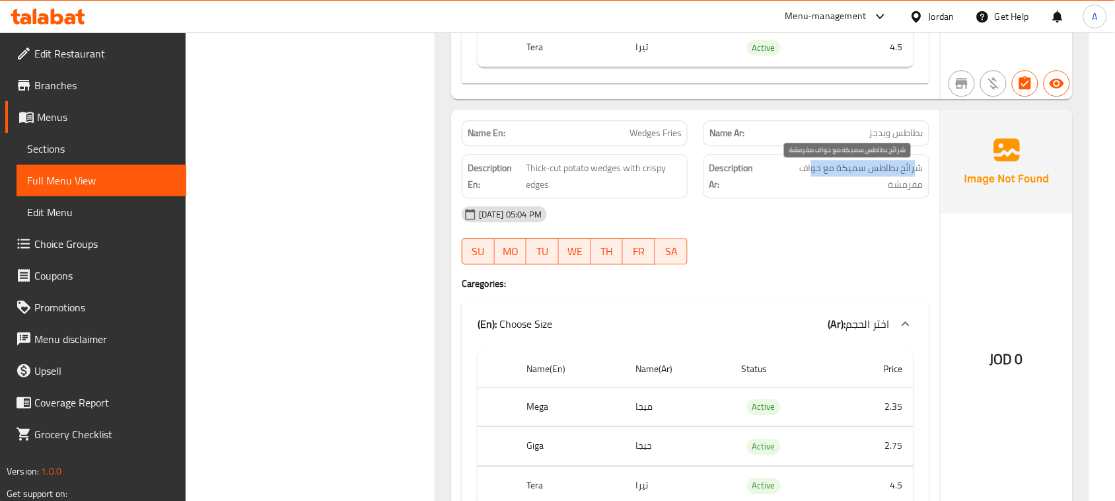
drag, startPoint x: 917, startPoint y: 174, endPoint x: 814, endPoint y: 196, distance: 105.5
click at [813, 174] on span "شرائح بطاطس سميكة مع حواف مقرمشة" at bounding box center [846, 176] width 156 height 32
click at [839, 268] on div at bounding box center [817, 264] width 242 height 16
click at [913, 192] on span "شرائح بطاطس سميكة مع حواف مقرمشة" at bounding box center [846, 176] width 156 height 32
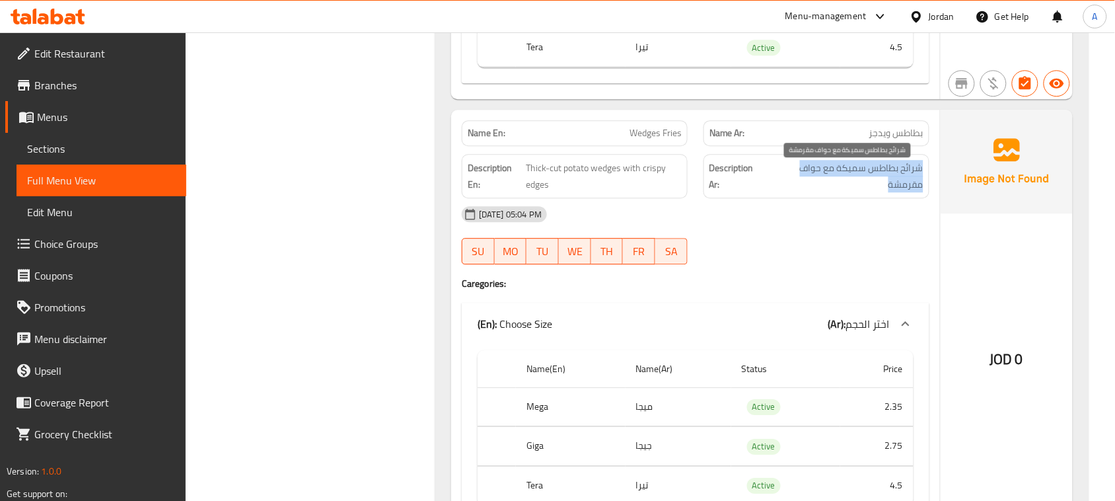
click at [913, 192] on span "شرائح بطاطس سميكة مع حواف مقرمشة" at bounding box center [846, 176] width 156 height 32
click at [871, 240] on div "[DATE] 05:04 PM SU MO TU WE TH FR SA" at bounding box center [696, 235] width 484 height 74
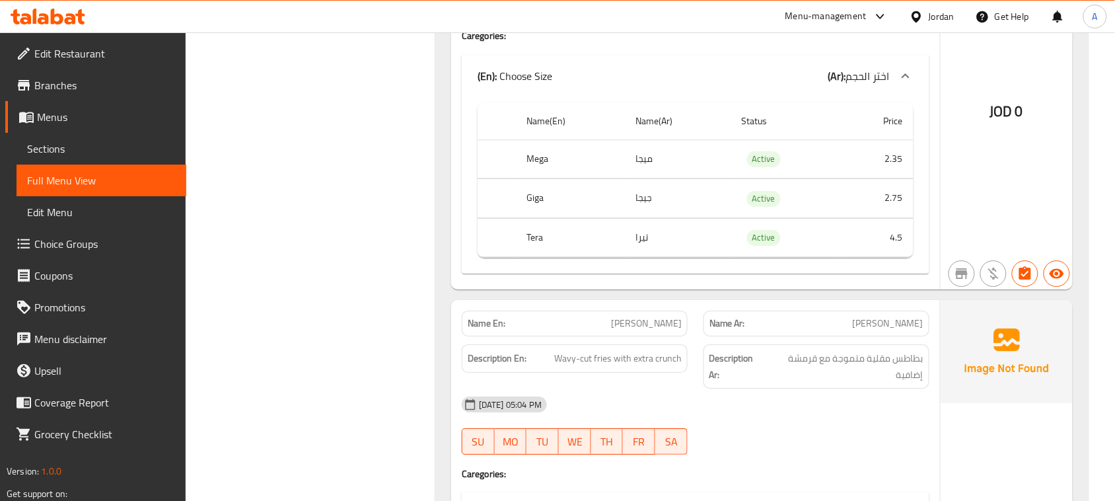
scroll to position [1322, 0]
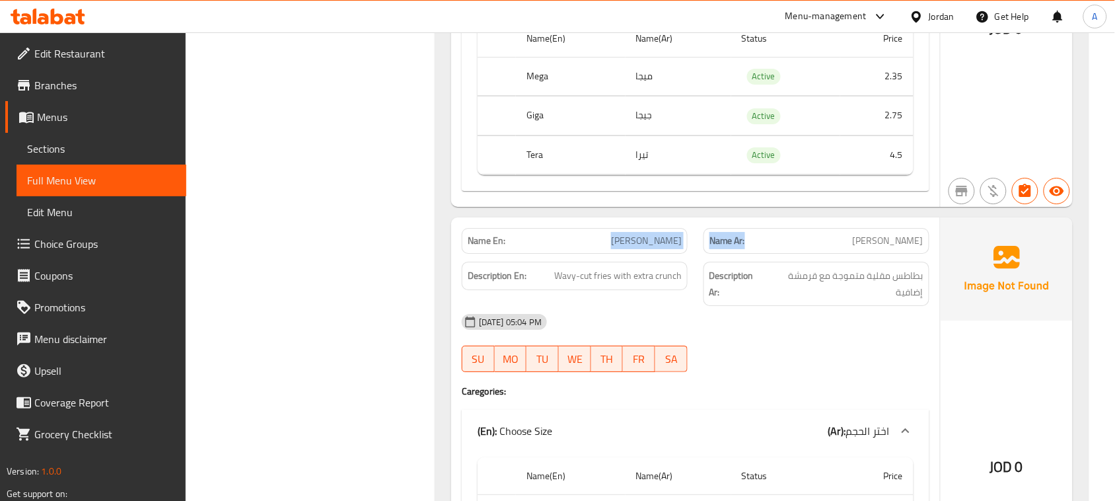
drag, startPoint x: 540, startPoint y: 246, endPoint x: 775, endPoint y: 265, distance: 236.0
click at [774, 262] on div "Name En: [PERSON_NAME] Name Ar: [PERSON_NAME]" at bounding box center [696, 241] width 484 height 42
click at [798, 338] on div "[DATE] 05:04 PM" at bounding box center [696, 322] width 484 height 32
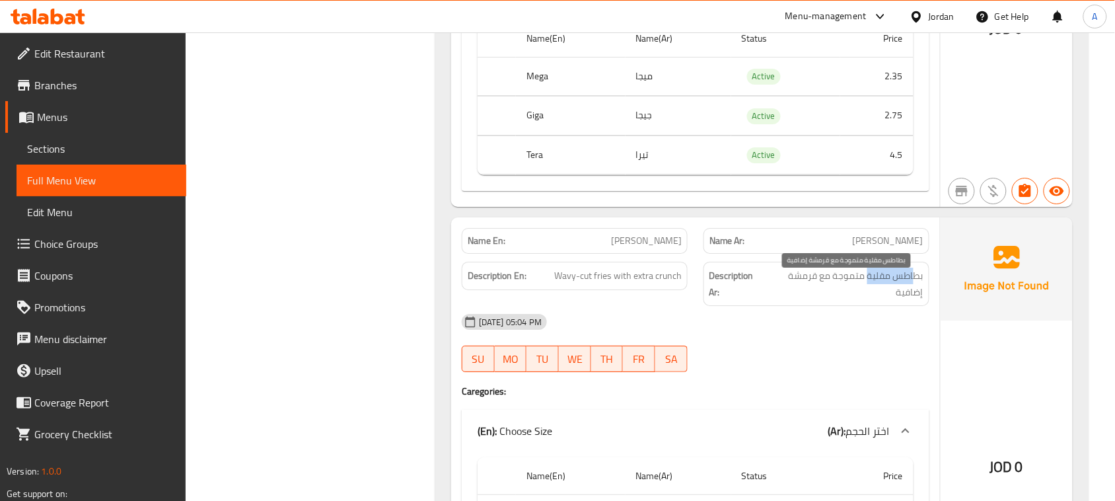
drag, startPoint x: 913, startPoint y: 279, endPoint x: 867, endPoint y: 325, distance: 65.4
click at [856, 287] on span "بطاطس مقلية متموجة مع قرمشة إضافية" at bounding box center [844, 284] width 157 height 32
click at [877, 338] on div "[DATE] 05:04 PM" at bounding box center [696, 322] width 484 height 32
drag, startPoint x: 862, startPoint y: 278, endPoint x: 811, endPoint y: 301, distance: 55.9
click at [817, 278] on span "بطاطس مقلية متموجة مع قرمشة إضافية" at bounding box center [844, 284] width 157 height 32
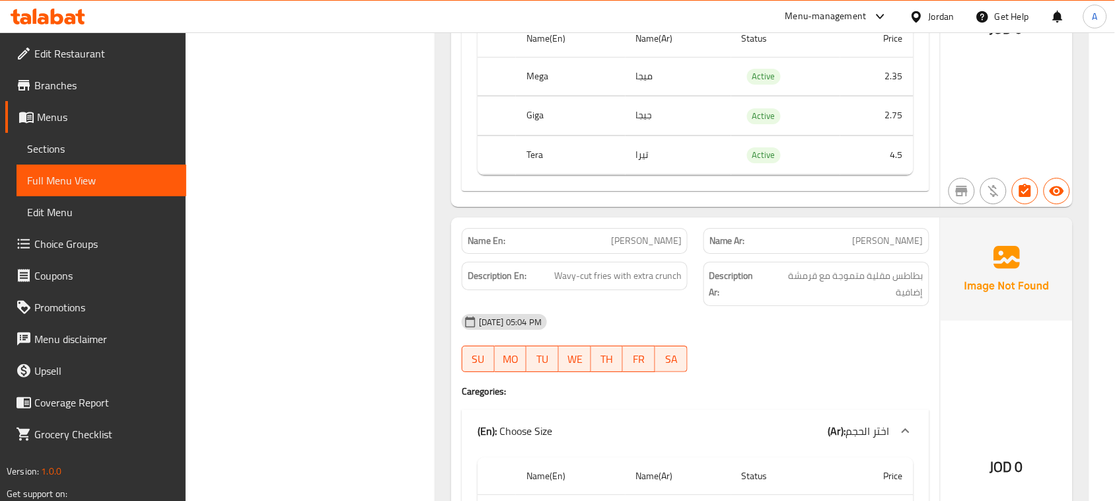
click at [825, 327] on div "[DATE] 05:04 PM" at bounding box center [696, 322] width 484 height 32
click at [826, 276] on span "بطاطس مقلية متموجة مع قرمشة إضافية" at bounding box center [844, 284] width 157 height 32
drag, startPoint x: 826, startPoint y: 276, endPoint x: 831, endPoint y: 365, distance: 88.7
click at [826, 278] on span "بطاطس مقلية متموجة مع قرمشة إضافية" at bounding box center [844, 284] width 157 height 32
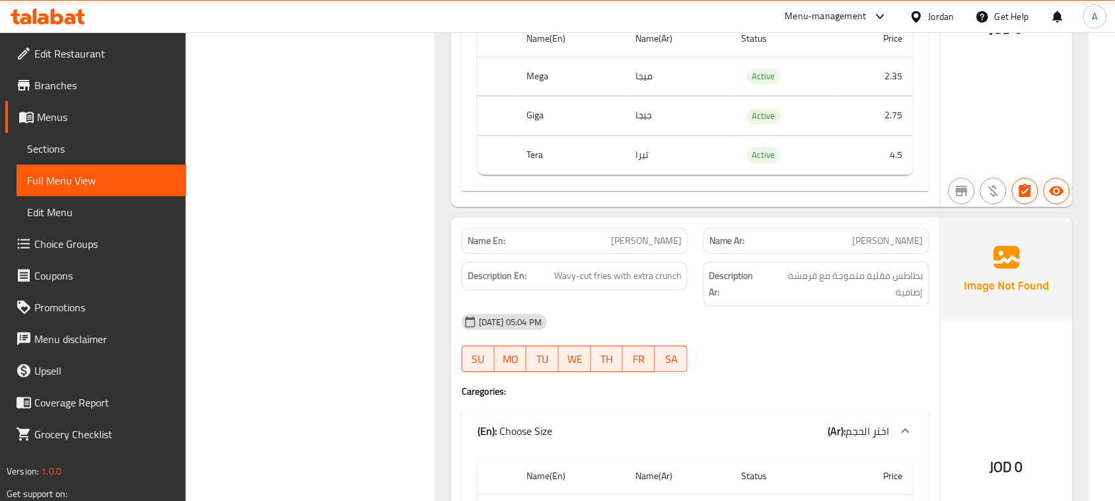
click at [831, 365] on div "[DATE] 05:04 PM SU MO TU WE TH FR SA" at bounding box center [696, 343] width 484 height 74
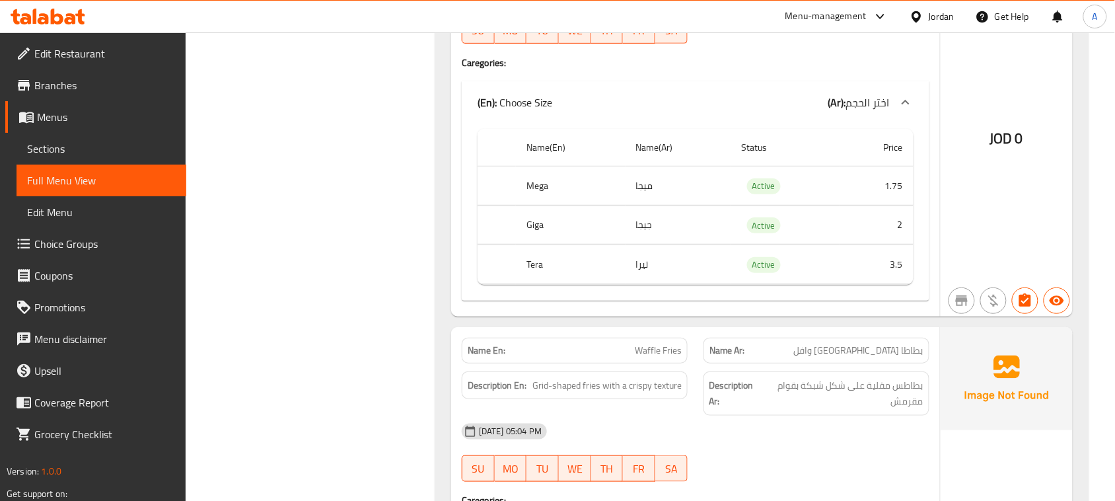
scroll to position [1652, 0]
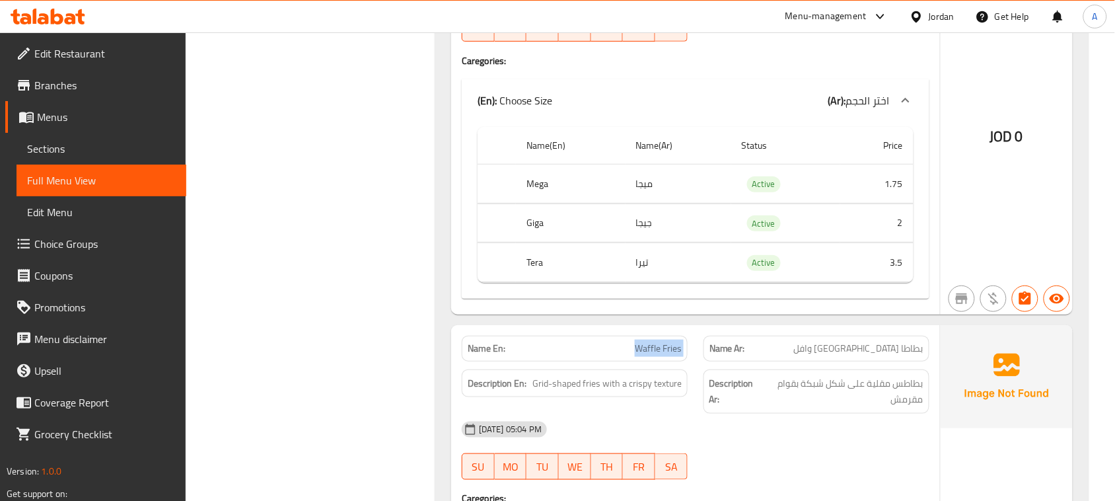
drag, startPoint x: 610, startPoint y: 354, endPoint x: 744, endPoint y: 371, distance: 135.2
click at [733, 368] on div "Name En: Waffle Fries Name Ar: بطاطا [GEOGRAPHIC_DATA] وافل" at bounding box center [696, 349] width 484 height 42
click at [883, 361] on div "Name Ar: بطاطا مقلية وافل" at bounding box center [817, 349] width 226 height 26
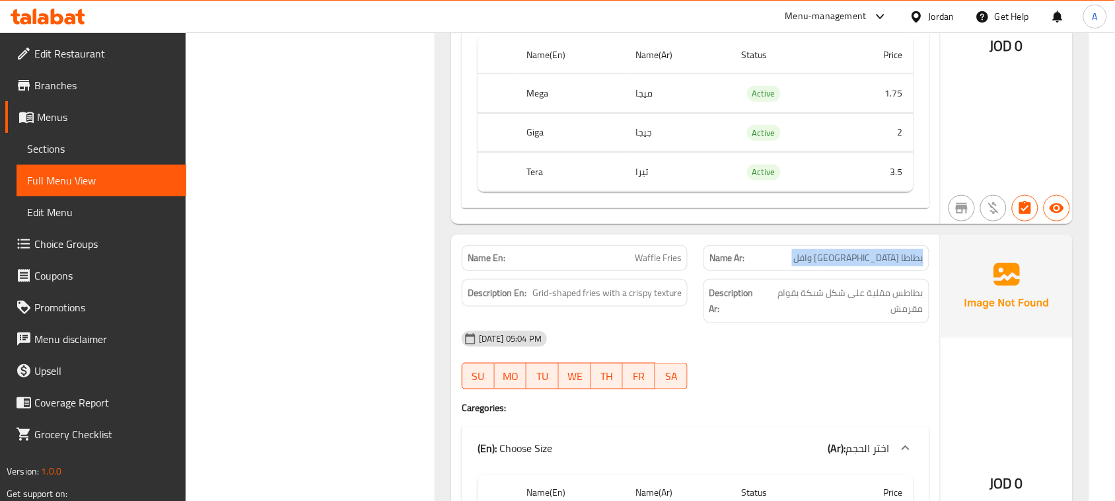
scroll to position [1817, 0]
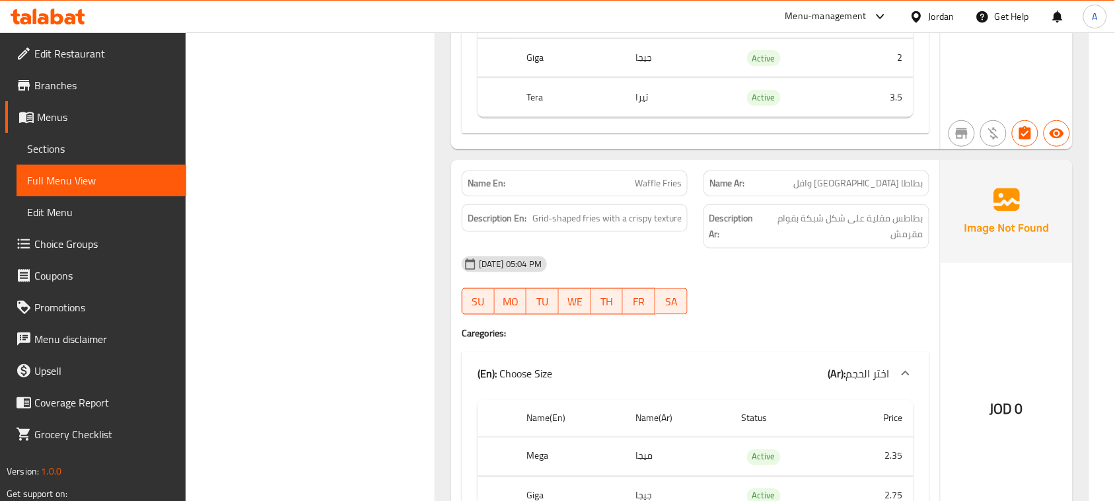
click at [692, 262] on div "[DATE] 05:04 PM" at bounding box center [696, 264] width 484 height 32
drag, startPoint x: 611, startPoint y: 184, endPoint x: 903, endPoint y: 268, distance: 303.9
click at [889, 259] on div "Name En: Waffle Fries Name Ar: بطاطا مقلية وافل Description En: Grid-shaped fri…" at bounding box center [695, 374] width 489 height 428
click at [913, 280] on div "[DATE] 05:04 PM" at bounding box center [696, 264] width 484 height 32
click at [909, 231] on span "بطاطس مقلية على شكل شبكة بقوام مقرمش" at bounding box center [843, 226] width 161 height 32
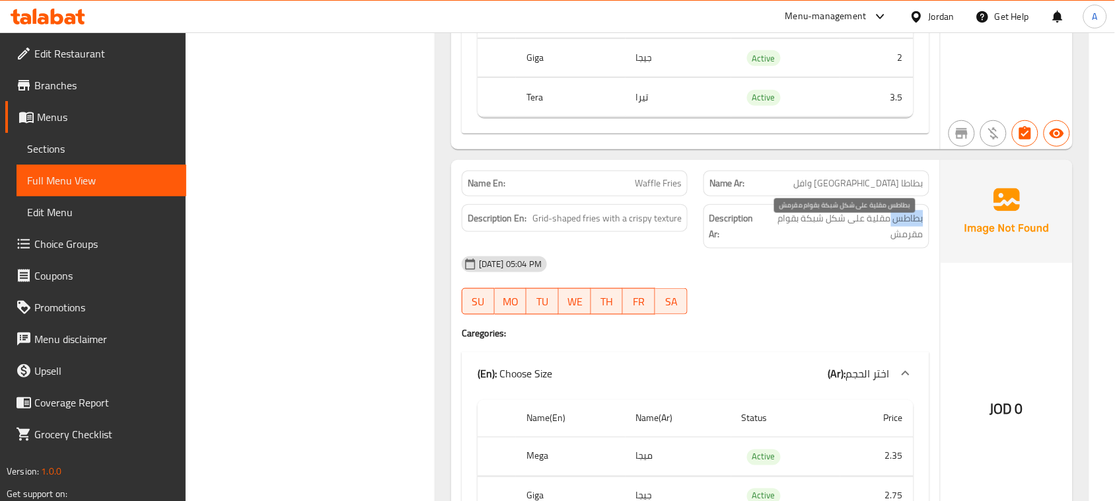
click at [909, 231] on span "بطاطس مقلية على شكل شبكة بقوام مقرمش" at bounding box center [843, 226] width 161 height 32
drag, startPoint x: 909, startPoint y: 231, endPoint x: 891, endPoint y: 278, distance: 50.2
click at [907, 233] on span "بطاطس مقلية على شكل شبكة بقوام مقرمش" at bounding box center [843, 226] width 161 height 32
click at [890, 279] on div "[DATE] 05:04 PM" at bounding box center [696, 264] width 484 height 32
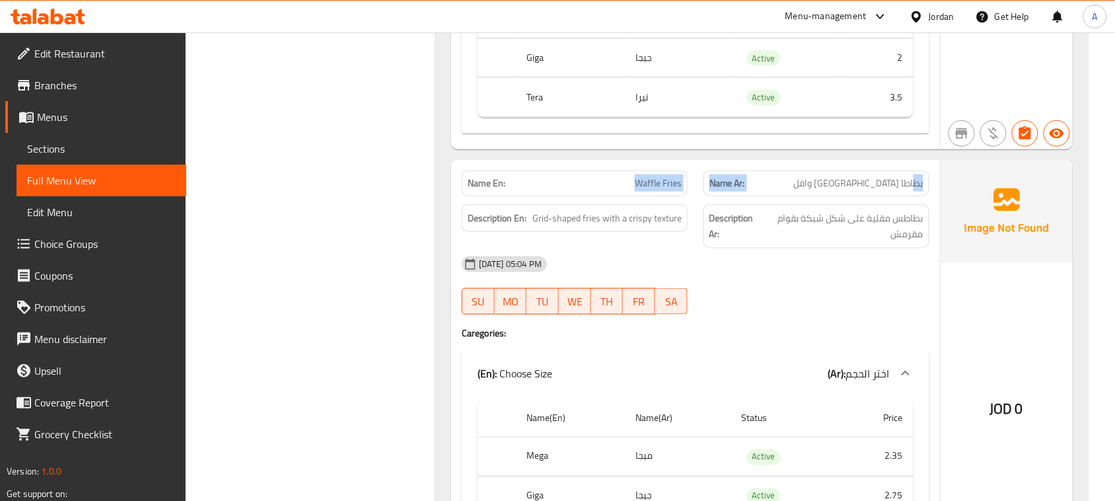
drag, startPoint x: 916, startPoint y: 192, endPoint x: 574, endPoint y: 190, distance: 342.3
click at [573, 190] on div "Name En: Waffle Fries Name Ar: بطاطا [GEOGRAPHIC_DATA] وافل" at bounding box center [696, 184] width 484 height 42
click at [821, 276] on div "[DATE] 05:04 PM" at bounding box center [696, 264] width 484 height 32
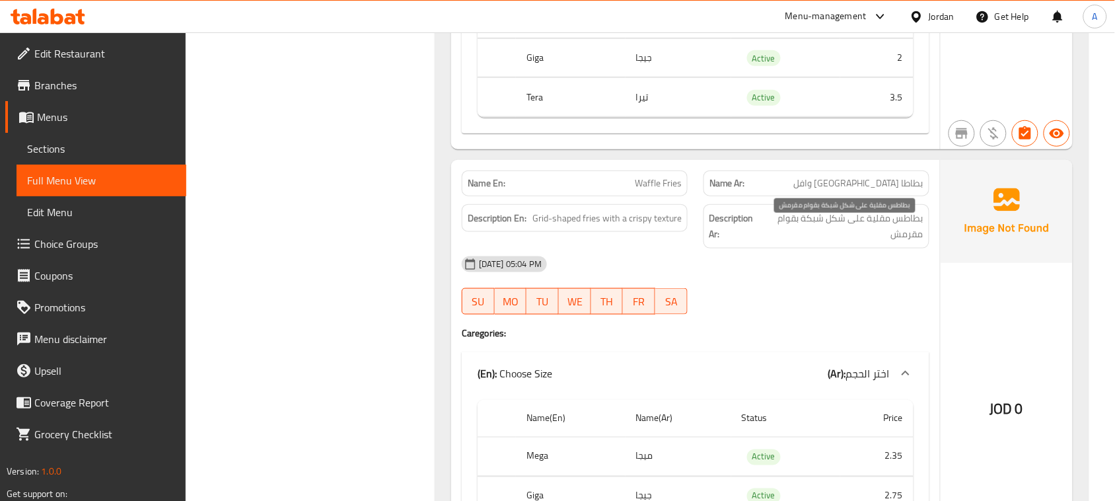
drag, startPoint x: 826, startPoint y: 225, endPoint x: 815, endPoint y: 254, distance: 31.2
click at [825, 225] on span "بطاطس مقلية على شكل شبكة بقوام مقرمش" at bounding box center [843, 226] width 161 height 32
click at [815, 248] on div "Description Ar: بطاطس مقلية على شكل شبكة بقوام مقرمش" at bounding box center [817, 226] width 226 height 44
click at [815, 238] on span "بطاطس مقلية على شكل شبكة بقوام مقرمش" at bounding box center [843, 226] width 161 height 32
click at [815, 233] on span "بطاطس مقلية على شكل شبكة بقوام مقرمش" at bounding box center [843, 226] width 161 height 32
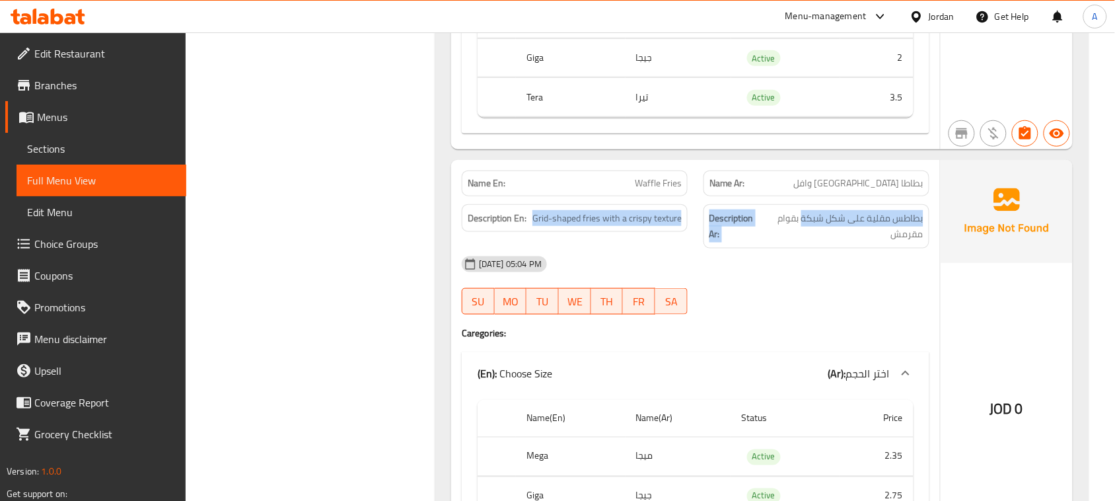
drag, startPoint x: 815, startPoint y: 233, endPoint x: 527, endPoint y: 236, distance: 288.1
click at [527, 236] on div "Description En: Grid-shaped fries with a crispy texture Description Ar: بطاطس م…" at bounding box center [696, 226] width 484 height 60
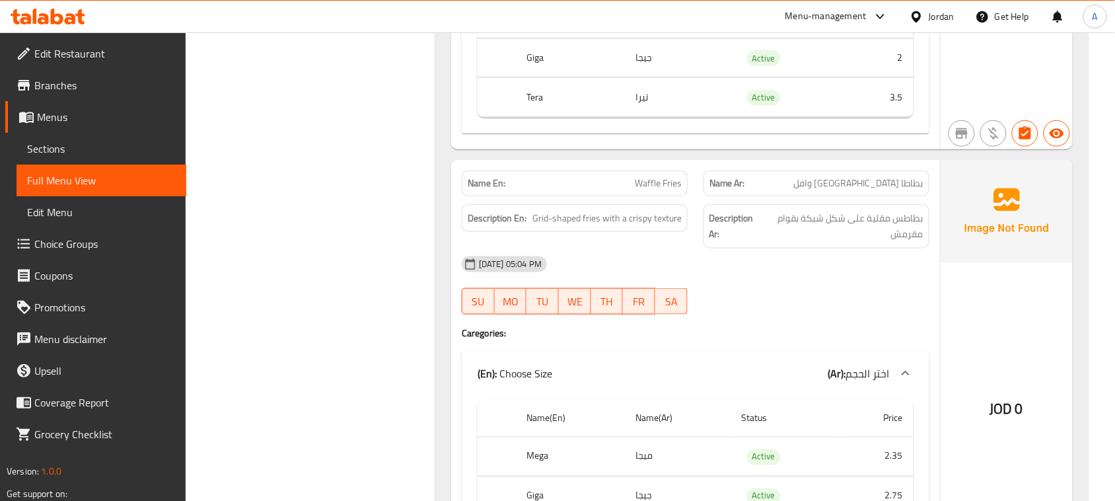
click at [955, 295] on div "JOD 0" at bounding box center [1007, 374] width 132 height 428
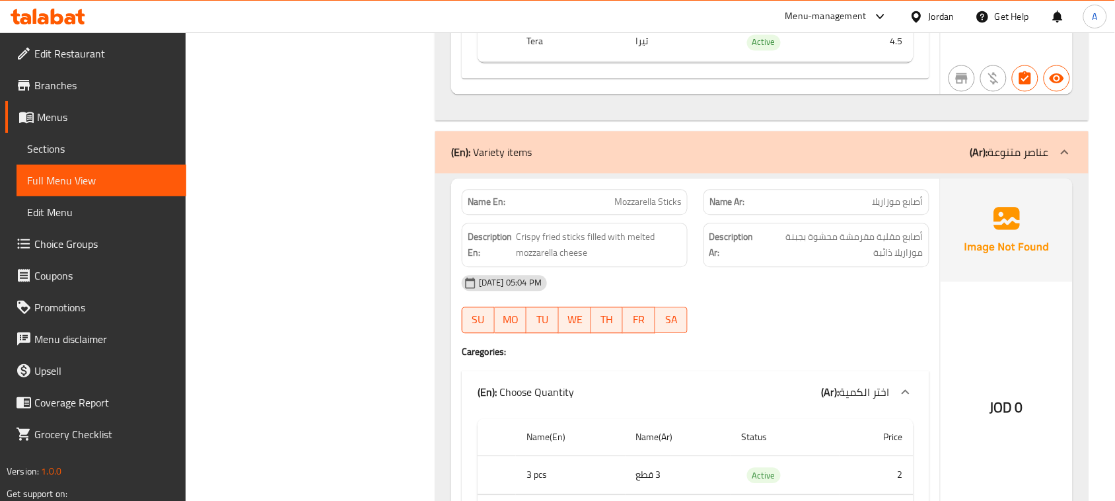
scroll to position [2313, 0]
drag, startPoint x: 609, startPoint y: 210, endPoint x: 724, endPoint y: 246, distance: 120.4
click at [698, 228] on div "Name En: Mozzarella Sticks Name Ar: أصابع موزاريلا Description En: Crispy fried…" at bounding box center [695, 370] width 489 height 388
click at [735, 258] on strong "Description Ar:" at bounding box center [734, 243] width 49 height 32
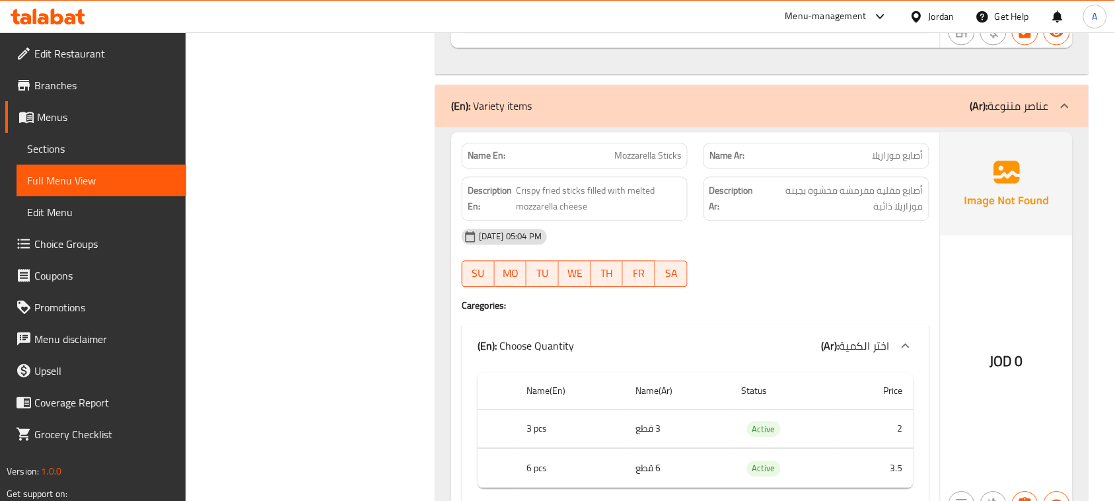
scroll to position [2395, 0]
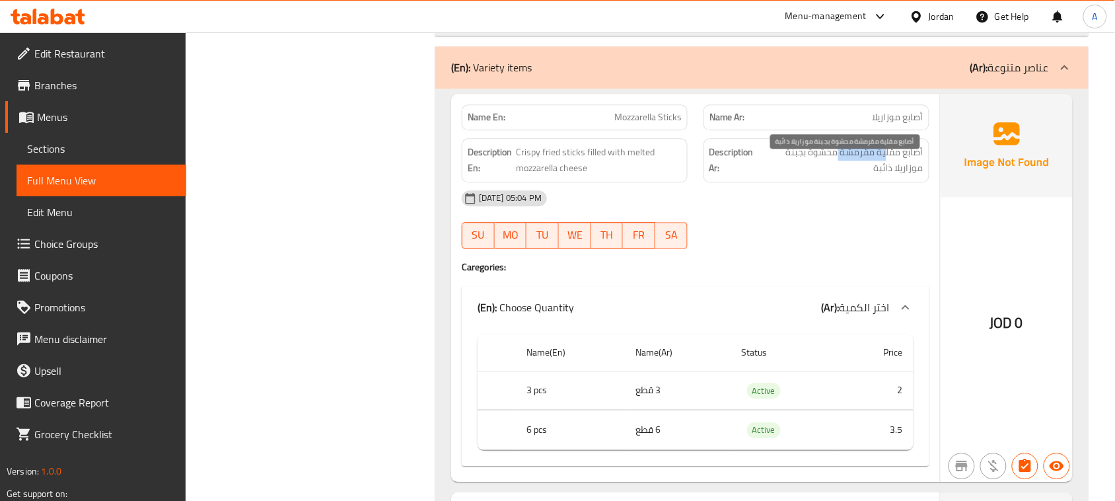
drag, startPoint x: 877, startPoint y: 165, endPoint x: 864, endPoint y: 223, distance: 59.0
click at [827, 164] on span "أصابع مقلية مقرمشة محشوة بجبنة موزاريلا ذائبة" at bounding box center [842, 160] width 163 height 32
click at [864, 214] on div "[DATE] 05:04 PM" at bounding box center [696, 198] width 484 height 32
drag, startPoint x: 930, startPoint y: 186, endPoint x: 872, endPoint y: 196, distance: 58.3
click at [879, 182] on div "Description Ar: أصابع مقلية مقرمشة محشوة بجبنة موزاريلا ذائبة" at bounding box center [817, 160] width 226 height 44
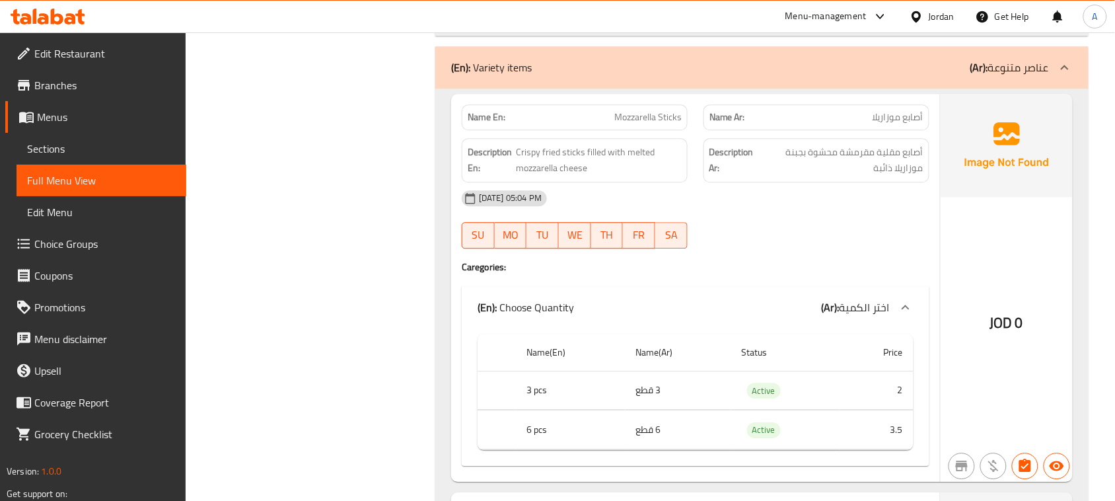
click at [868, 243] on div "[DATE] 05:04 PM SU MO TU WE TH FR SA" at bounding box center [696, 219] width 484 height 74
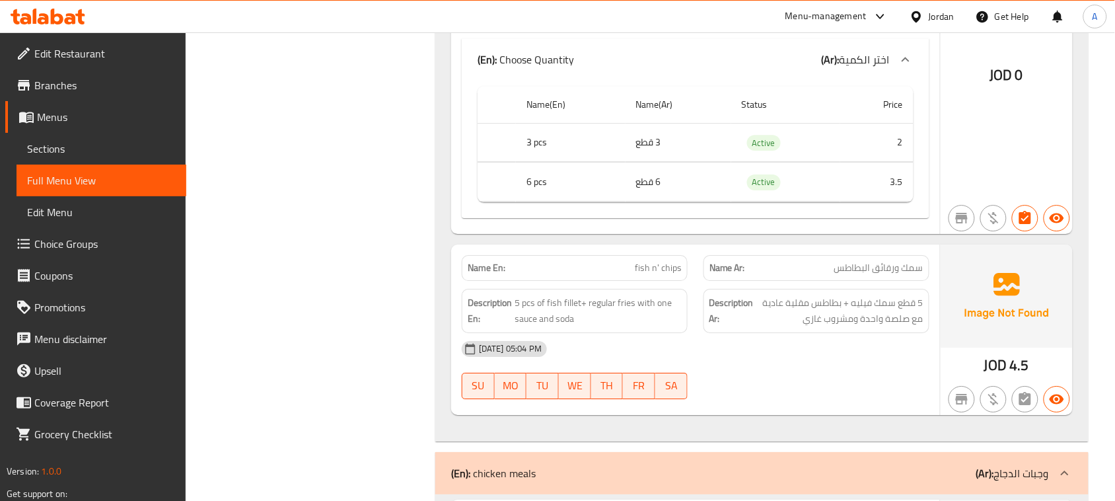
scroll to position [2726, 0]
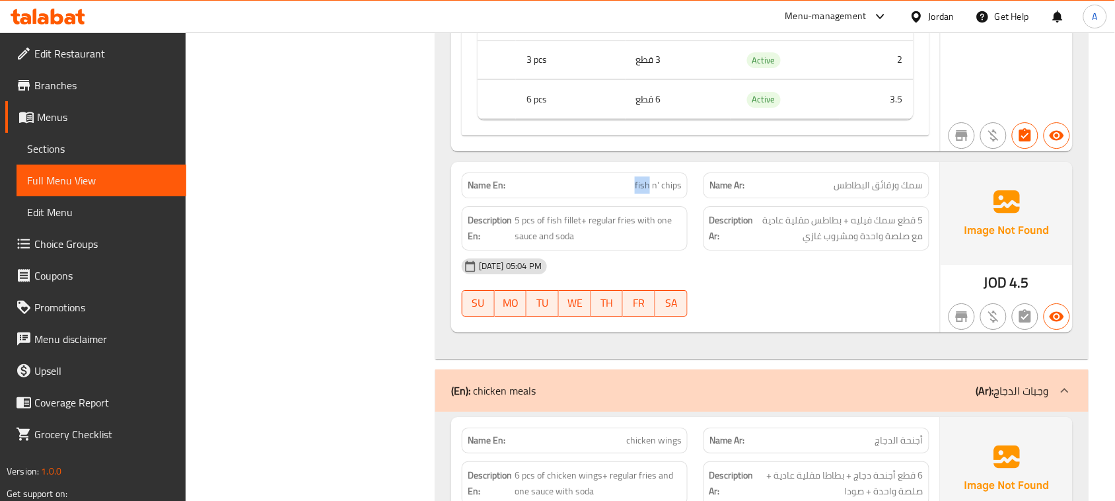
drag, startPoint x: 622, startPoint y: 192, endPoint x: 662, endPoint y: 200, distance: 40.6
click at [652, 196] on div "Name En: fish n' chips" at bounding box center [575, 185] width 226 height 26
click at [626, 192] on p "Name En: fish n' chips" at bounding box center [575, 185] width 214 height 14
click at [775, 282] on div "[DATE] 05:04 PM" at bounding box center [696, 266] width 484 height 32
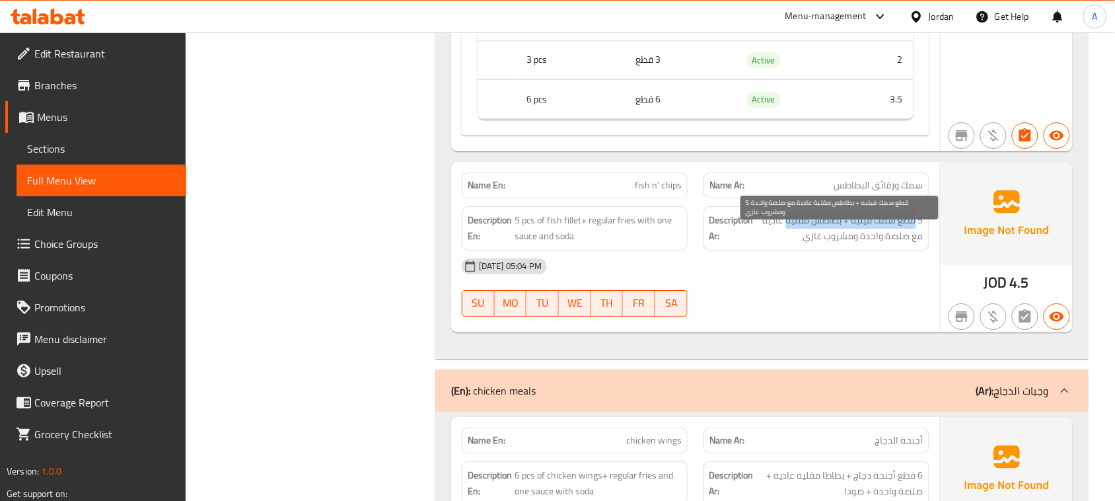
drag, startPoint x: 915, startPoint y: 238, endPoint x: 788, endPoint y: 242, distance: 126.9
click at [788, 242] on span "5 قطع سمك فيليه + بطاطس مقلية عادية مع صلصة واحدة ومشروب غازي" at bounding box center [840, 228] width 167 height 32
drag, startPoint x: 912, startPoint y: 251, endPoint x: 862, endPoint y: 273, distance: 54.1
click at [866, 271] on div "Name En: fish n' chips Name Ar: سمك ورقائق البطاطس Description En: 5 pcs of fis…" at bounding box center [695, 247] width 489 height 170
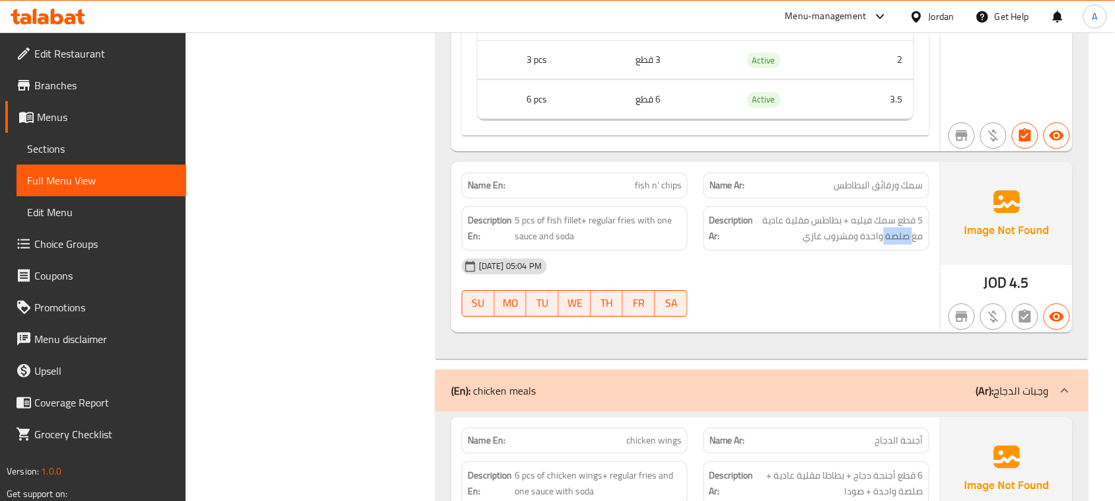
click at [851, 282] on div "[DATE] 05:04 PM" at bounding box center [696, 266] width 484 height 32
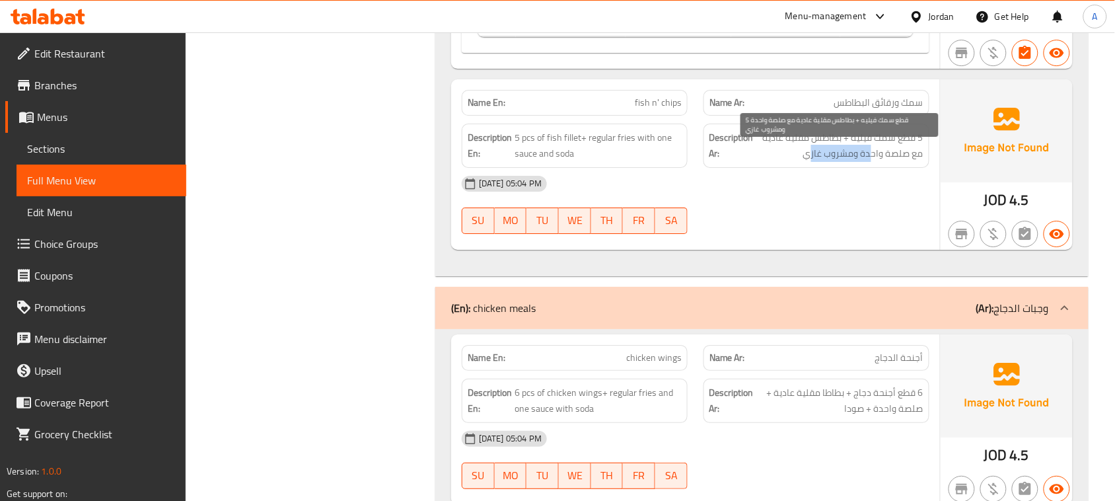
drag, startPoint x: 874, startPoint y: 172, endPoint x: 811, endPoint y: 172, distance: 62.8
click at [811, 162] on span "5 قطع سمك فيليه + بطاطس مقلية عادية مع صلصة واحدة ومشروب غازي" at bounding box center [840, 146] width 167 height 32
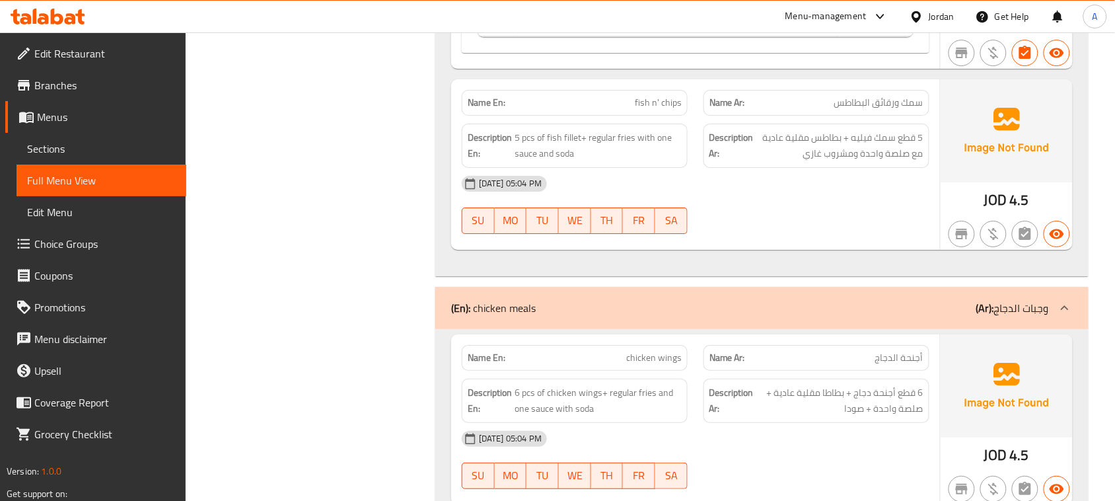
click at [807, 226] on div "[DATE] 05:04 PM SU MO TU WE TH FR SA" at bounding box center [696, 205] width 484 height 74
drag, startPoint x: 542, startPoint y: 163, endPoint x: 677, endPoint y: 192, distance: 137.8
click at [677, 192] on div "Name En: fish n' chips Name Ar: سمك ورقائق البطاطس Description En: 5 pcs of fis…" at bounding box center [695, 164] width 489 height 170
click at [778, 200] on div "[DATE] 05:04 PM" at bounding box center [696, 184] width 484 height 32
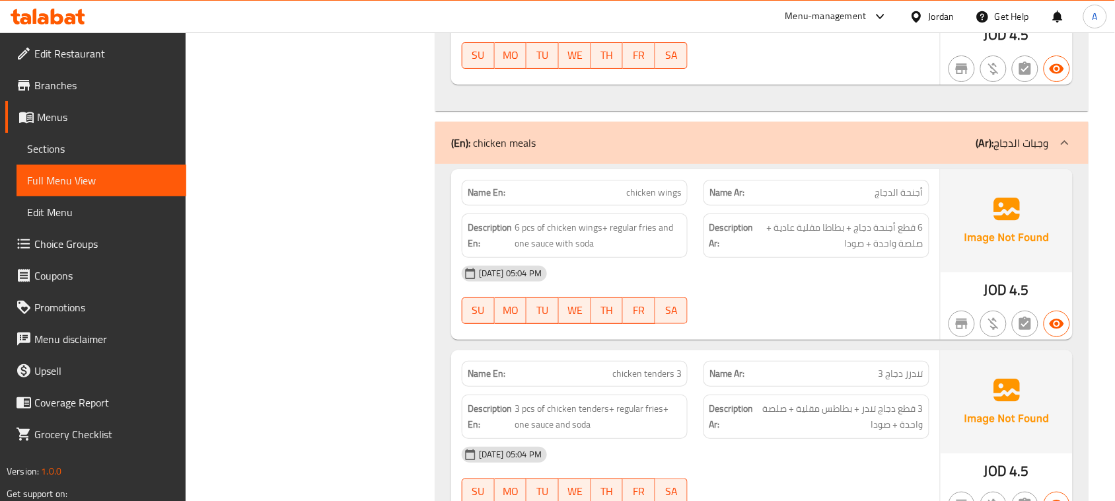
scroll to position [3056, 0]
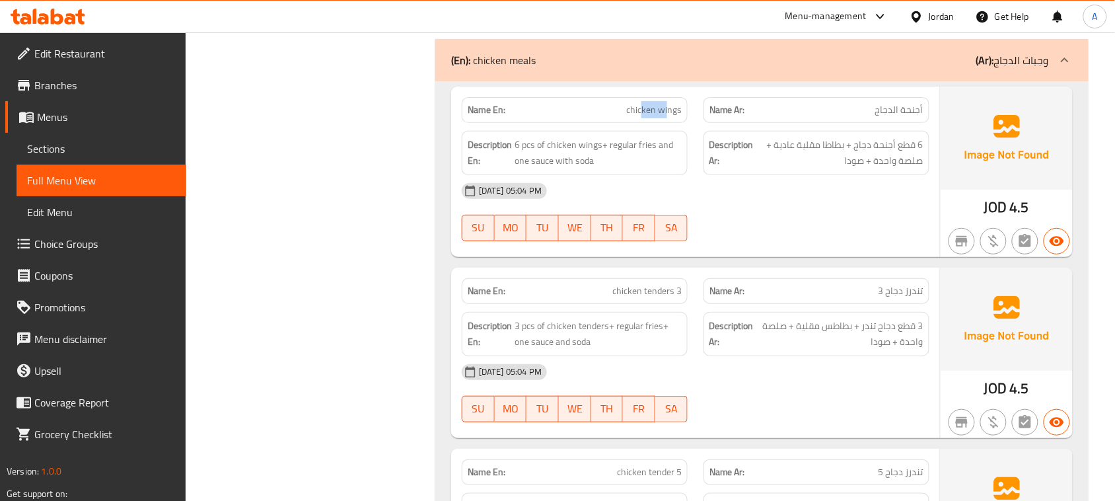
drag, startPoint x: 644, startPoint y: 124, endPoint x: 672, endPoint y: 134, distance: 29.5
click at [672, 117] on span "chicken wings" at bounding box center [654, 110] width 56 height 14
click at [638, 116] on div "Name En: chicken wings" at bounding box center [575, 110] width 226 height 26
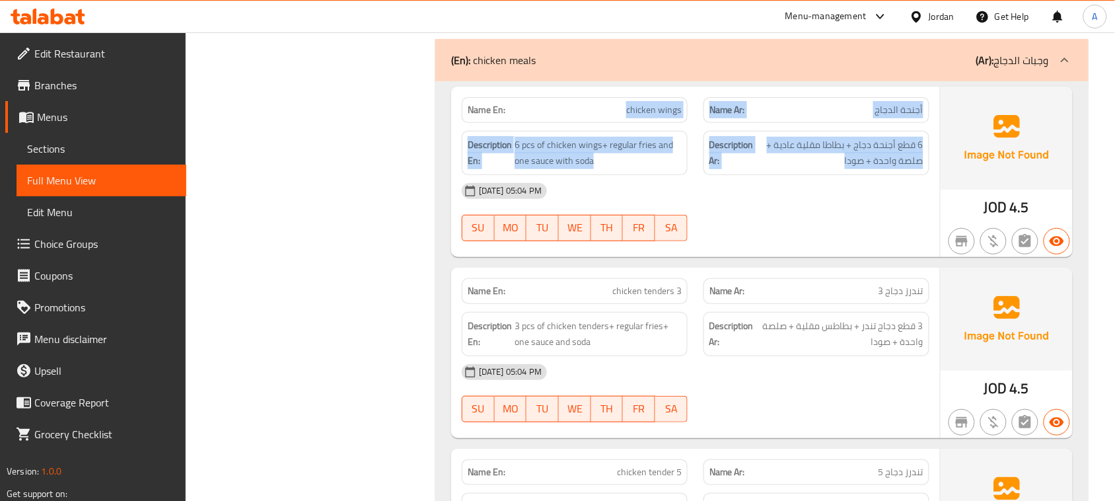
drag, startPoint x: 638, startPoint y: 116, endPoint x: 876, endPoint y: 220, distance: 260.1
click at [853, 196] on div "Name En: chicken wings Name Ar: أجنحة الدجاج Description En: 6 pcs of chicken w…" at bounding box center [695, 172] width 489 height 170
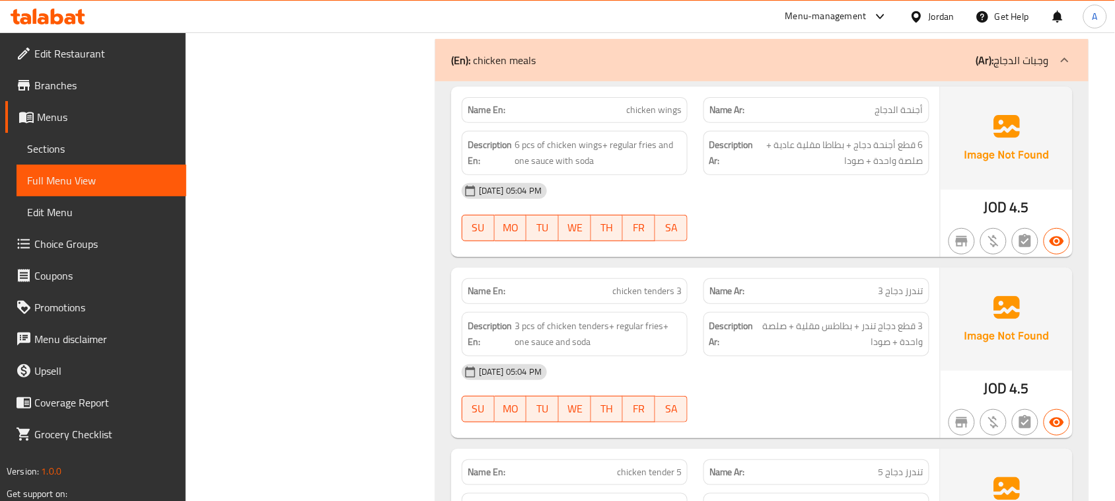
click at [886, 279] on div "Name En: chicken wings Name Ar: أجنحة الدجاج Description En: 6 pcs of chicken w…" at bounding box center [762, 363] width 654 height 564
click at [919, 167] on span "6 قطع أجنحة دجاج + بطاطا مقلية عادية + صلصة واحدة + صودا" at bounding box center [840, 153] width 167 height 32
drag, startPoint x: 919, startPoint y: 167, endPoint x: 879, endPoint y: 169, distance: 40.4
click at [879, 169] on span "6 قطع أجنحة دجاج + بطاطا مقلية عادية + صلصة واحدة + صودا" at bounding box center [840, 153] width 167 height 32
click at [864, 229] on div "[DATE] 05:04 PM SU MO TU WE TH FR SA" at bounding box center [696, 212] width 484 height 74
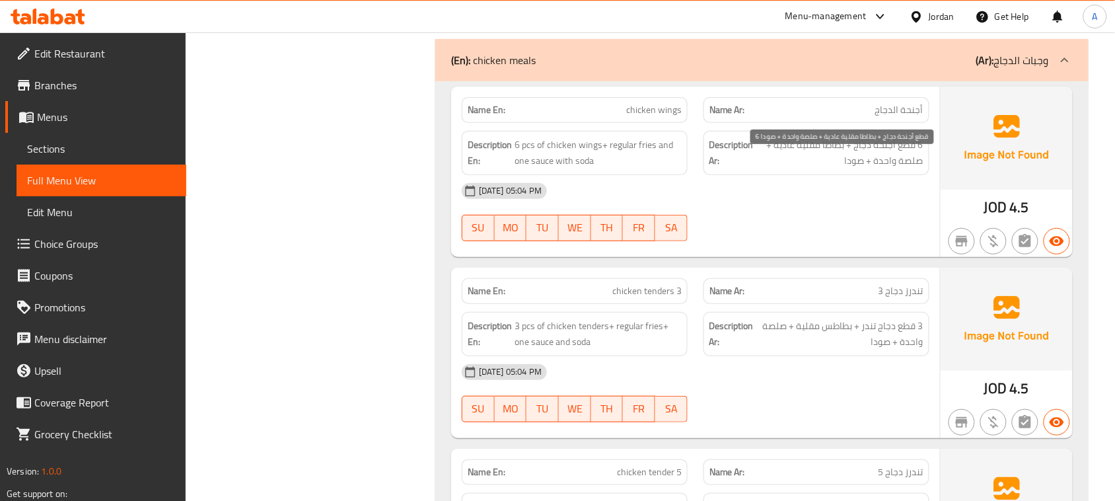
click at [840, 160] on span "6 قطع أجنحة دجاج + بطاطا مقلية عادية + صلصة واحدة + صودا" at bounding box center [840, 153] width 167 height 32
drag, startPoint x: 840, startPoint y: 160, endPoint x: 809, endPoint y: 161, distance: 31.1
click at [809, 161] on span "6 قطع أجنحة دجاج + بطاطا مقلية عادية + صلصة واحدة + صودا" at bounding box center [840, 153] width 167 height 32
click at [821, 207] on div "[DATE] 05:04 PM" at bounding box center [696, 191] width 484 height 32
click at [829, 157] on span "6 قطع أجنحة دجاج + بطاطا مقلية عادية + صلصة واحدة + صودا" at bounding box center [840, 153] width 167 height 32
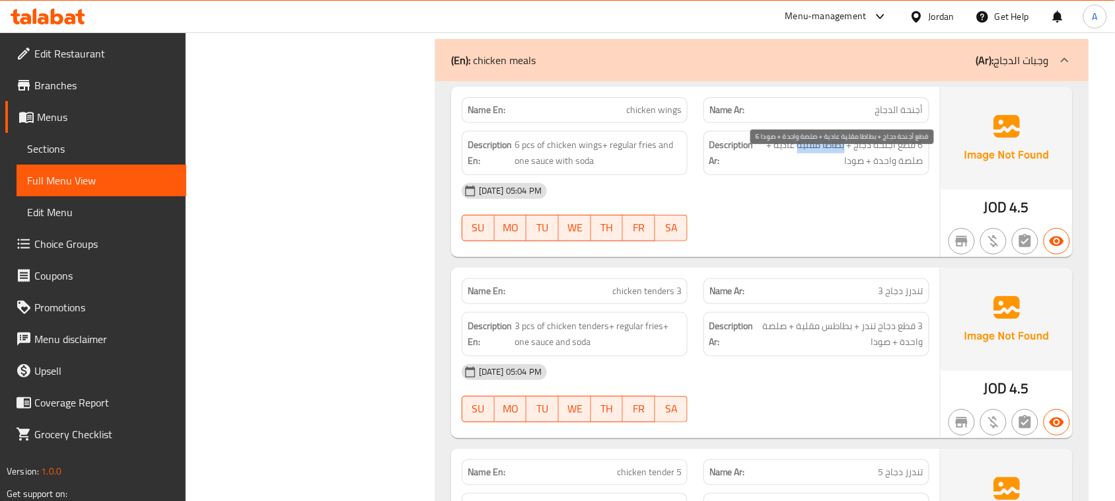
drag, startPoint x: 829, startPoint y: 157, endPoint x: 809, endPoint y: 156, distance: 19.9
click at [809, 156] on span "6 قطع أجنحة دجاج + بطاطا مقلية عادية + صلصة واحدة + صودا" at bounding box center [840, 153] width 167 height 32
click at [809, 194] on div "[DATE] 05:04 PM" at bounding box center [696, 191] width 484 height 32
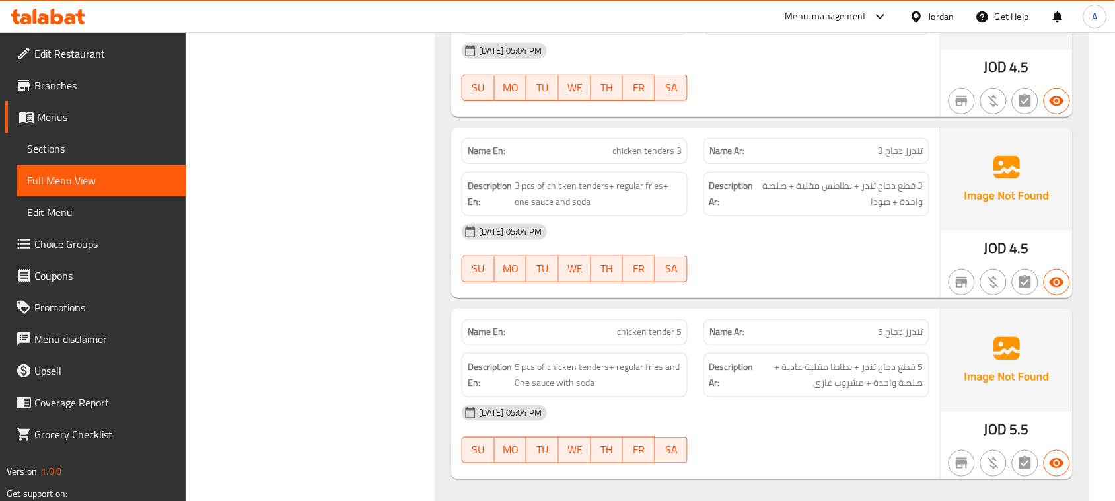
scroll to position [3221, 0]
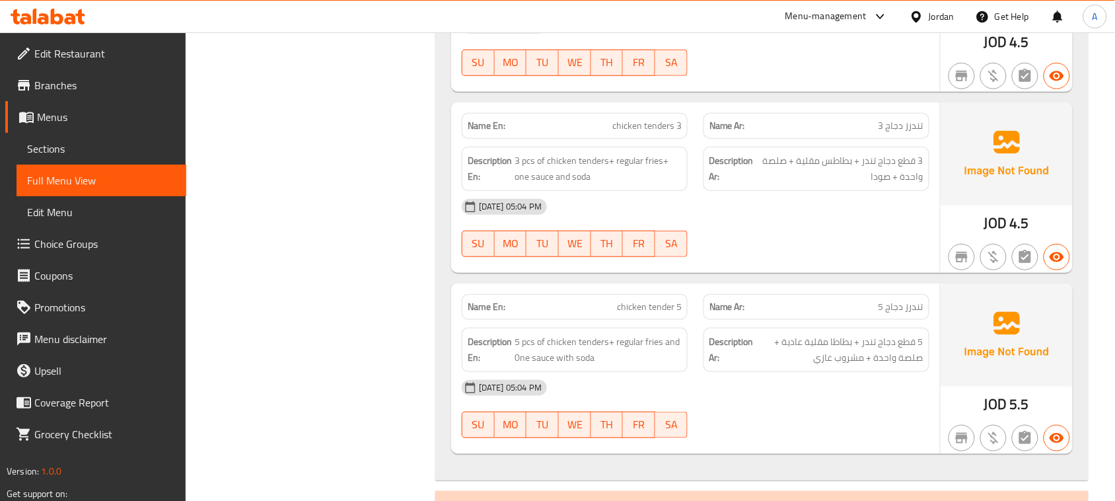
drag, startPoint x: 578, startPoint y: 127, endPoint x: 733, endPoint y: 206, distance: 174.4
click at [643, 147] on div "Name En: chicken tenders 3" at bounding box center [575, 126] width 242 height 42
click at [780, 241] on div "[DATE] 05:04 PM SU MO TU WE TH FR SA" at bounding box center [696, 228] width 484 height 74
click at [886, 133] on span "تندرز دجاج 3" at bounding box center [901, 126] width 45 height 14
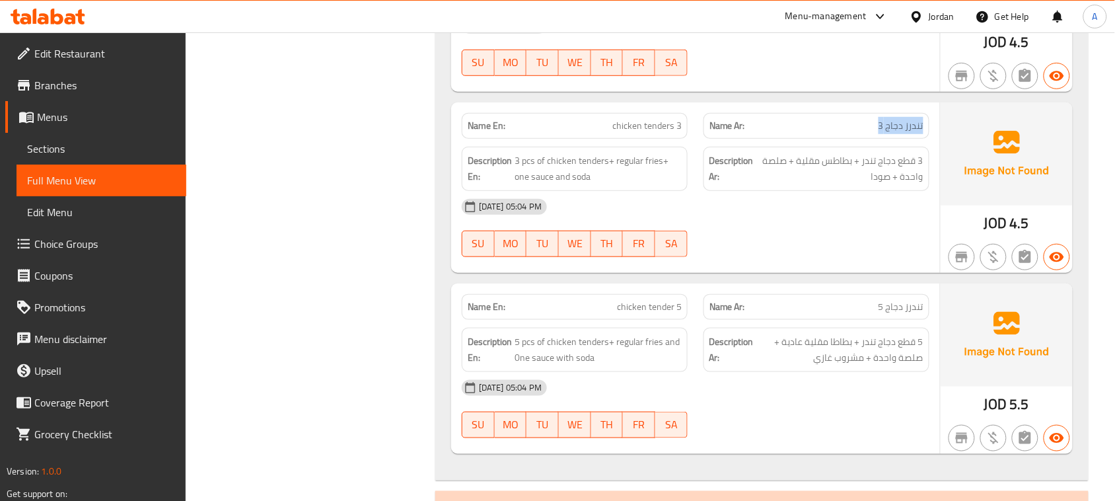
click at [886, 133] on span "تندرز دجاج 3" at bounding box center [901, 126] width 45 height 14
click at [860, 223] on div "[DATE] 05:04 PM" at bounding box center [696, 207] width 484 height 32
drag, startPoint x: 917, startPoint y: 170, endPoint x: 854, endPoint y: 185, distance: 64.4
click at [869, 178] on span "3 قطع دجاج تندر + بطاطس مقلية + صلصة واحدة + صودا" at bounding box center [840, 169] width 167 height 32
click at [847, 223] on div "[DATE] 05:04 PM" at bounding box center [696, 207] width 484 height 32
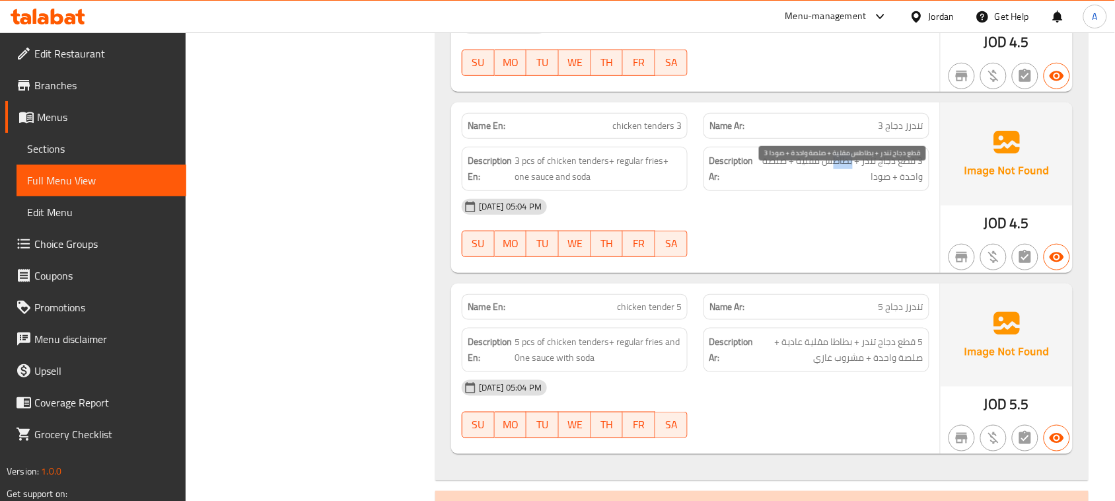
drag, startPoint x: 844, startPoint y: 172, endPoint x: 823, endPoint y: 172, distance: 21.1
click at [827, 172] on span "3 قطع دجاج تندر + بطاطس مقلية + صلصة واحدة + صودا" at bounding box center [840, 169] width 167 height 32
click at [762, 170] on span "3 قطع دجاج تندر + بطاطس مقلية + صلصة واحدة + صودا" at bounding box center [840, 169] width 167 height 32
drag, startPoint x: 762, startPoint y: 170, endPoint x: 879, endPoint y: 215, distance: 125.9
click at [874, 213] on div "Name En: chicken tenders 3 Name Ar: تندرز دجاج 3 Description En: 3 pcs of chick…" at bounding box center [695, 187] width 489 height 170
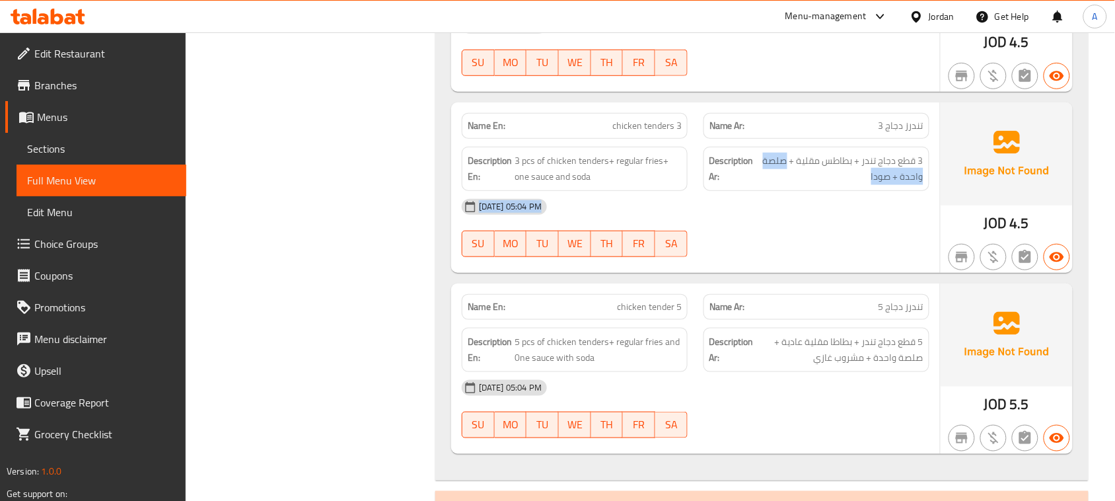
click at [882, 223] on div "[DATE] 05:04 PM" at bounding box center [696, 207] width 484 height 32
drag, startPoint x: 893, startPoint y: 198, endPoint x: 866, endPoint y: 217, distance: 32.8
click at [876, 185] on span "3 قطع دجاج تندر + بطاطس مقلية + صلصة واحدة + صودا" at bounding box center [840, 169] width 167 height 32
click at [866, 218] on div "[DATE] 05:04 PM" at bounding box center [696, 207] width 484 height 32
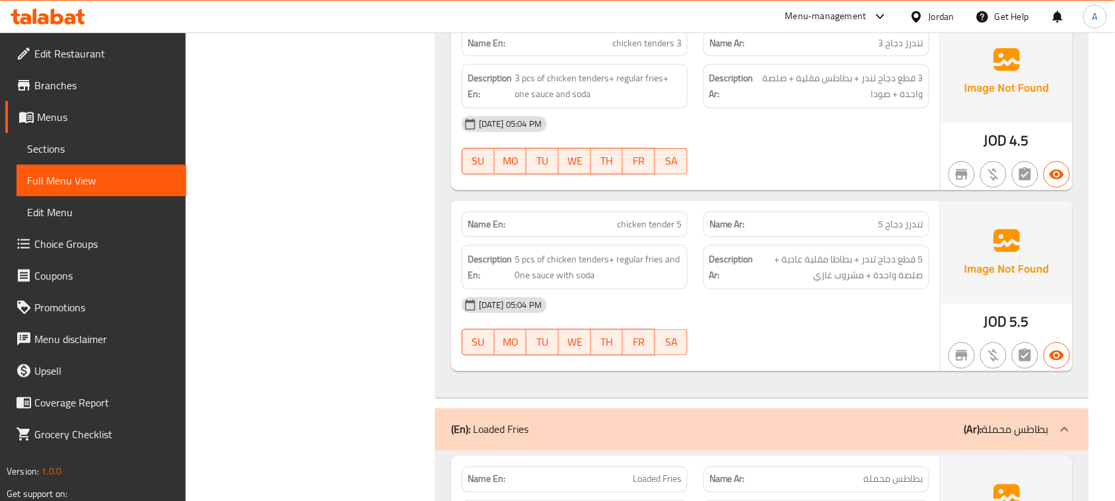
drag, startPoint x: 588, startPoint y: 225, endPoint x: 715, endPoint y: 298, distance: 146.2
click at [698, 284] on div "Name En: chicken tender 5 Name Ar: تندرز دجاج 5 Description En: 5 pcs of chicke…" at bounding box center [695, 286] width 489 height 170
click at [805, 363] on div at bounding box center [817, 356] width 242 height 16
drag, startPoint x: 920, startPoint y: 273, endPoint x: 795, endPoint y: 303, distance: 129.0
click at [795, 289] on div "Description Ar: 5 قطع دجاج تندر + بطاطا مقلية عادية + صلصة واحدة + مشروب غازي" at bounding box center [817, 267] width 226 height 44
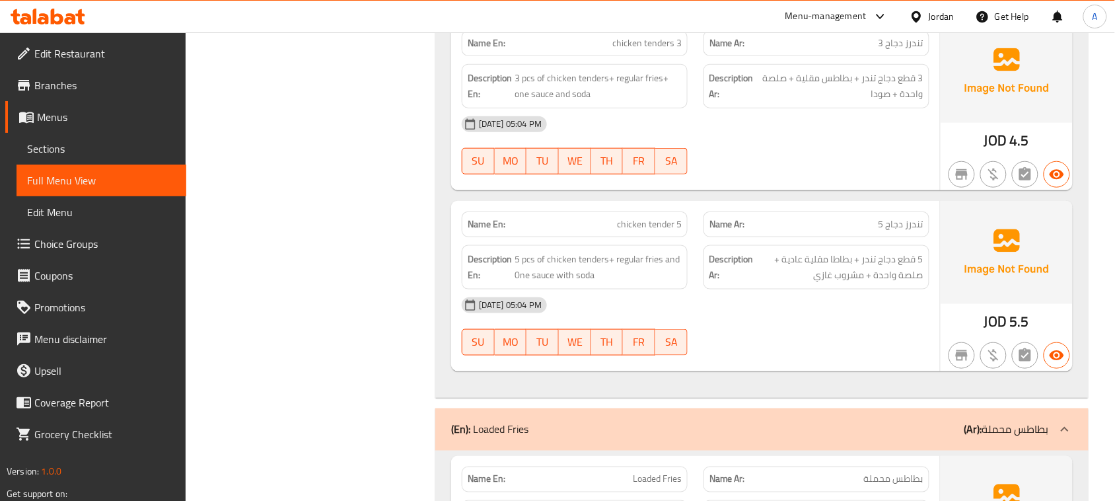
click at [790, 354] on div "[DATE] 05:04 PM SU MO TU WE TH FR SA" at bounding box center [696, 326] width 484 height 74
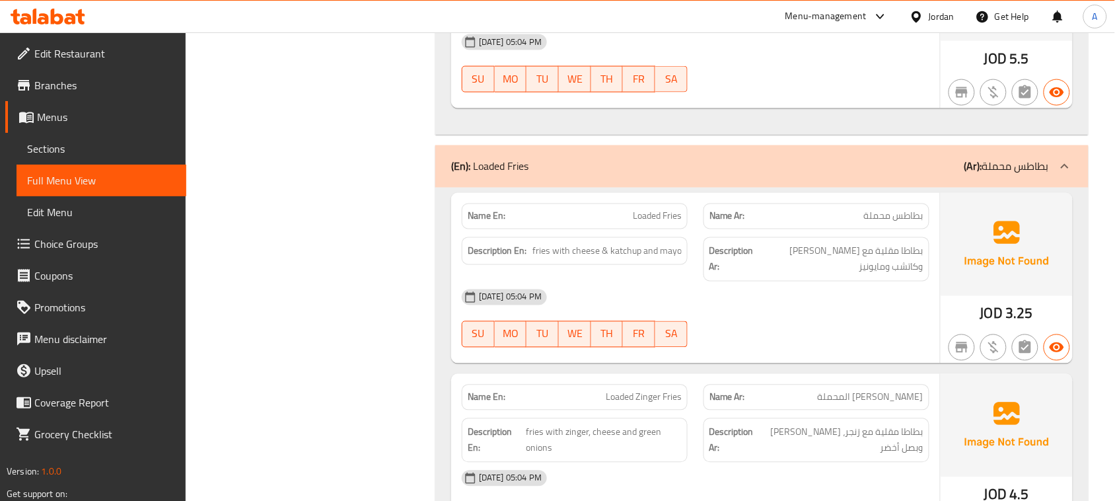
scroll to position [3552, 0]
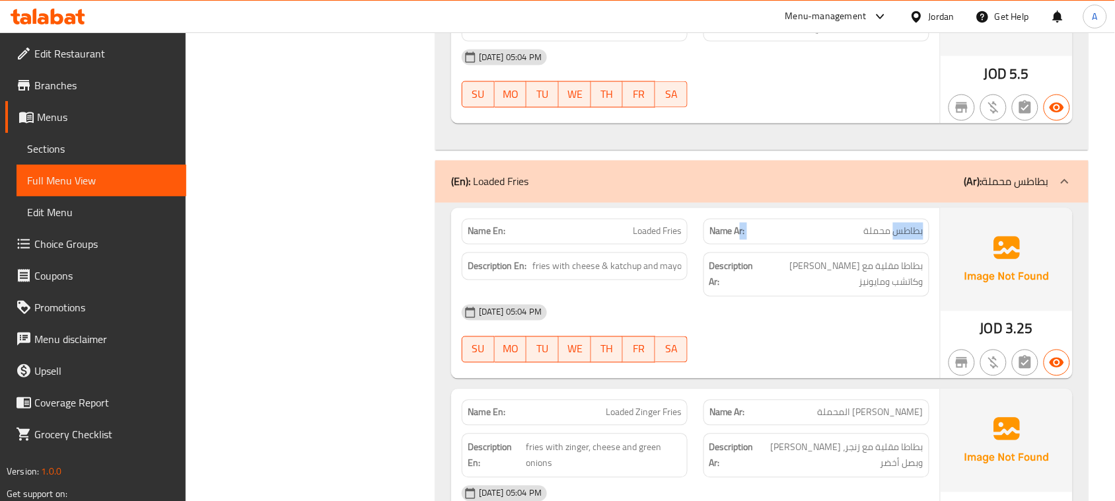
drag, startPoint x: 842, startPoint y: 246, endPoint x: 711, endPoint y: 255, distance: 131.8
click at [711, 239] on p "Name Ar: بطاطس محملة" at bounding box center [817, 232] width 214 height 14
click at [851, 308] on div "[DATE] 05:04 PM" at bounding box center [696, 313] width 484 height 32
drag, startPoint x: 913, startPoint y: 289, endPoint x: 792, endPoint y: 289, distance: 120.9
click at [792, 289] on span "بطاطا مقلية مع [PERSON_NAME] وكاتشب ومايونيز" at bounding box center [841, 274] width 165 height 32
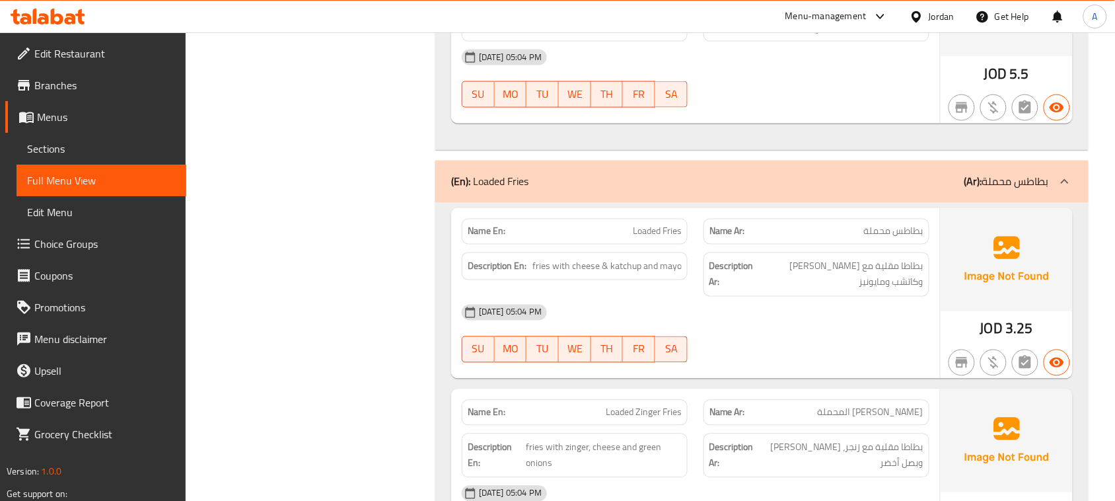
click at [787, 332] on div "[DATE] 05:04 PM SU MO TU WE TH FR SA" at bounding box center [696, 334] width 484 height 74
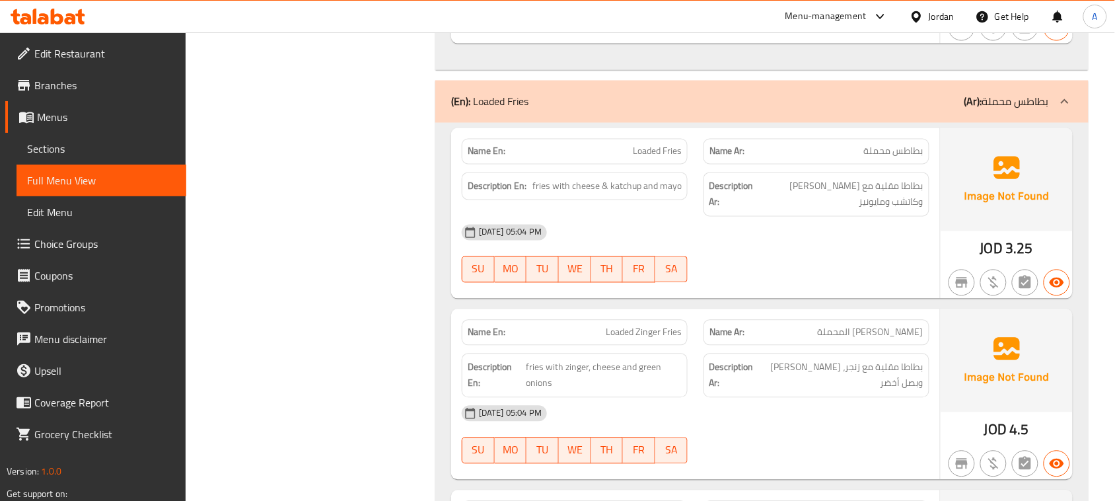
scroll to position [3717, 0]
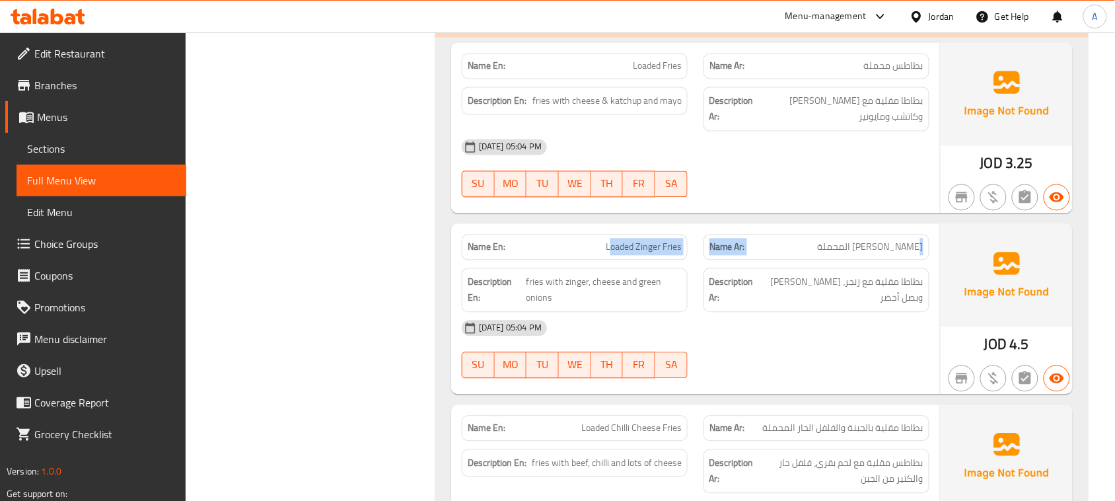
drag, startPoint x: 919, startPoint y: 246, endPoint x: 611, endPoint y: 246, distance: 307.9
click at [611, 246] on div "Name En: Loaded Zinger Fries Name Ar: [PERSON_NAME] المحملة" at bounding box center [696, 248] width 484 height 42
click at [741, 309] on div "Description Ar: بطاطا مقلية مع زنجر، جبن وبصل أخضر" at bounding box center [817, 290] width 242 height 60
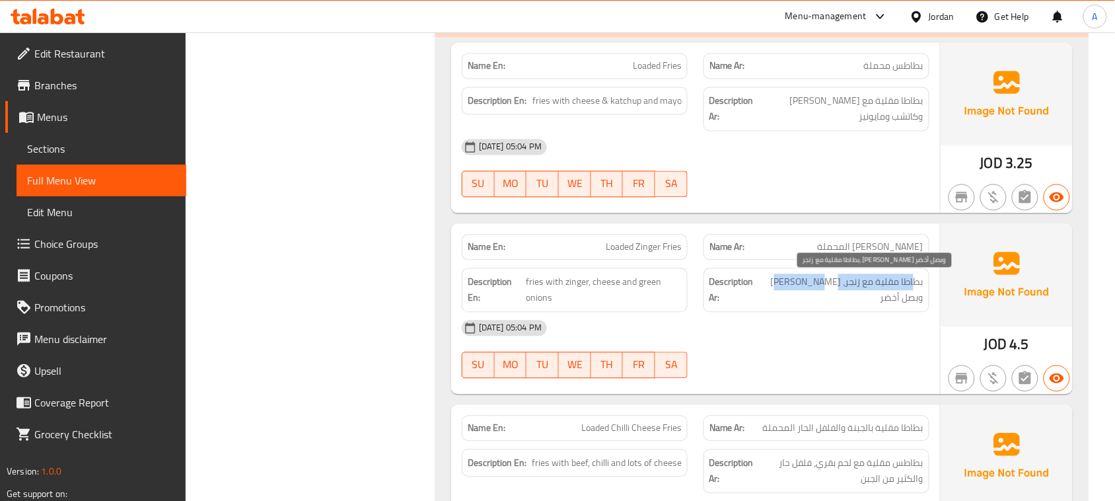
drag, startPoint x: 831, startPoint y: 284, endPoint x: 800, endPoint y: 291, distance: 31.8
click at [800, 286] on span "بطاطا مقلية مع زنجر، [PERSON_NAME] وبصل أخضر" at bounding box center [841, 290] width 165 height 32
click at [804, 367] on div "[DATE] 05:04 PM SU MO TU WE TH FR SA" at bounding box center [696, 350] width 484 height 74
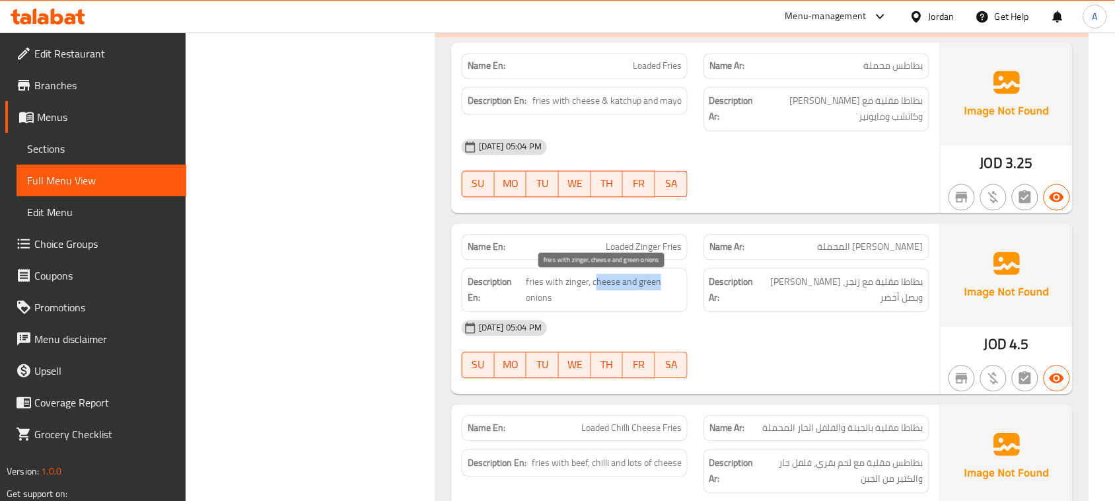
drag, startPoint x: 605, startPoint y: 278, endPoint x: 751, endPoint y: 324, distance: 153.2
click at [691, 293] on div "Description En: fries with zinger, cheese and green onions" at bounding box center [575, 290] width 242 height 60
click at [775, 334] on div "[DATE] 05:04 PM" at bounding box center [696, 329] width 484 height 32
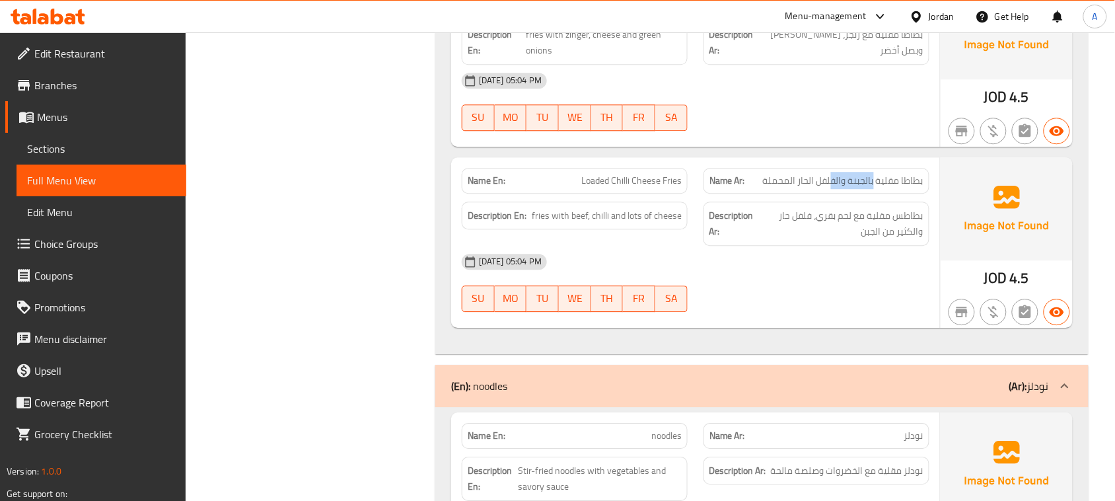
drag, startPoint x: 857, startPoint y: 182, endPoint x: 800, endPoint y: 189, distance: 57.3
click at [830, 182] on span "بطاطا مقلية بالجبنة والفلفل الحار المحملة" at bounding box center [843, 181] width 161 height 14
drag, startPoint x: 572, startPoint y: 190, endPoint x: 708, endPoint y: 183, distance: 135.7
click at [698, 186] on div "Name En: Loaded Chilli Cheese Fries Name Ar: بطاطا مقلية بالجبنة والفلفل الحار …" at bounding box center [696, 181] width 484 height 42
click at [851, 139] on div at bounding box center [817, 131] width 242 height 16
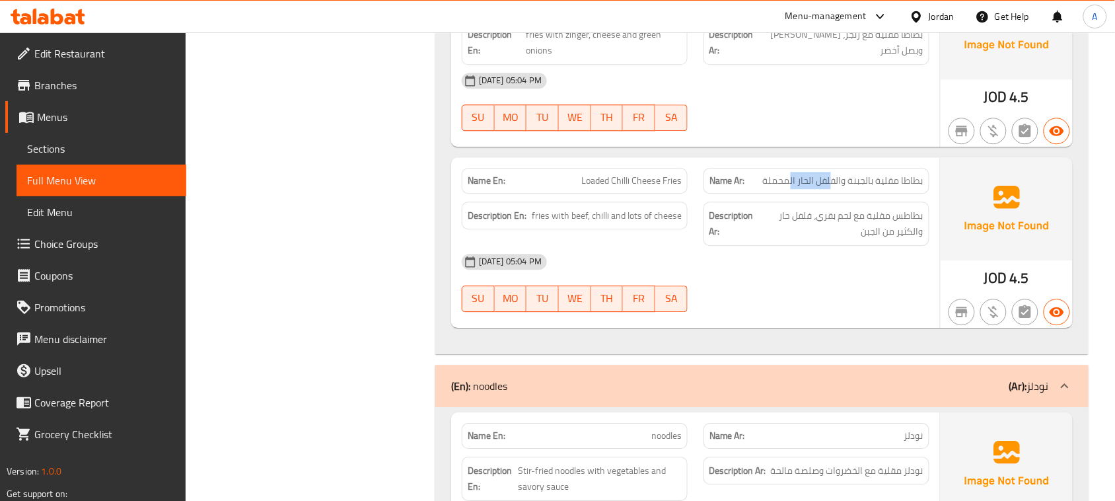
click at [787, 177] on span "بطاطا مقلية بالجبنة والفلفل الحار المحملة" at bounding box center [843, 181] width 161 height 14
drag, startPoint x: 591, startPoint y: 187, endPoint x: 652, endPoint y: 185, distance: 60.8
click at [616, 185] on span "Loaded Chilli Cheese Fries" at bounding box center [631, 181] width 100 height 14
click at [850, 133] on div at bounding box center [817, 131] width 242 height 16
drag, startPoint x: 906, startPoint y: 213, endPoint x: 877, endPoint y: 215, distance: 29.1
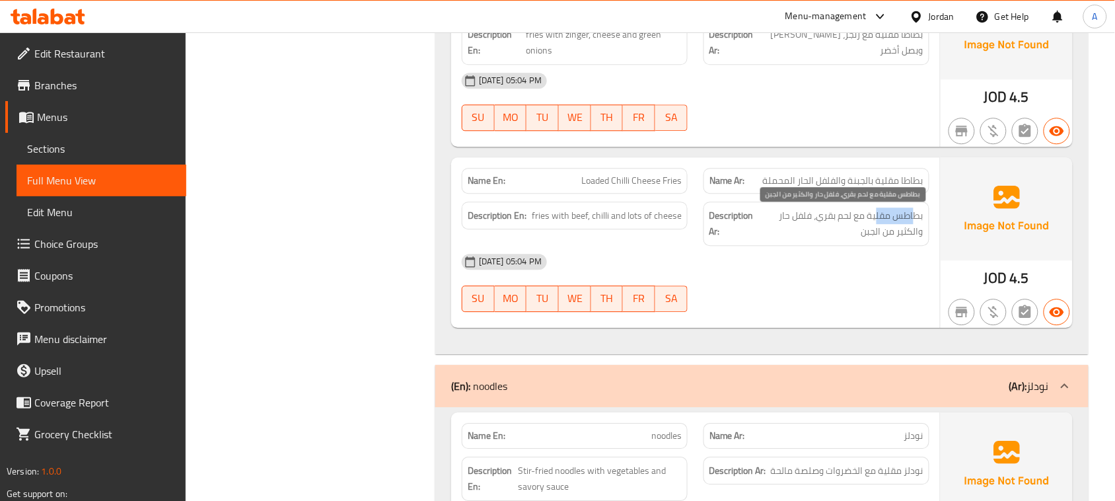
click at [878, 213] on span "بطاطس مقلية مع لحم بقري، فلفل حار والكثير من الجبن" at bounding box center [841, 223] width 166 height 32
click at [874, 270] on div "[DATE] 05:04 PM" at bounding box center [696, 262] width 484 height 32
click at [870, 229] on span "بطاطس مقلية مع لحم بقري، فلفل حار والكثير من الجبن" at bounding box center [841, 223] width 166 height 32
click at [853, 291] on div "[DATE] 05:04 PM SU MO TU WE TH FR SA" at bounding box center [696, 283] width 484 height 74
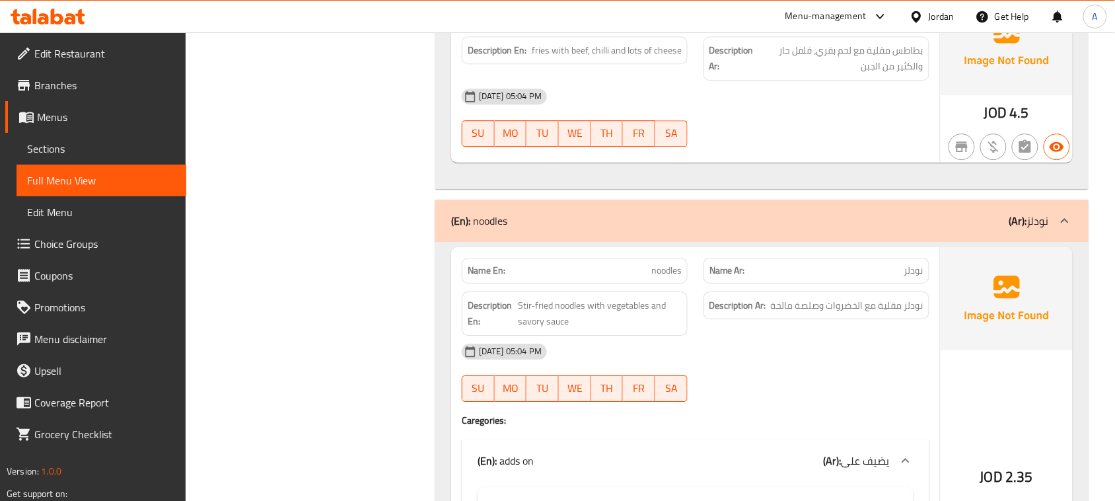
scroll to position [4212, 0]
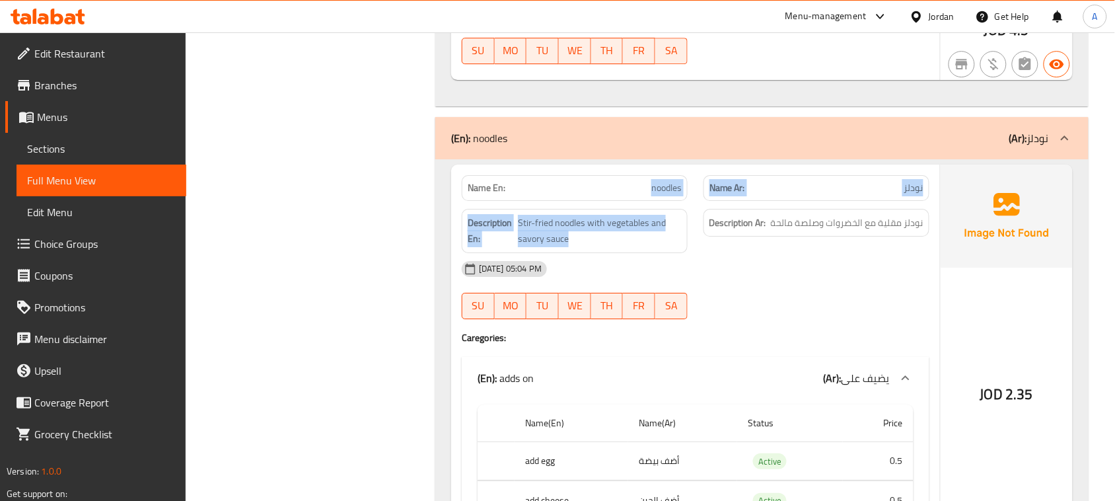
drag, startPoint x: 616, startPoint y: 180, endPoint x: 783, endPoint y: 246, distance: 180.0
click at [758, 233] on div "Name En: noodles Name Ar: نودلز Description En: Stir-fried noodles with vegetab…" at bounding box center [695, 359] width 489 height 388
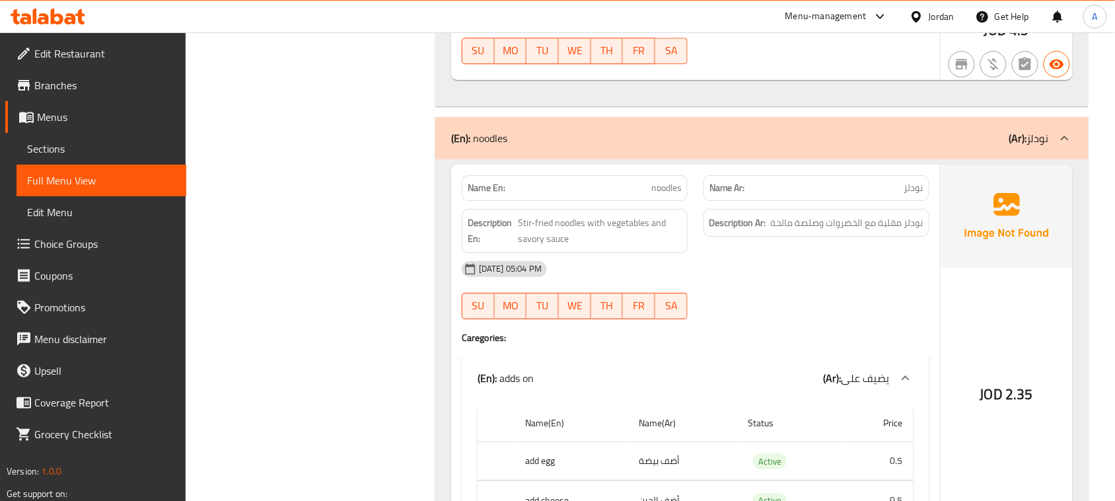
click at [803, 264] on div "[DATE] 05:04 PM" at bounding box center [696, 269] width 484 height 32
drag, startPoint x: 889, startPoint y: 231, endPoint x: 774, endPoint y: 305, distance: 136.7
click at [807, 231] on span "نودلز مقلية مع الخضروات وصلصة مالحة" at bounding box center [847, 223] width 153 height 17
click at [774, 305] on div "[DATE] 05:04 PM SU MO TU WE TH FR SA" at bounding box center [696, 290] width 484 height 74
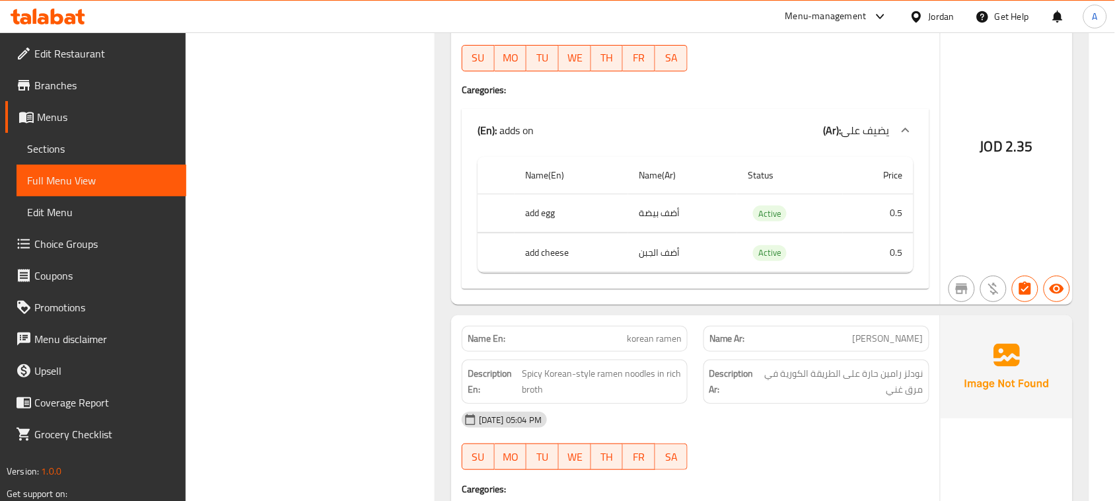
scroll to position [4625, 0]
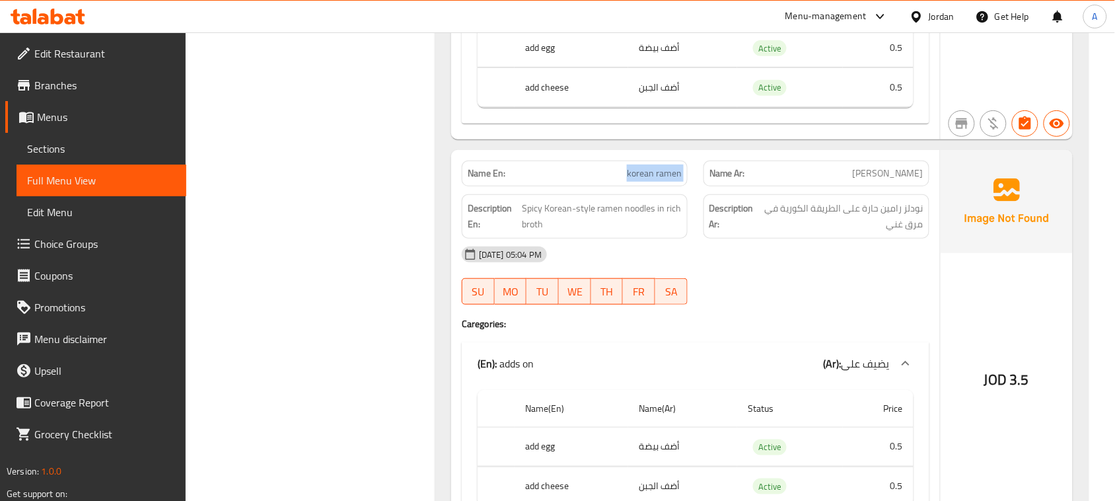
drag, startPoint x: 681, startPoint y: 184, endPoint x: 720, endPoint y: 195, distance: 41.2
click at [708, 187] on div "Name En: korean ramen Name Ar: [PERSON_NAME]" at bounding box center [696, 174] width 484 height 42
click at [775, 253] on div "[DATE] 05:04 PM" at bounding box center [696, 255] width 484 height 32
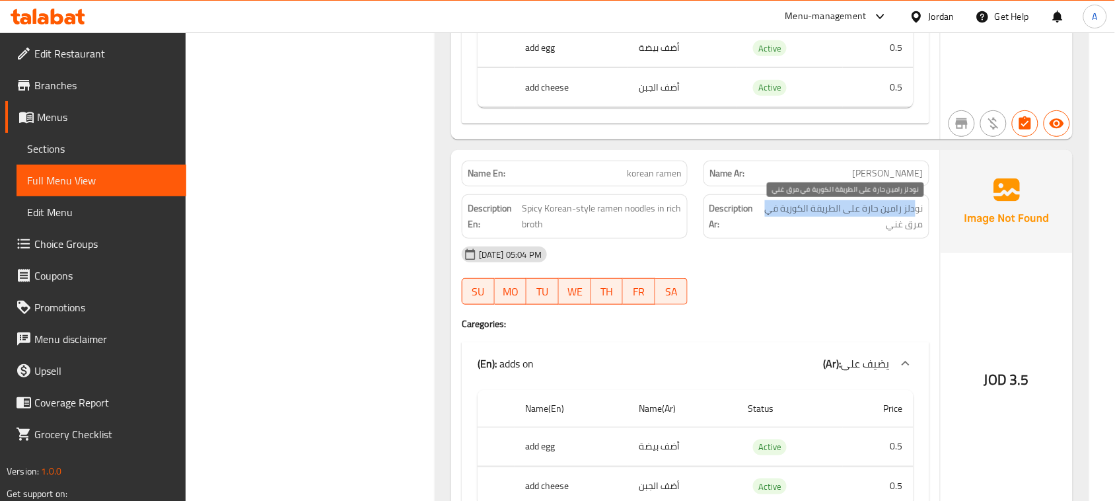
drag, startPoint x: 918, startPoint y: 213, endPoint x: 766, endPoint y: 212, distance: 152.0
click at [765, 212] on span "نودلز رامين حارة على الطريقة الكورية في مرق غني" at bounding box center [841, 216] width 165 height 32
click at [909, 228] on span "نودلز رامين حارة على الطريقة الكورية في مرق غني" at bounding box center [841, 216] width 165 height 32
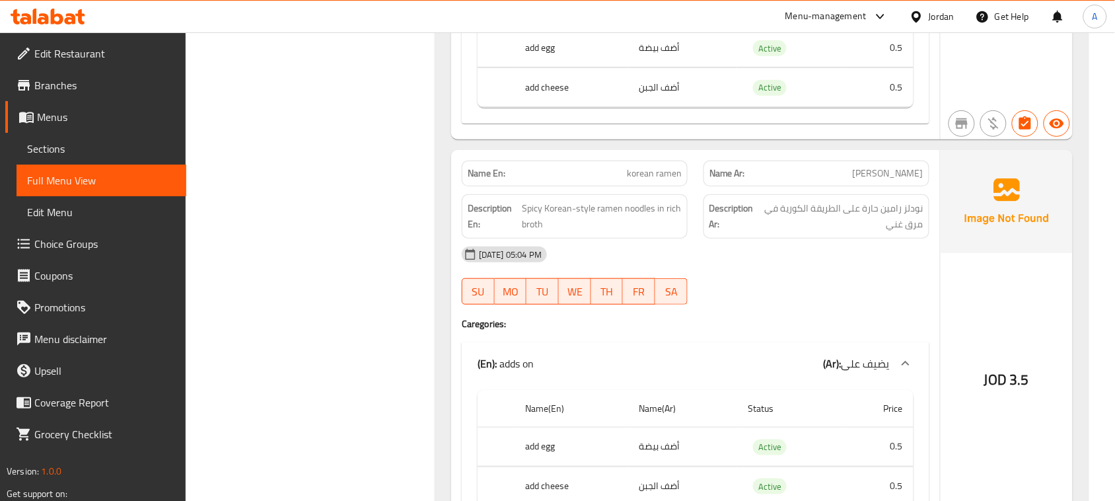
click at [846, 260] on div "[DATE] 05:04 PM" at bounding box center [696, 255] width 484 height 32
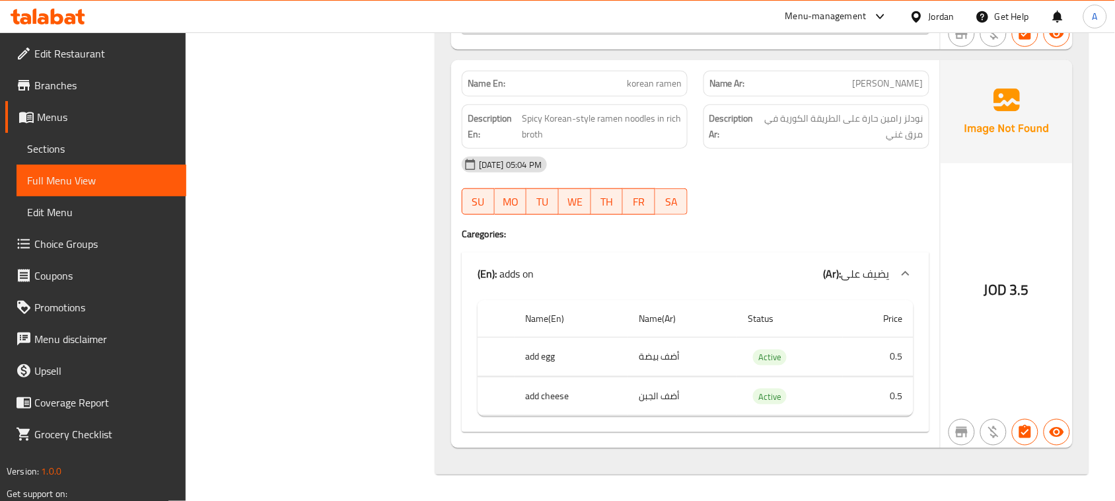
scroll to position [0, 0]
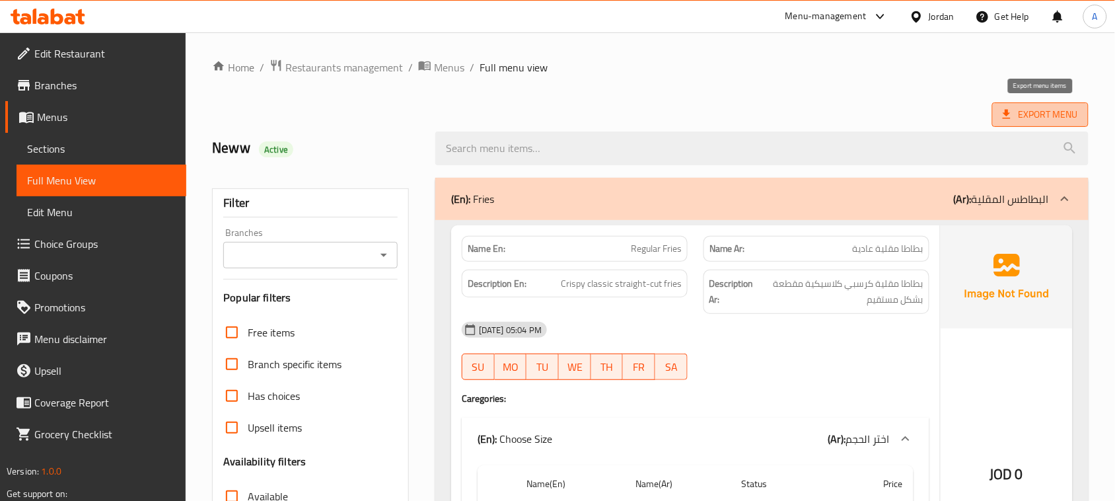
click at [1038, 119] on span "Export Menu" at bounding box center [1040, 114] width 75 height 17
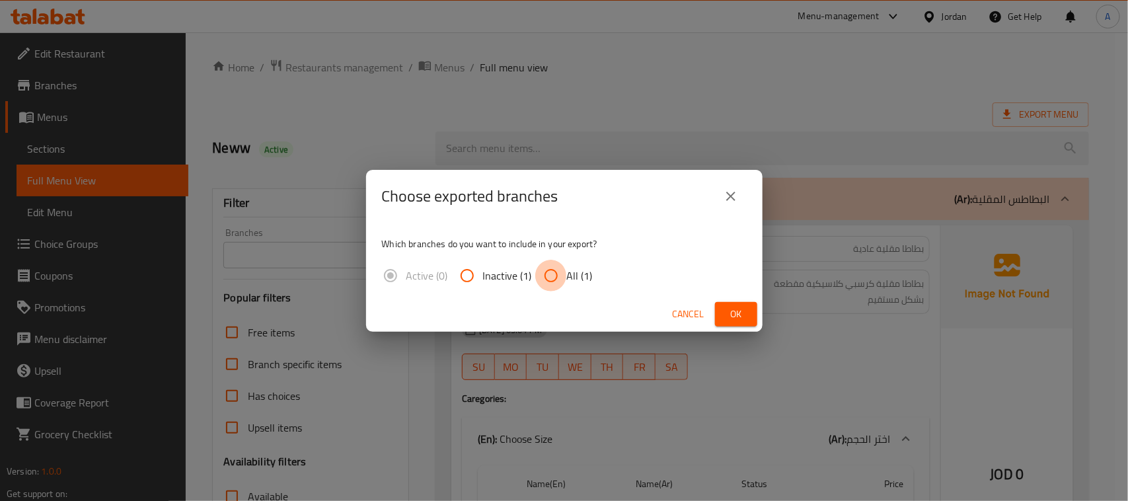
click at [555, 284] on input "All (1)" at bounding box center [551, 276] width 32 height 32
radio input "true"
click at [737, 319] on span "Ok" at bounding box center [736, 314] width 21 height 17
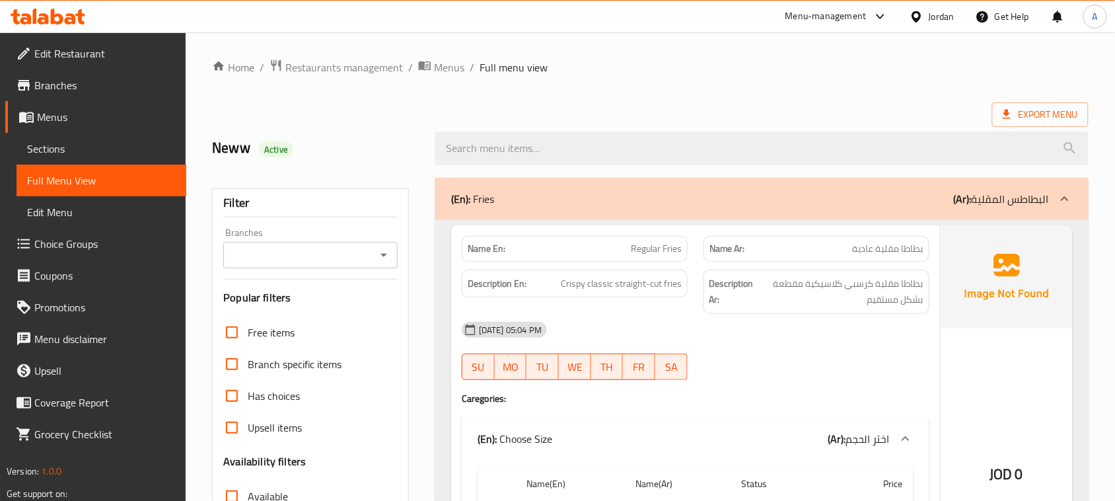
click at [57, 54] on span "Edit Restaurant" at bounding box center [104, 54] width 141 height 16
